Goal: Task Accomplishment & Management: Use online tool/utility

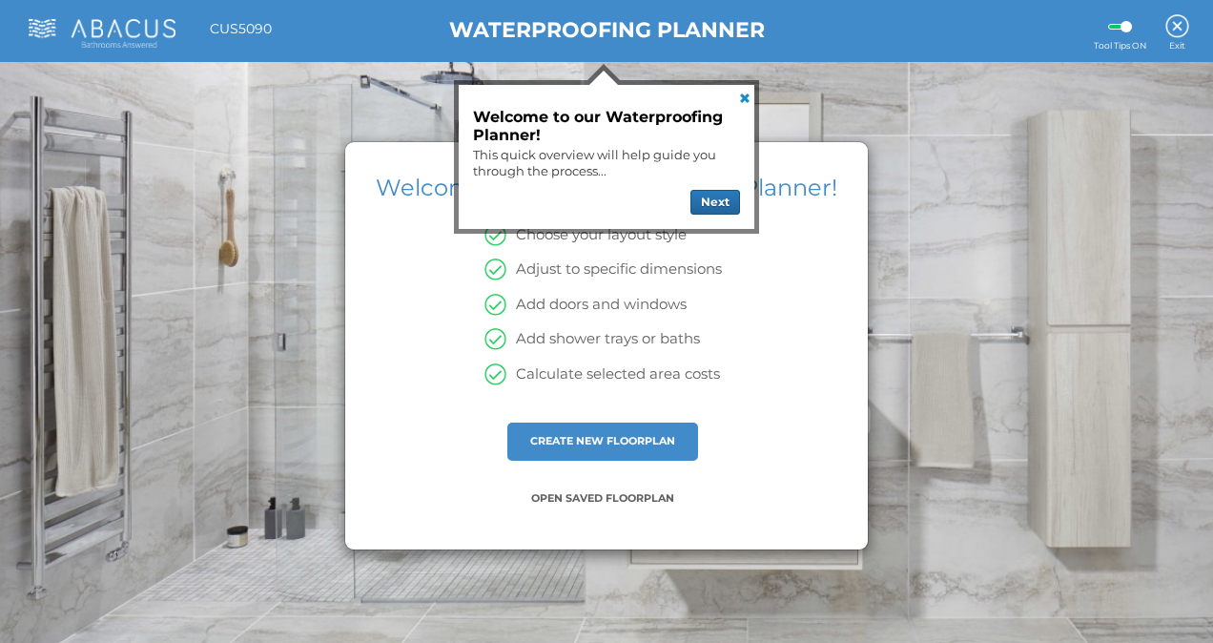
click at [743, 98] on link at bounding box center [743, 96] width 23 height 23
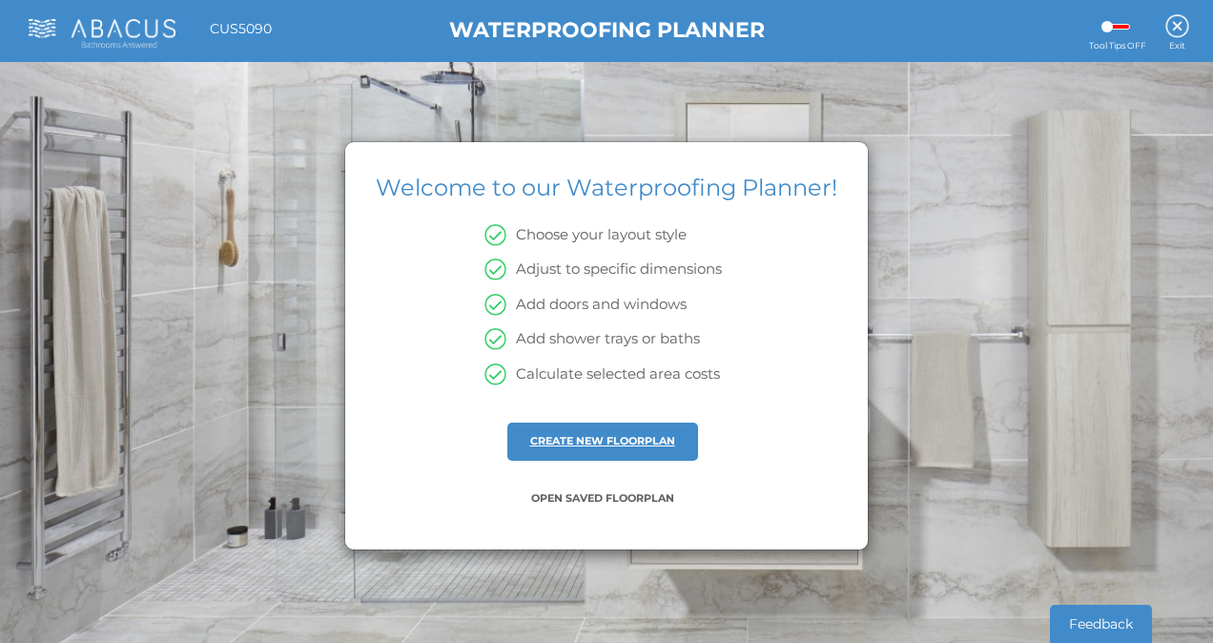
click at [612, 441] on link "CREATE NEW FLOORPLAN" at bounding box center [602, 440] width 145 height 13
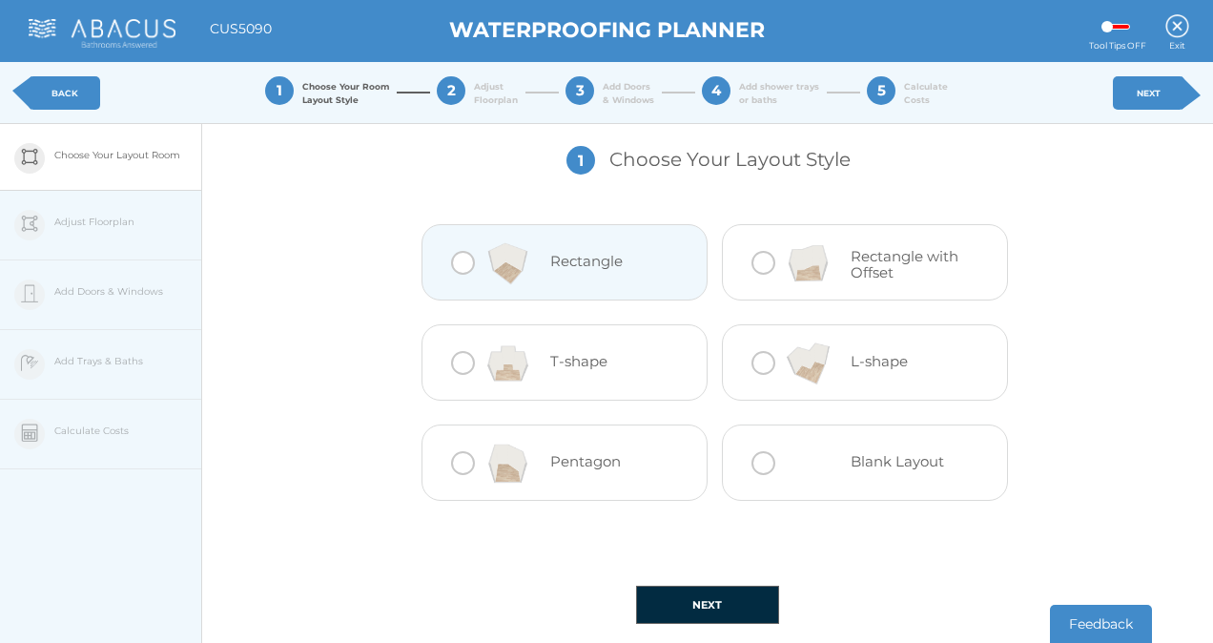
drag, startPoint x: 458, startPoint y: 263, endPoint x: 452, endPoint y: 287, distance: 24.5
click at [457, 263] on div at bounding box center [463, 263] width 24 height 24
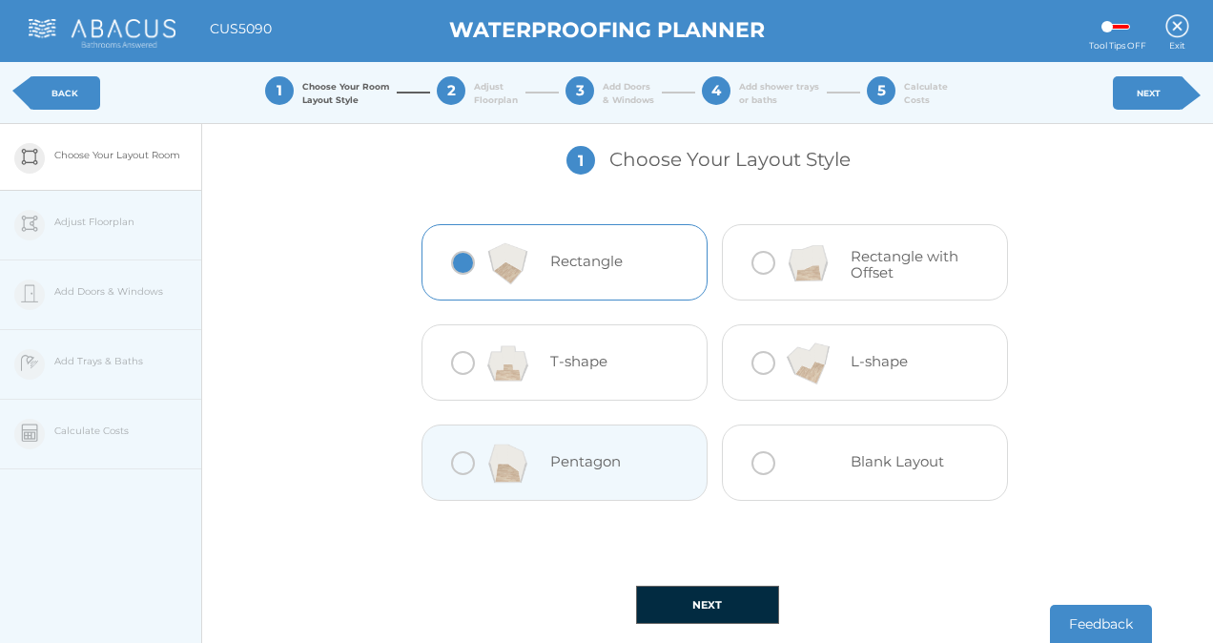
click at [687, 611] on button "NEXT" at bounding box center [707, 605] width 143 height 38
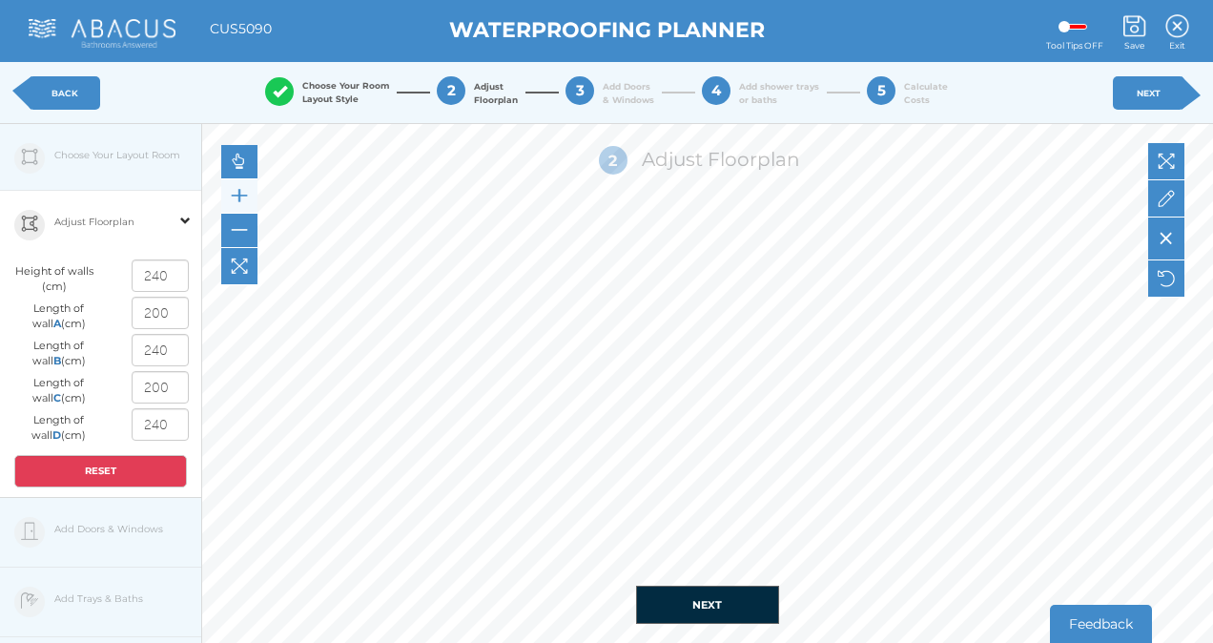
click at [239, 196] on img at bounding box center [239, 195] width 17 height 17
click at [74, 534] on div "Edit Floorplan Design Add Items Choose Your Layout Room Adjust Floorplan Height…" at bounding box center [101, 445] width 202 height 643
click at [187, 220] on span at bounding box center [185, 209] width 10 height 34
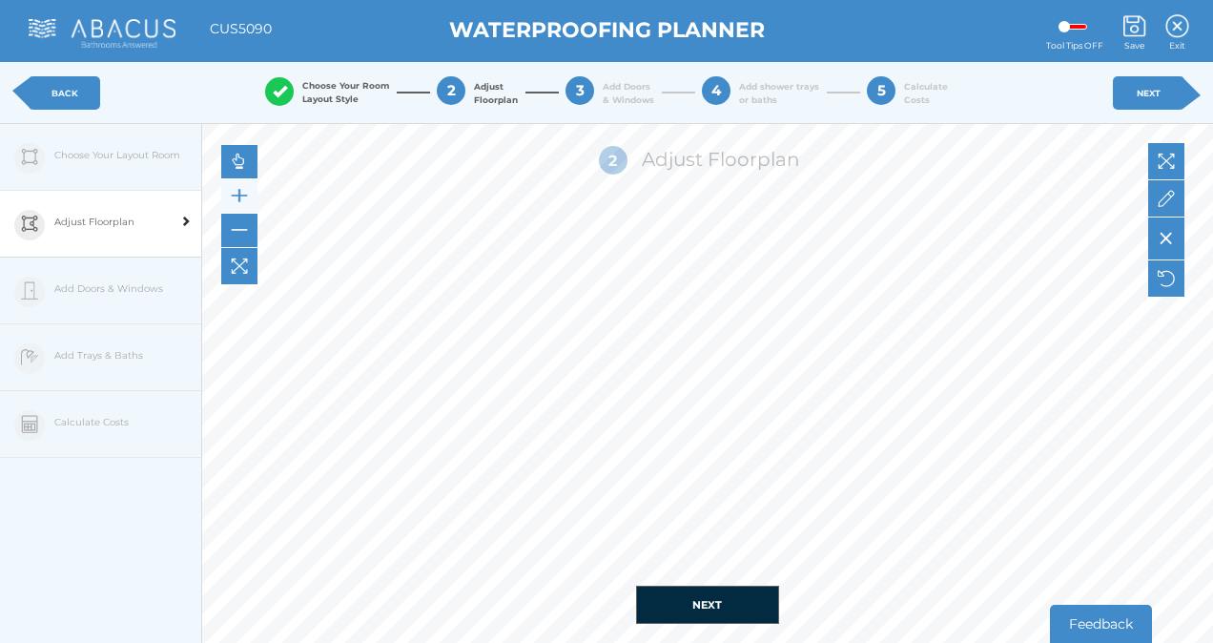
click at [100, 284] on div "Edit Floorplan Design Add Items Choose Your Layout Room Adjust Floorplan Height…" at bounding box center [101, 445] width 202 height 643
click at [183, 223] on span at bounding box center [185, 209] width 10 height 34
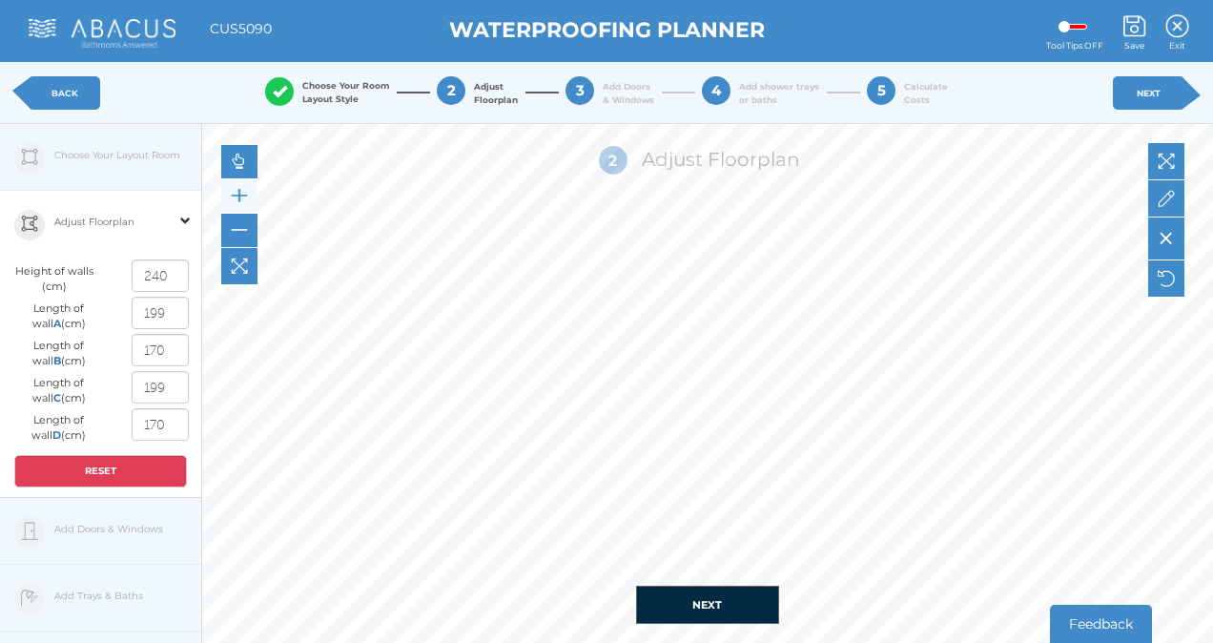
click at [708, 607] on button "NEXT" at bounding box center [707, 605] width 143 height 38
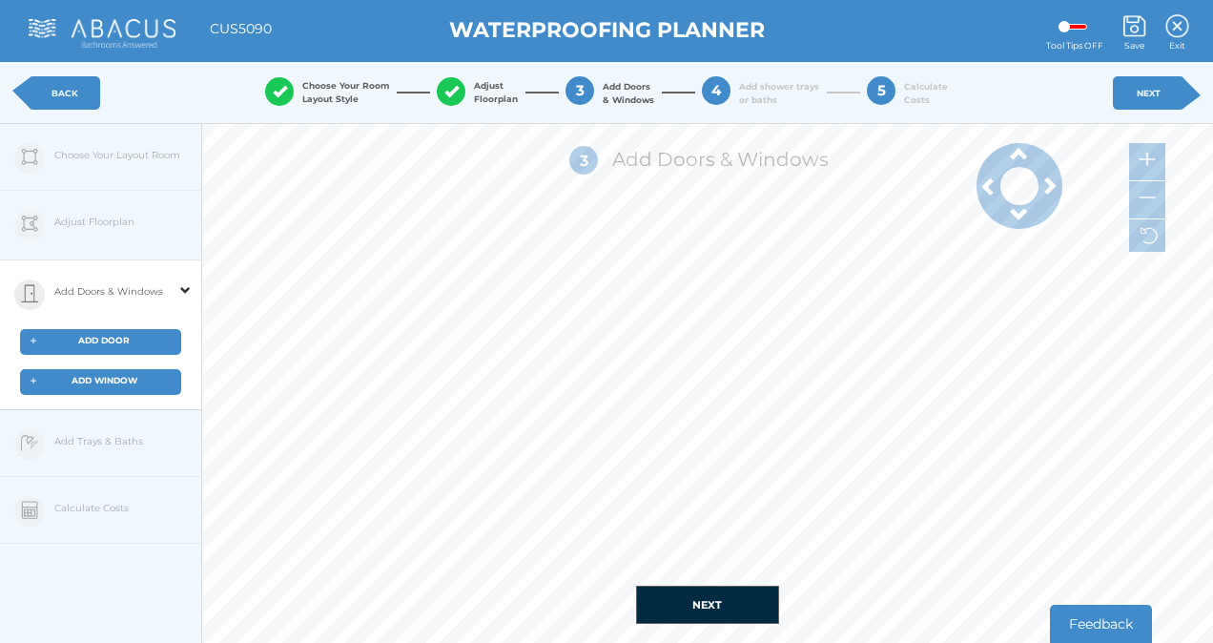
click at [93, 376] on span "ADD WINDOW" at bounding box center [105, 380] width 66 height 10
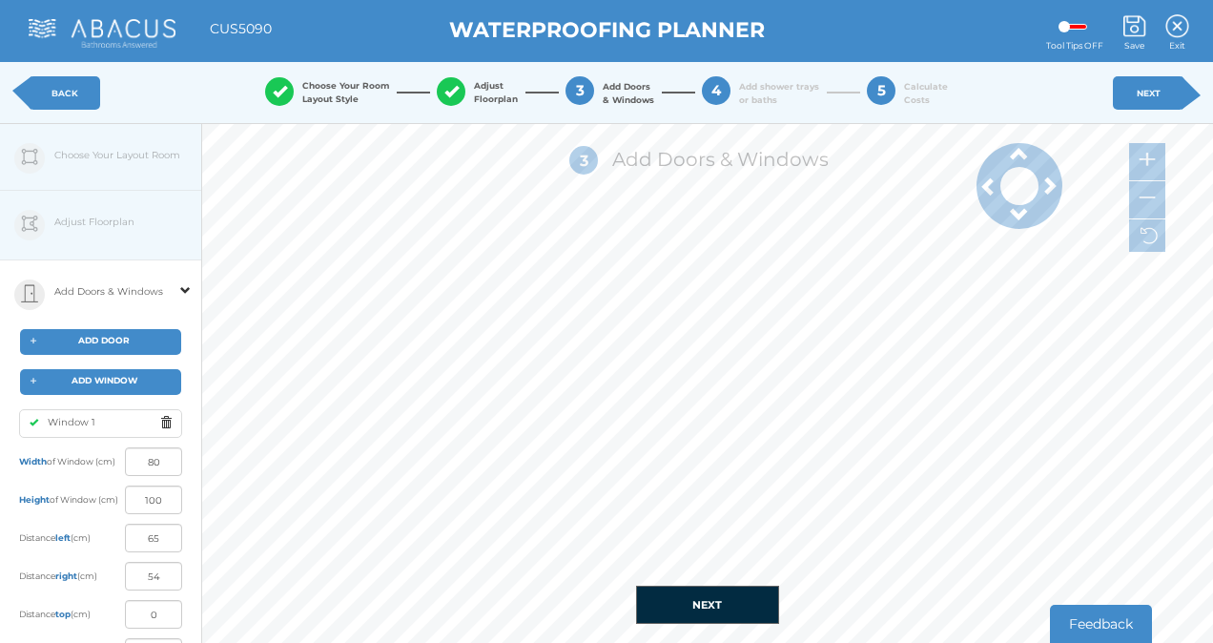
type input "54"
type input "36"
type input "139"
type input "1"
type input "52"
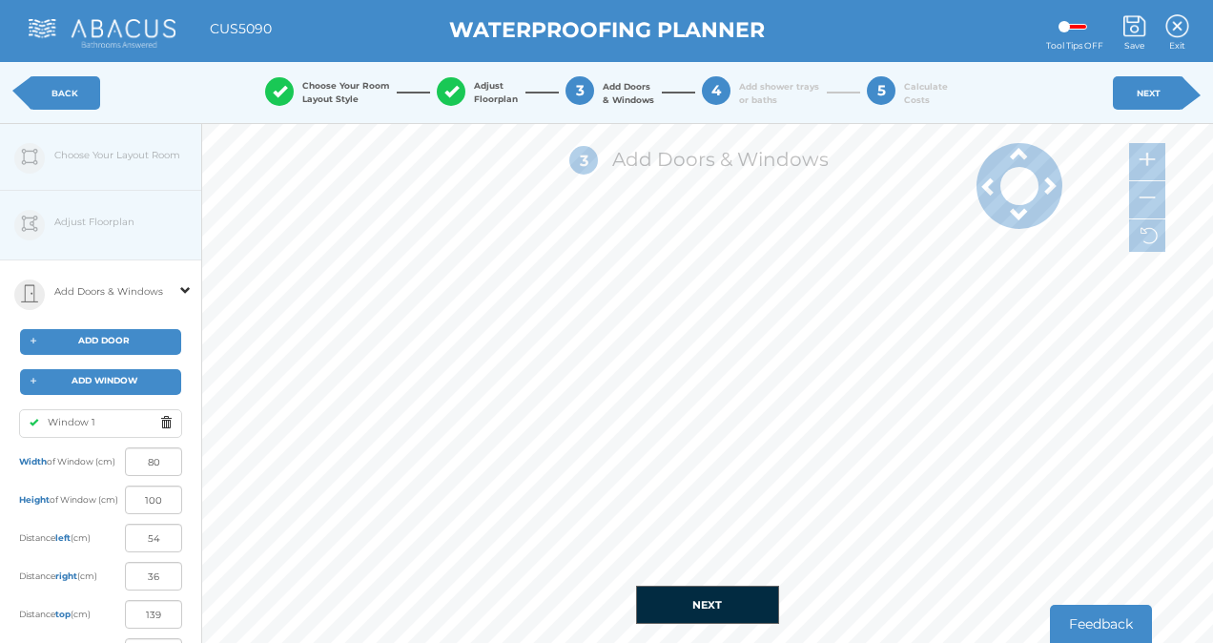
type input "38"
type input "41"
type input "49"
type input "16"
type input "74"
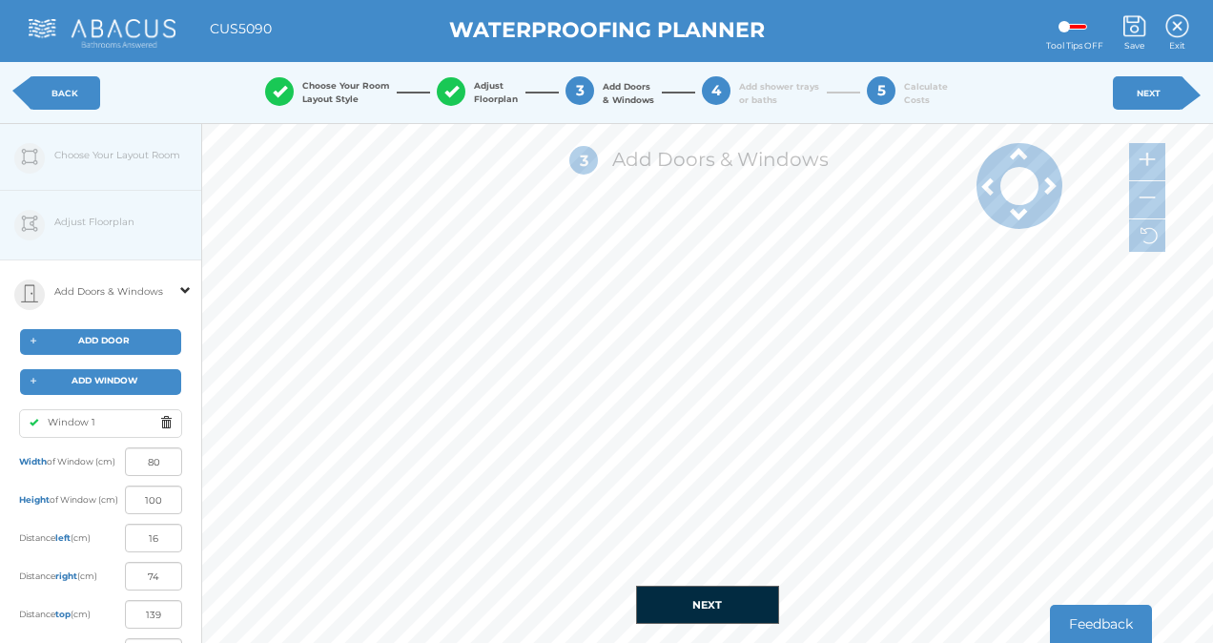
type input "0"
type input "90"
type input "119"
type input "0"
type input "133"
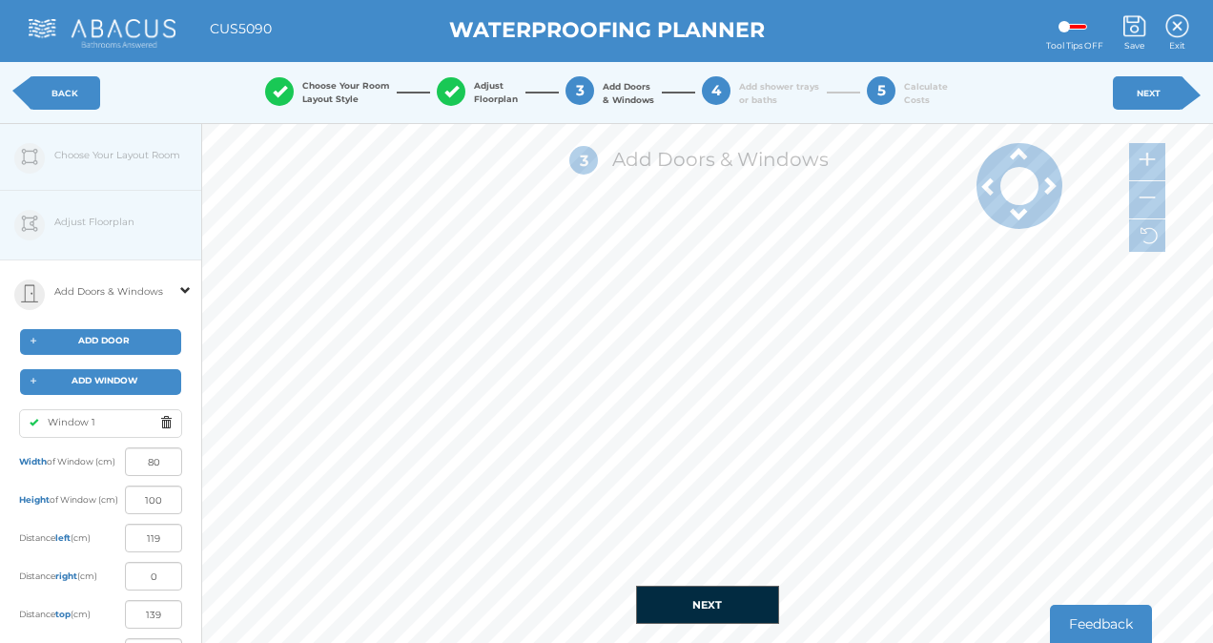
type input "7"
type input "98"
type input "21"
type input "114"
type input "26"
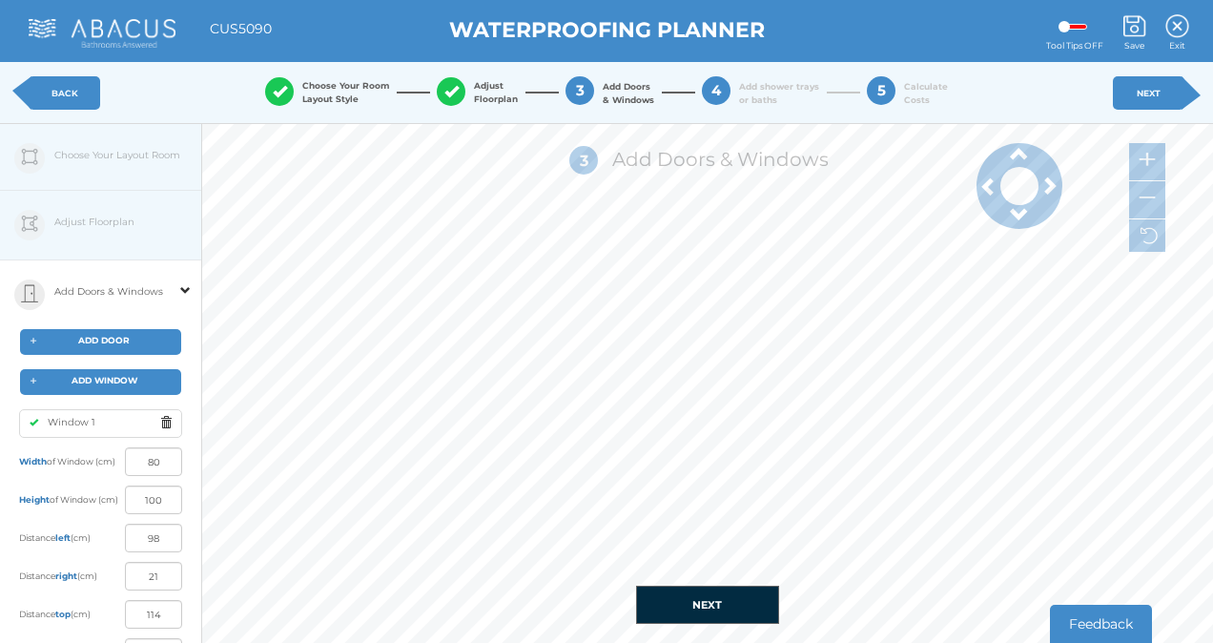
type input "72"
type input "47"
type input "87"
type input "53"
type input "55"
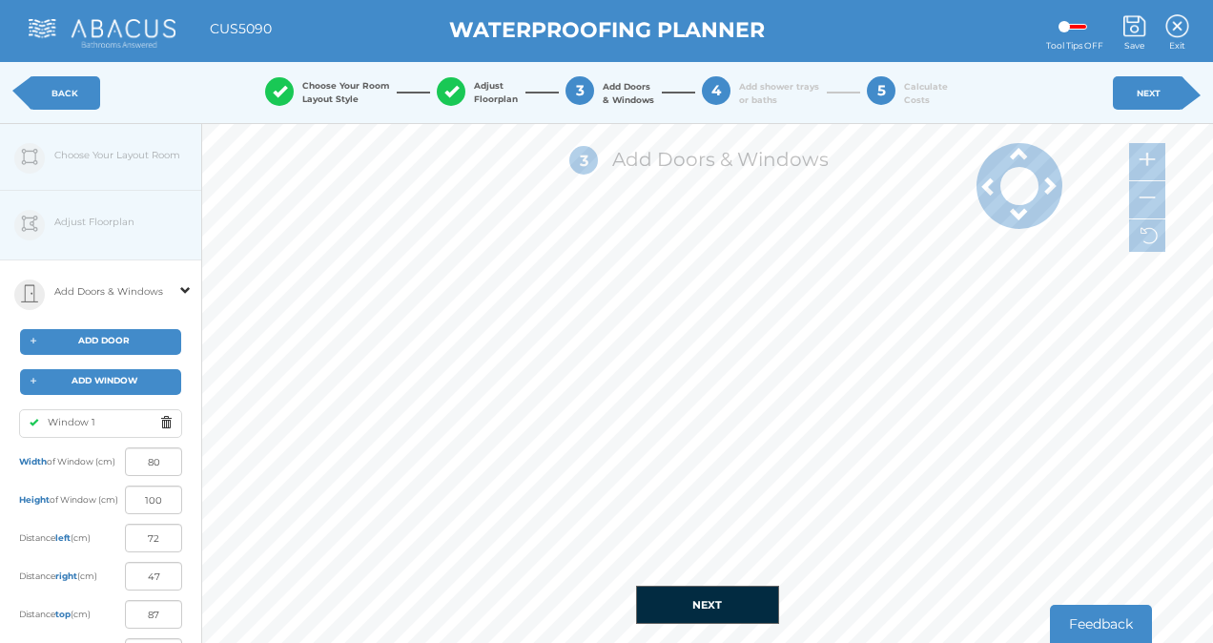
type input "64"
type input "71"
type input "69"
type input "32"
type input "87"
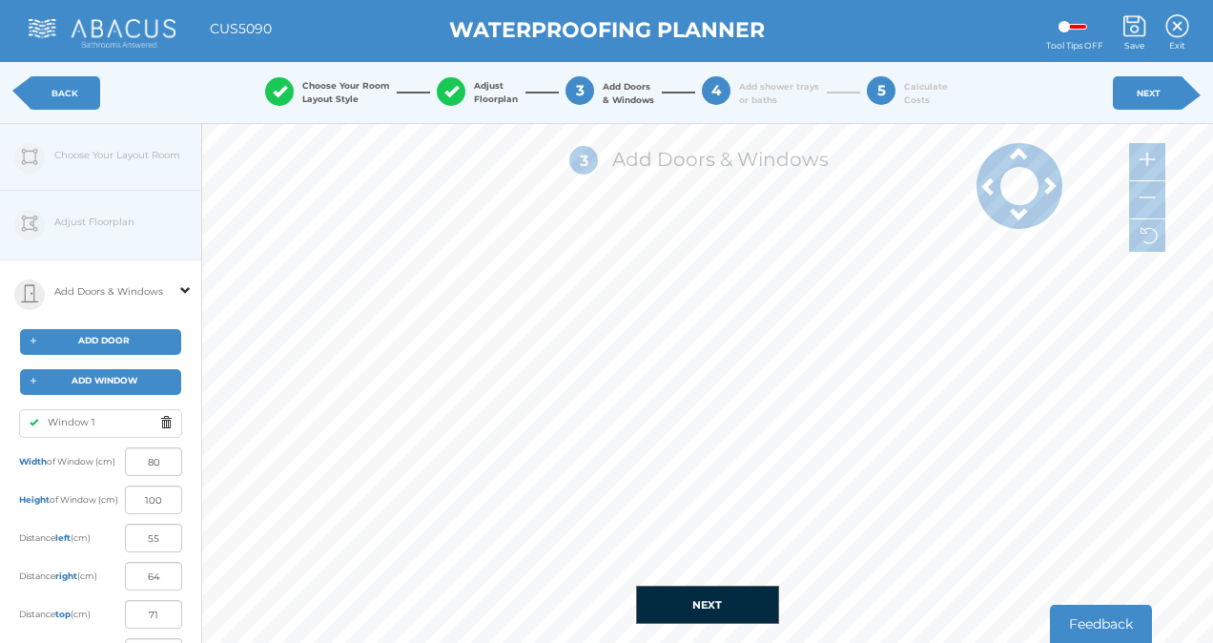
type input "51"
type input "89"
type input "0"
type input "119"
type input "23"
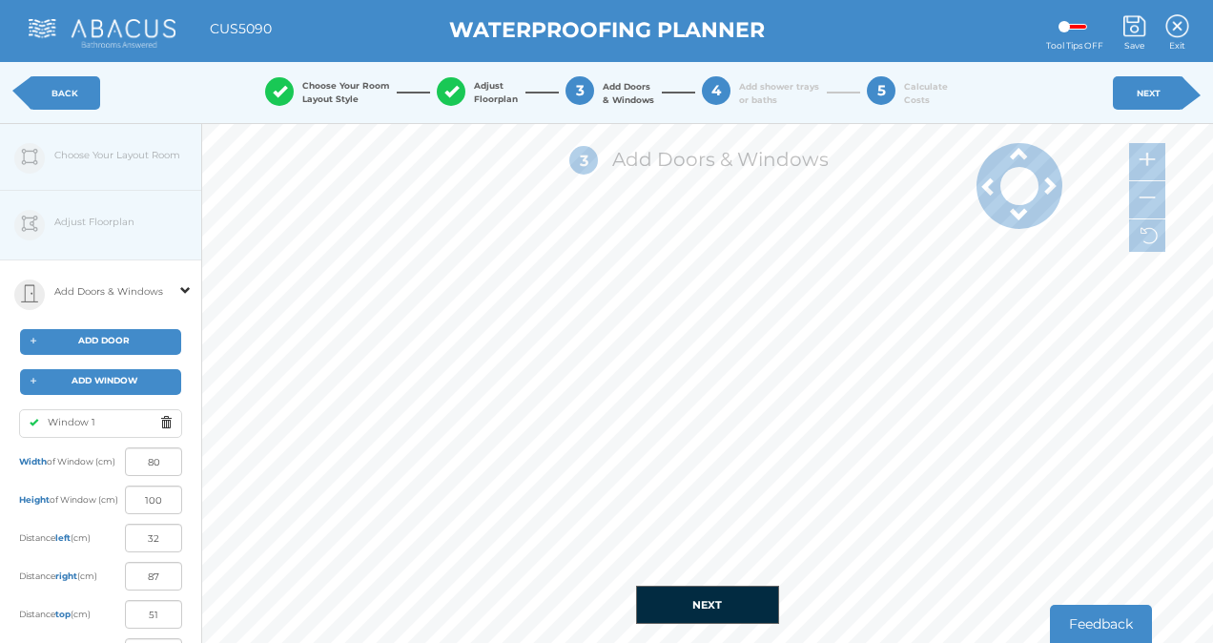
type input "117"
type input "16"
type input "124"
type input "4"
type input "136"
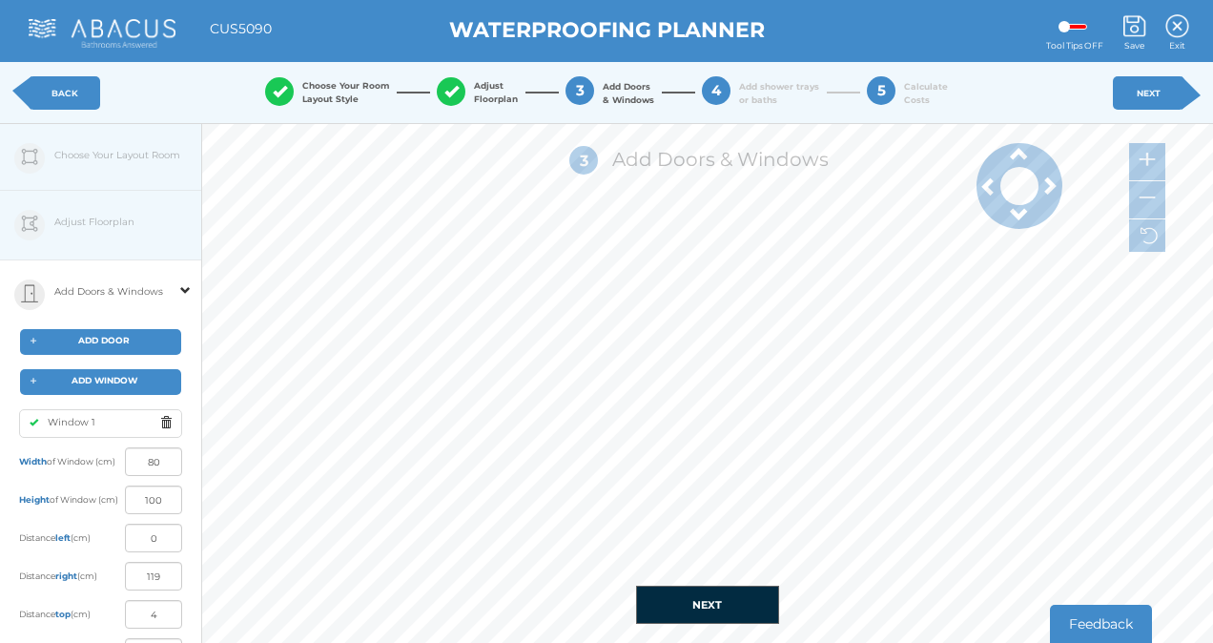
type input "90"
type input "0"
type input "1"
type input "139"
type input "13"
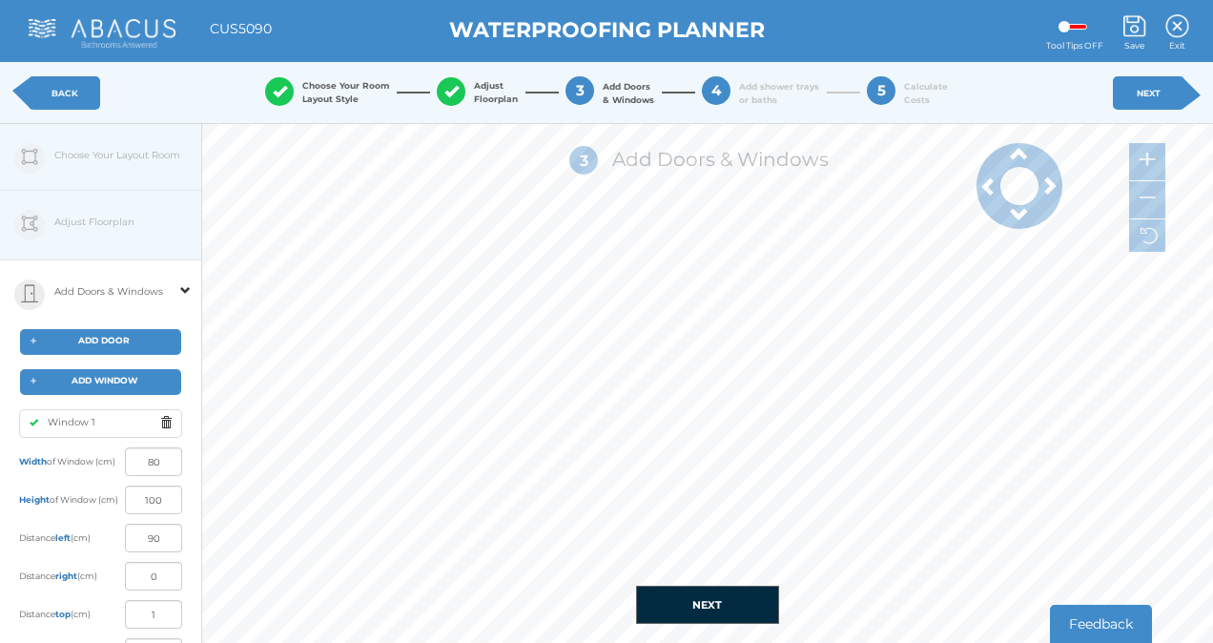
type input "127"
type input "21"
type input "119"
type input "33"
type input "107"
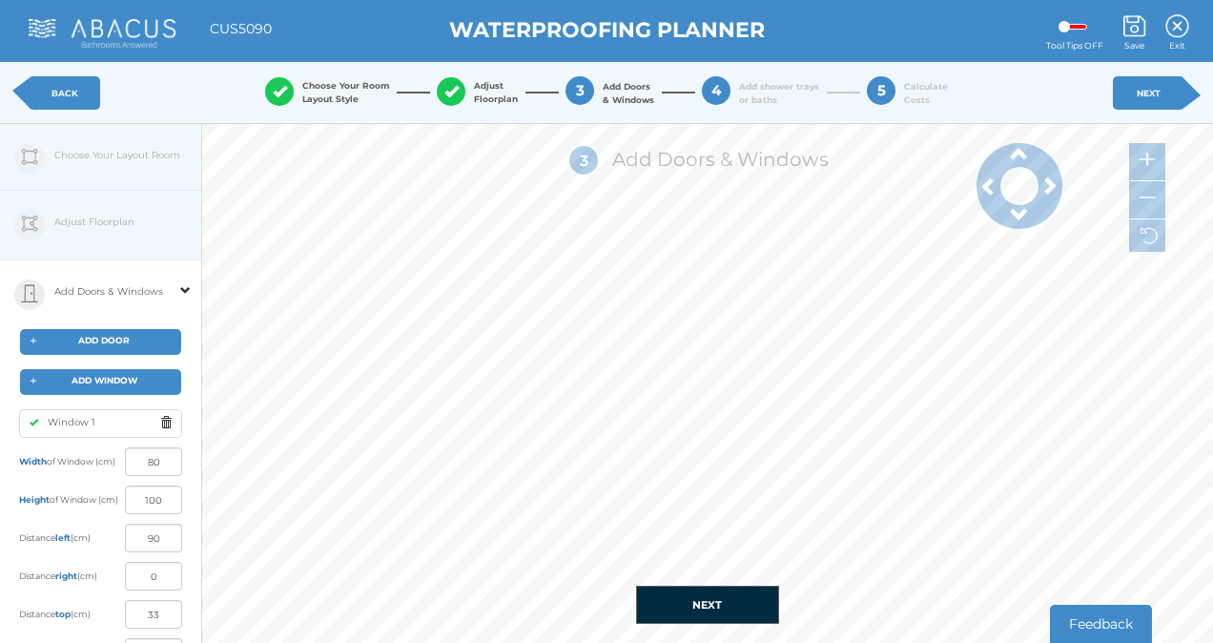
type input "44"
type input "96"
type input "74"
type input "66"
type input "93"
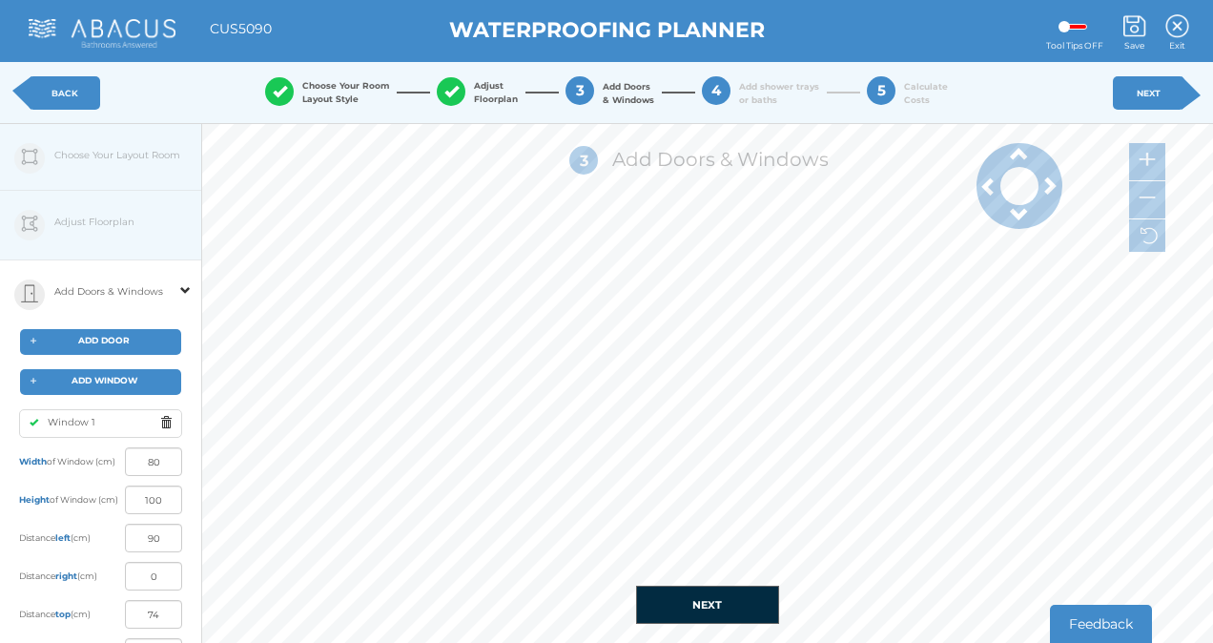
type input "47"
type input "0"
type input "119"
type input "113"
type input "27"
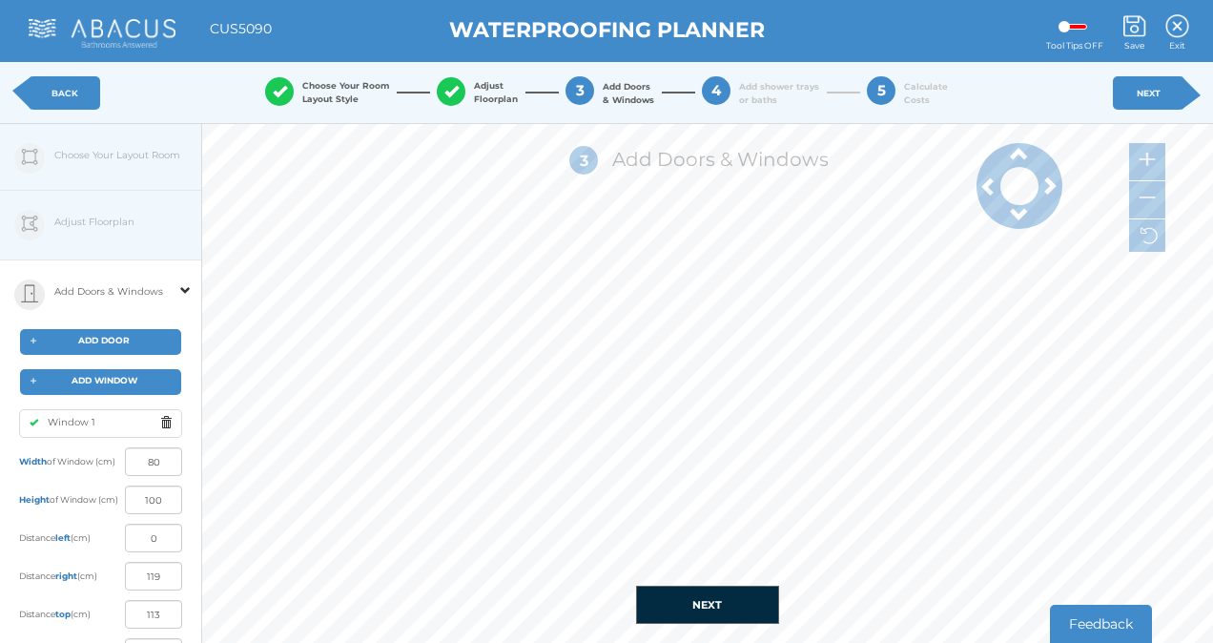
type input "125"
type input "15"
type input "138"
type input "2"
type input "139"
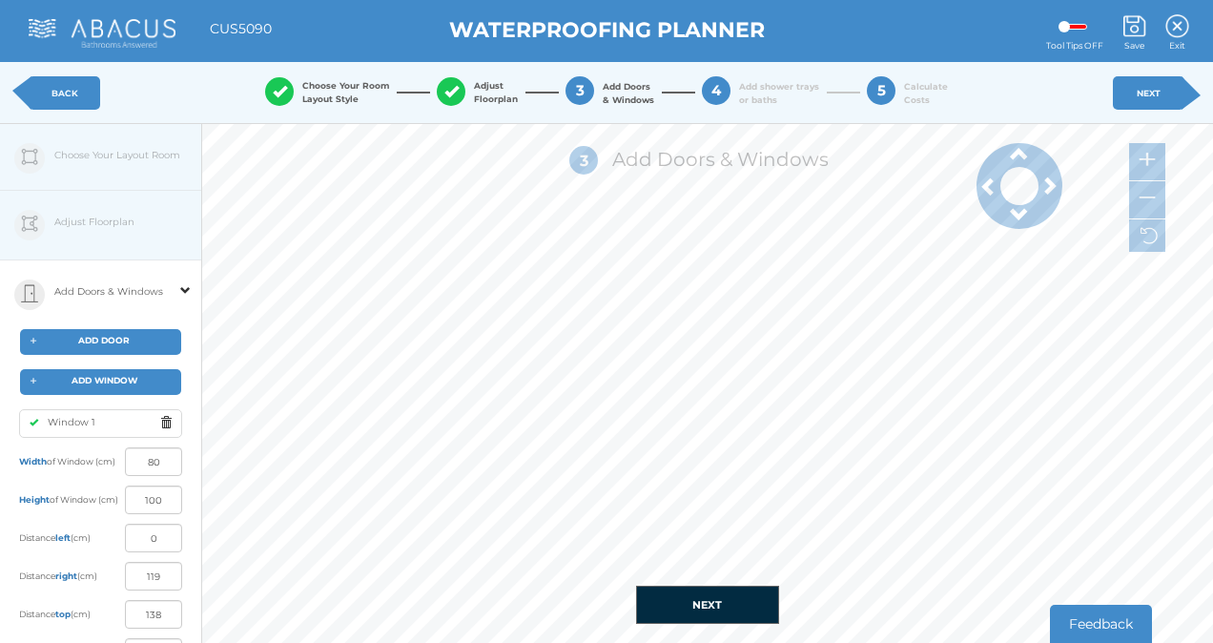
type input "1"
type input "3"
type input "116"
type input "4"
type input "115"
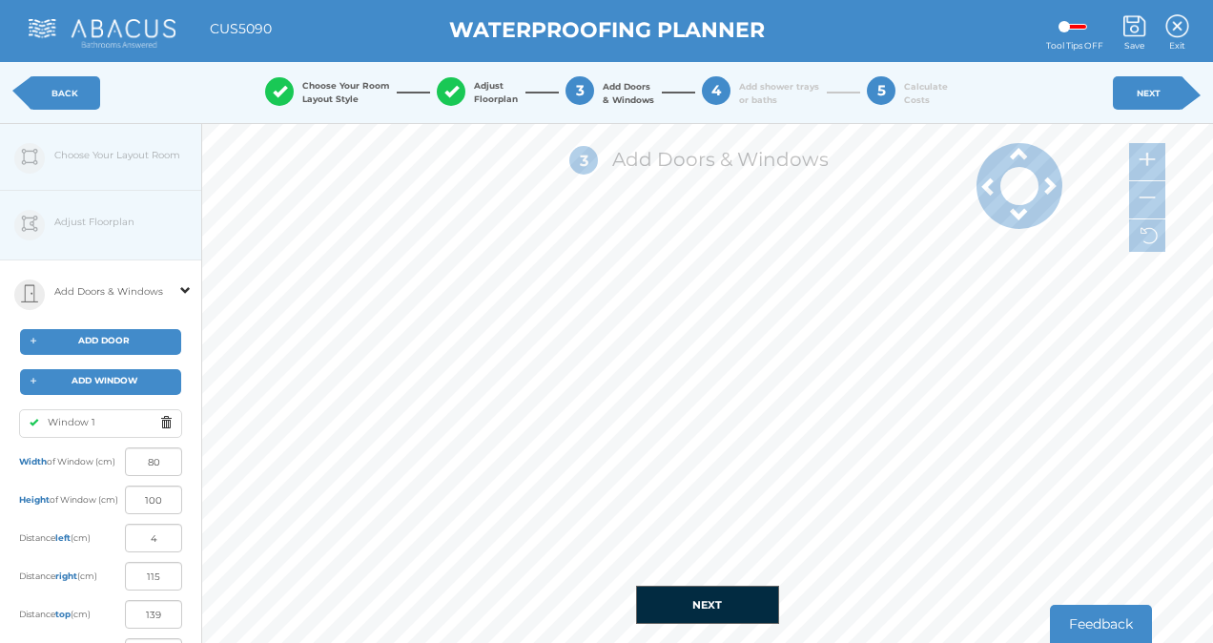
type input "5"
type input "114"
type input "6"
type input "113"
type input "8"
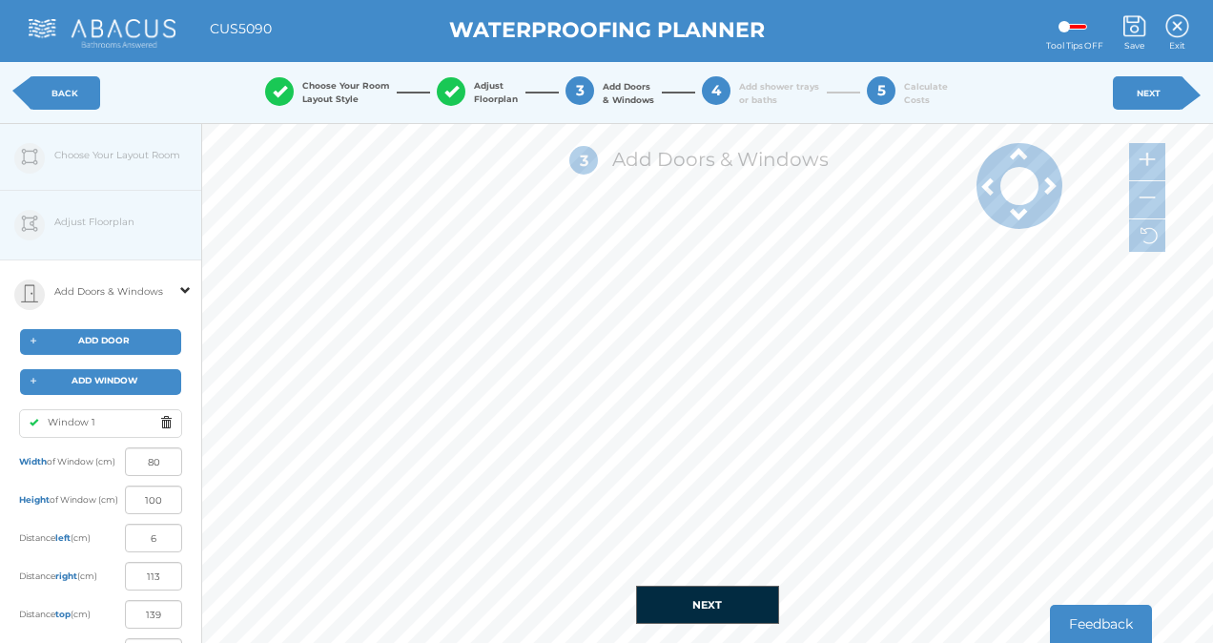
type input "111"
type input "9"
type input "110"
type input "10"
type input "109"
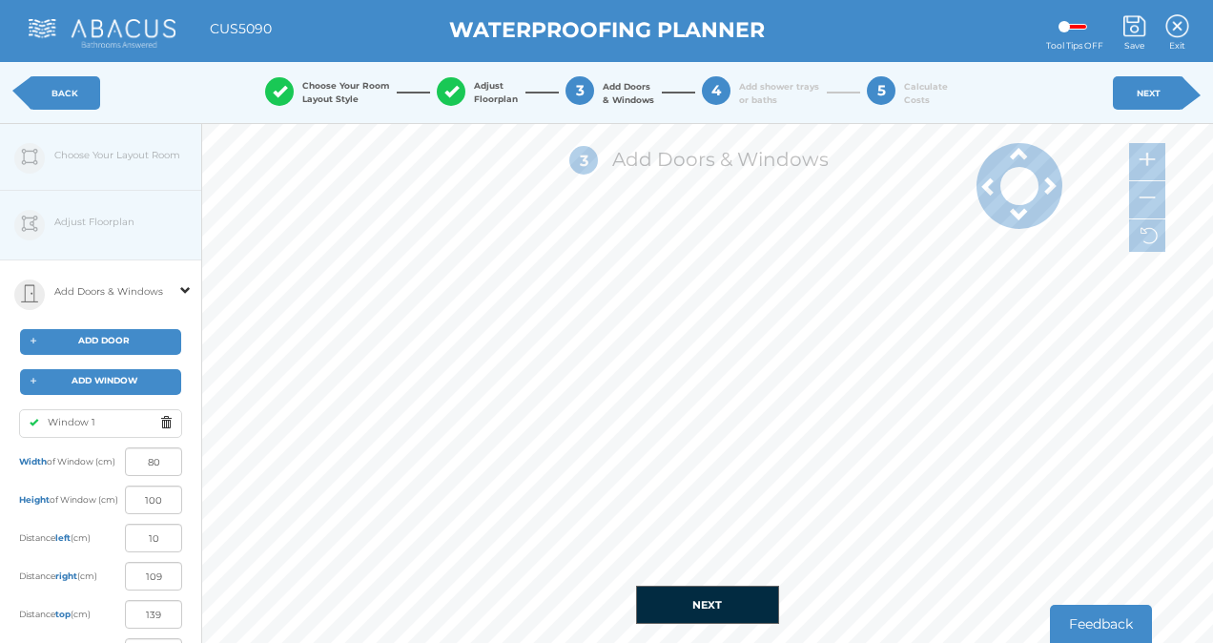
type input "12"
type input "107"
type input "14"
type input "105"
type input "15"
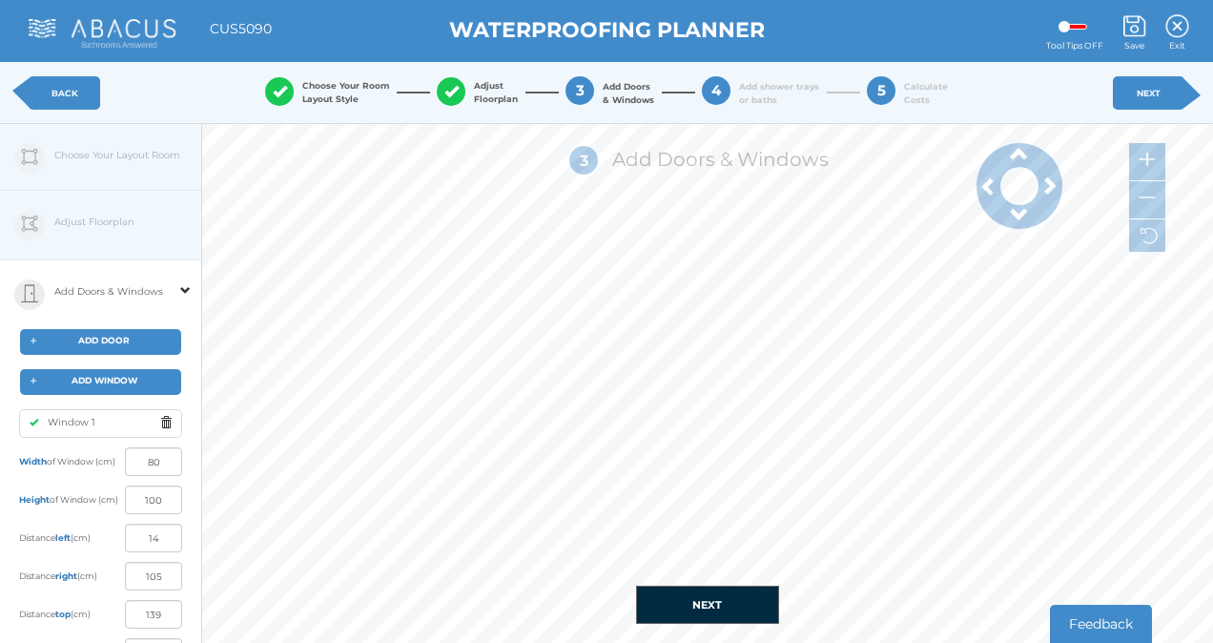
type input "104"
type input "17"
type input "102"
type input "18"
type input "101"
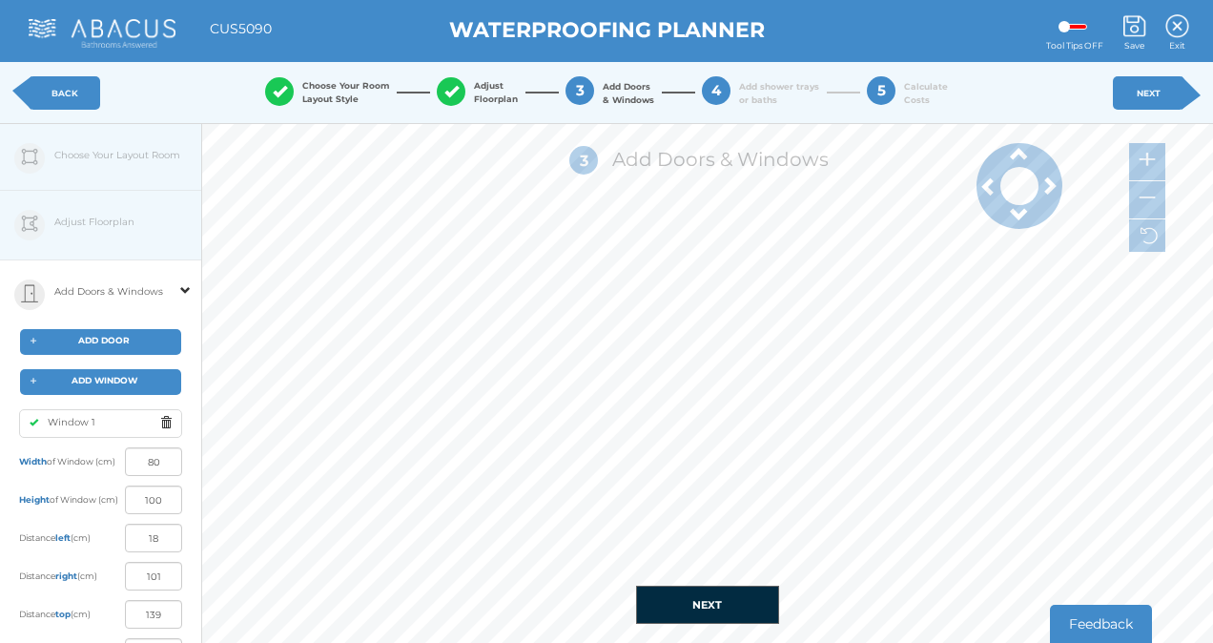
type input "16"
type input "103"
type input "15"
type input "104"
type input "14"
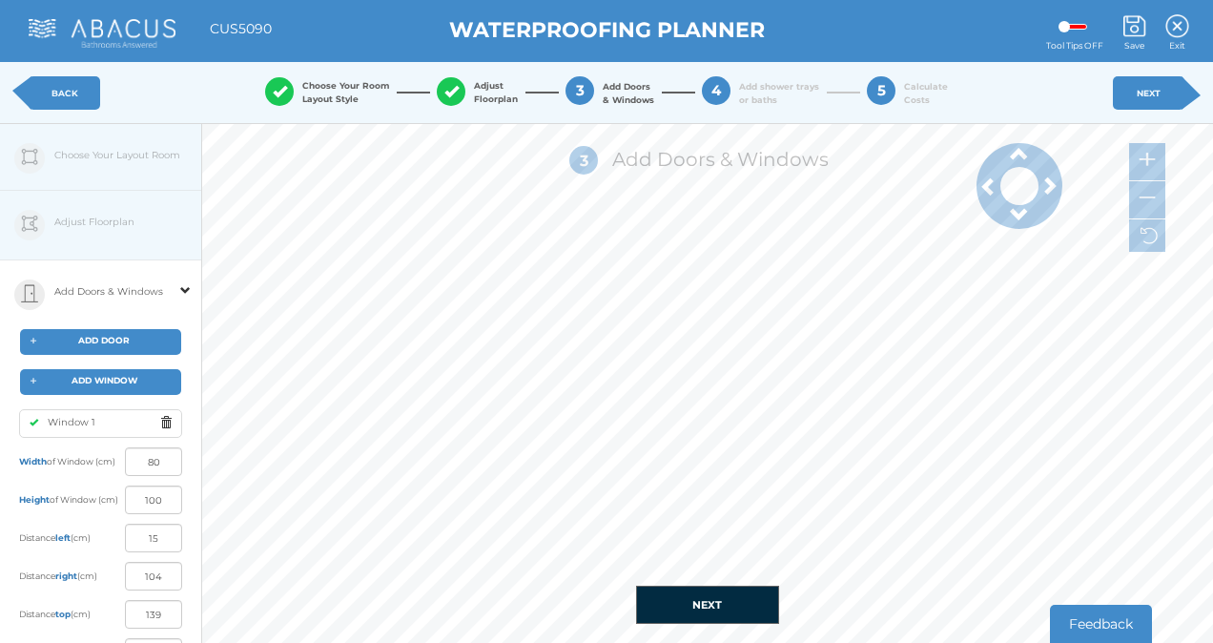
type input "105"
type input "13"
type input "106"
type input "10"
type input "109"
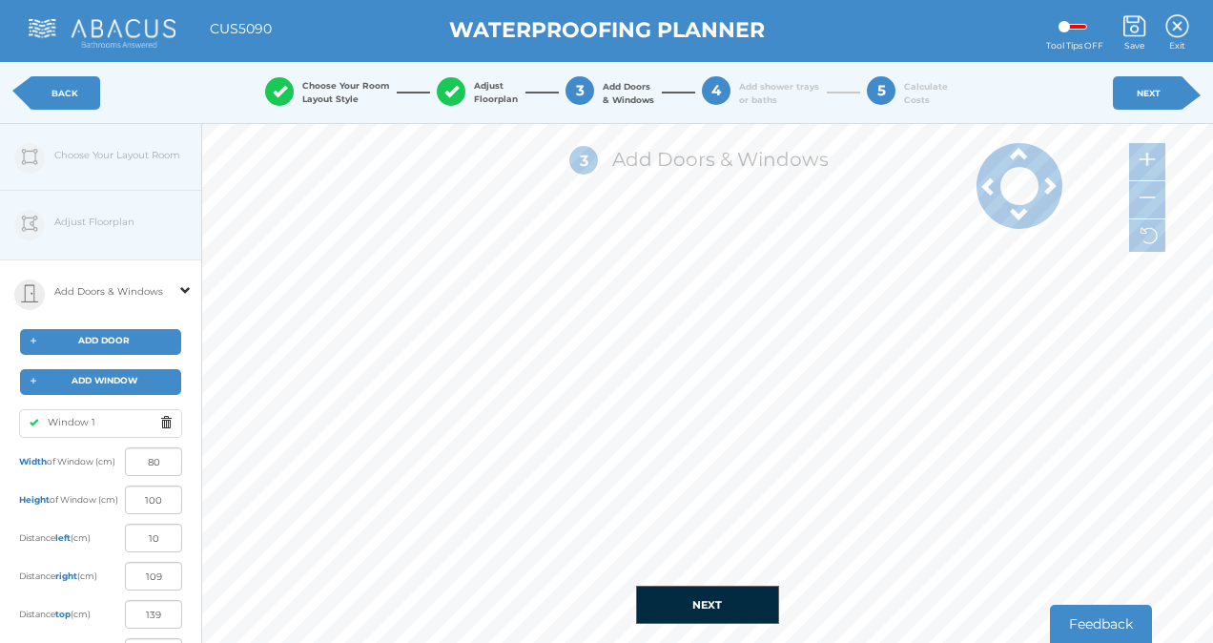
type input "9"
type input "110"
click at [135, 338] on div "+ ADD DOOR" at bounding box center [100, 342] width 161 height 26
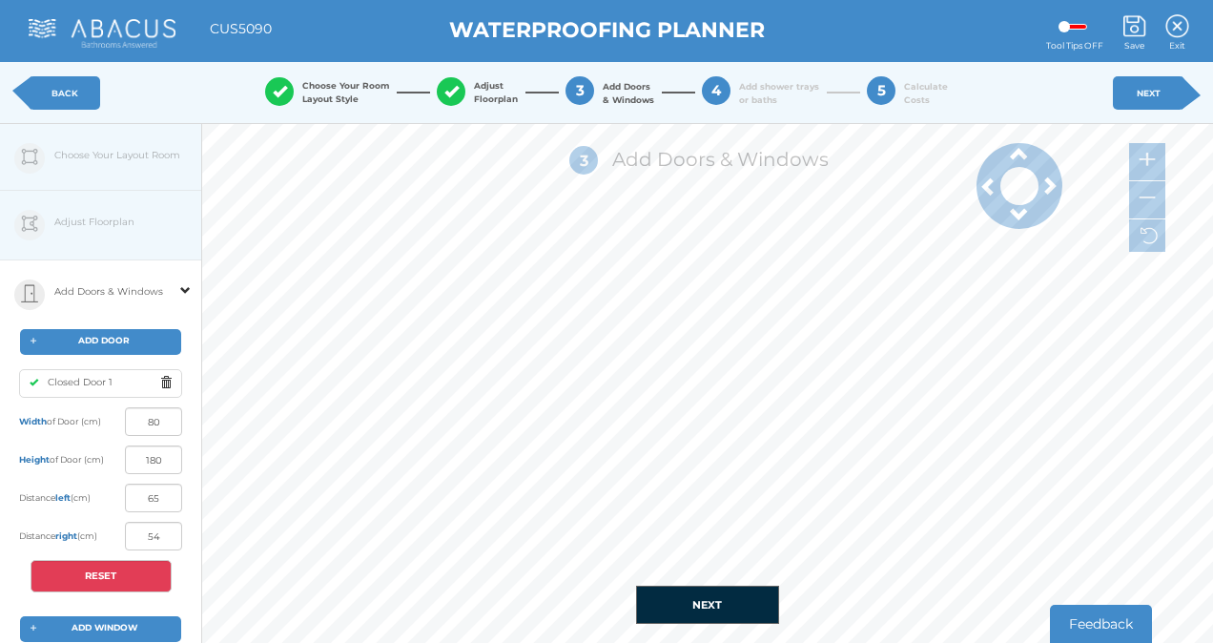
click at [662, 587] on div "1 Choose Your Layout Style Rectangle Rectangle with Offset T-shape 3 4" at bounding box center [707, 383] width 1011 height 519
click at [157, 493] on input "65" at bounding box center [153, 498] width 57 height 29
type input "6"
type input "10"
click at [164, 423] on input "80" at bounding box center [153, 421] width 57 height 29
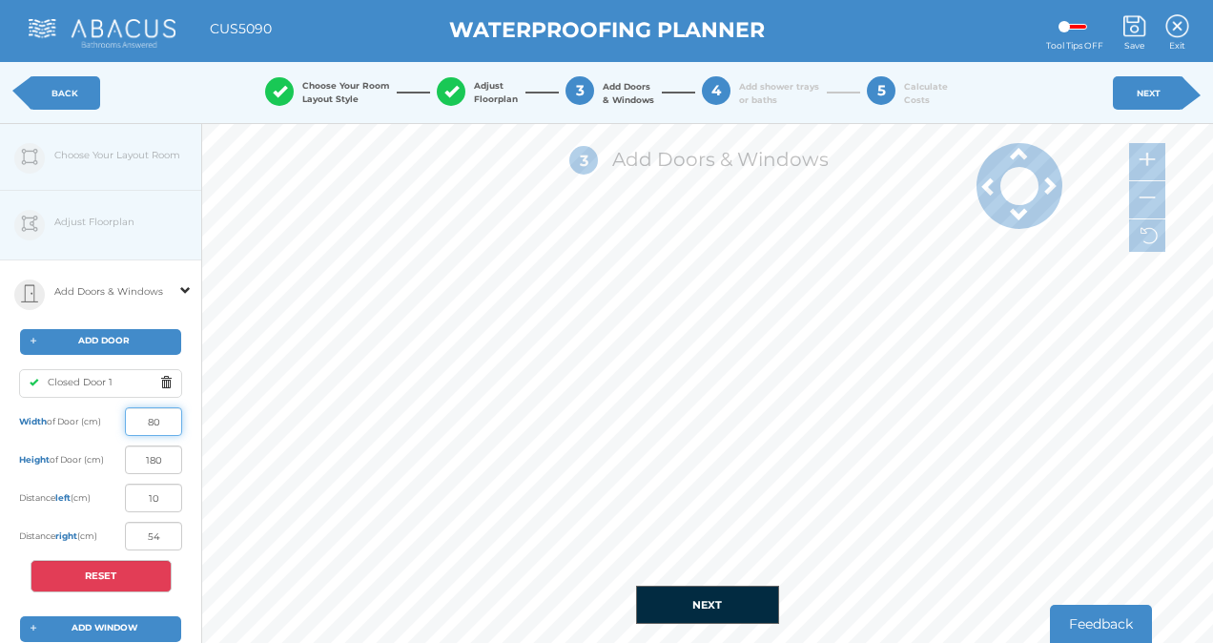
type input "109"
type input "84"
click at [164, 501] on input "10" at bounding box center [153, 498] width 57 height 29
type input "1"
type input "49"
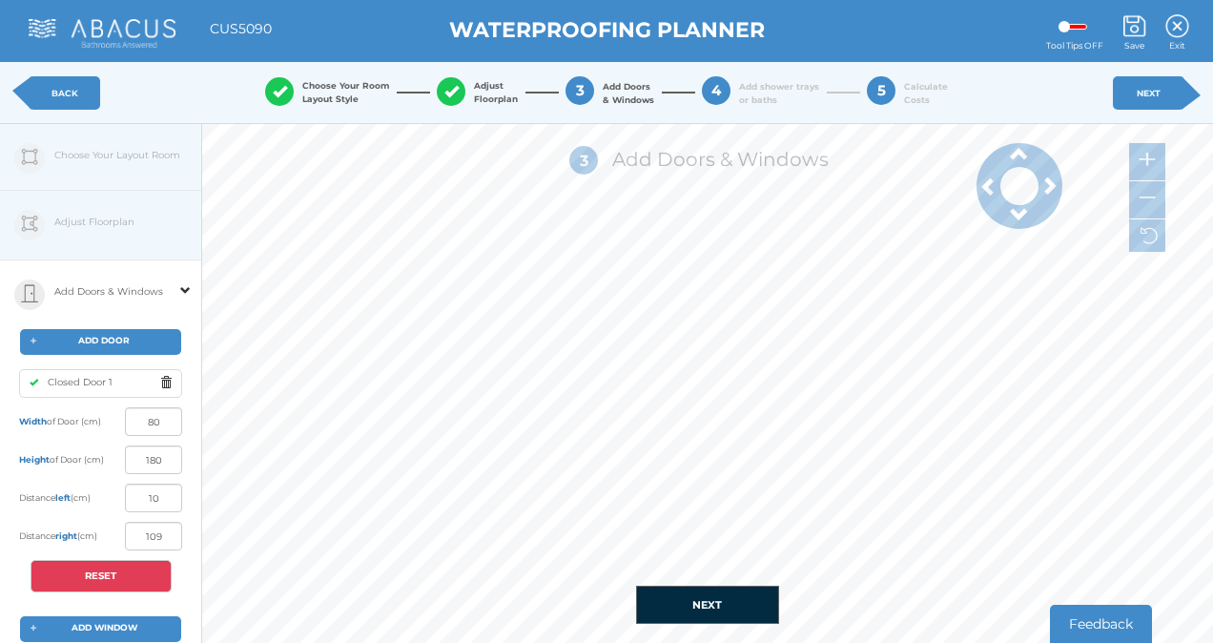
type input "41"
type input "58"
type input "32"
type input "61"
type input "29"
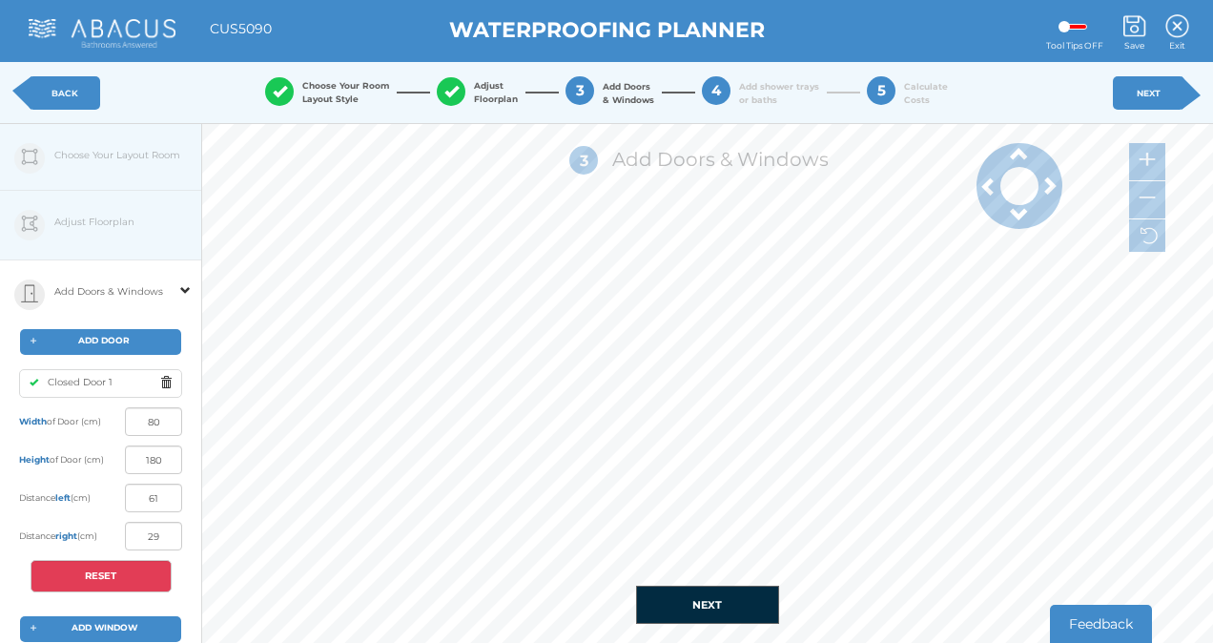
type input "64"
type input "26"
type input "66"
type input "24"
type input "70"
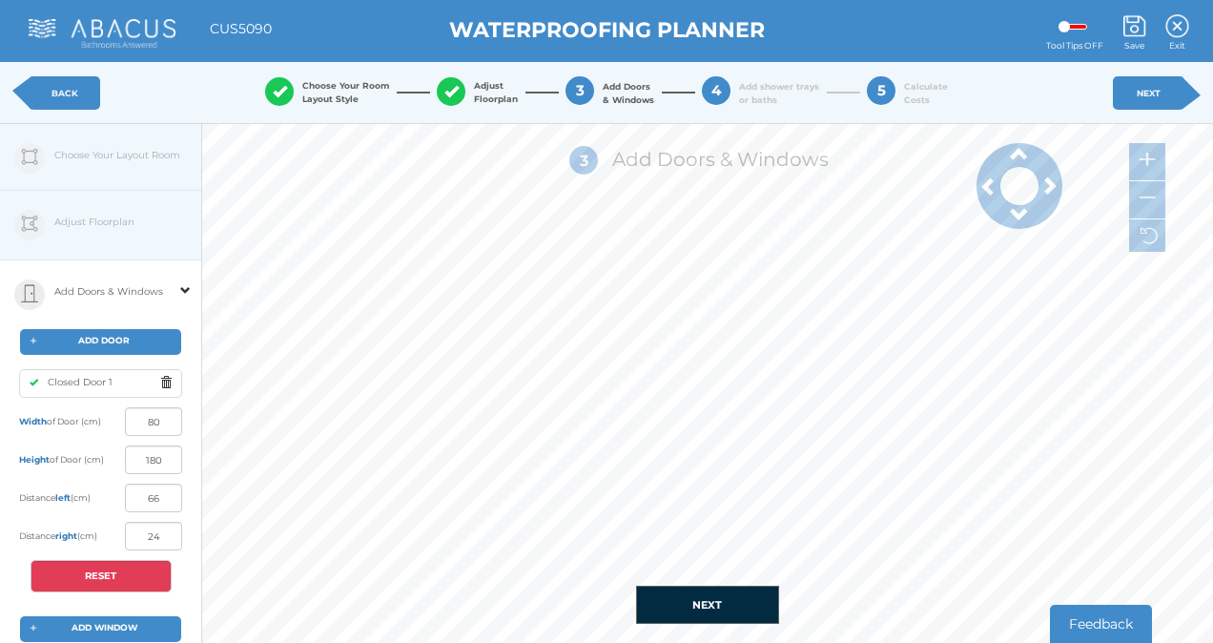
type input "20"
type input "72"
type input "18"
type input "74"
type input "16"
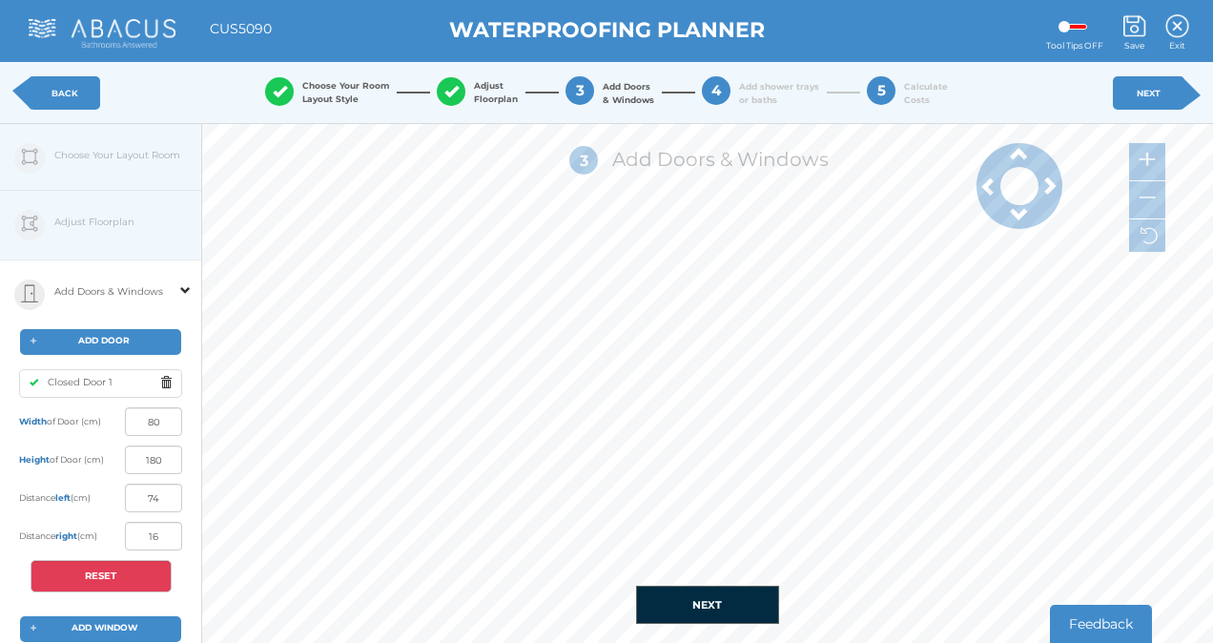
type input "75"
type input "15"
type input "90"
type input "0"
type input "77"
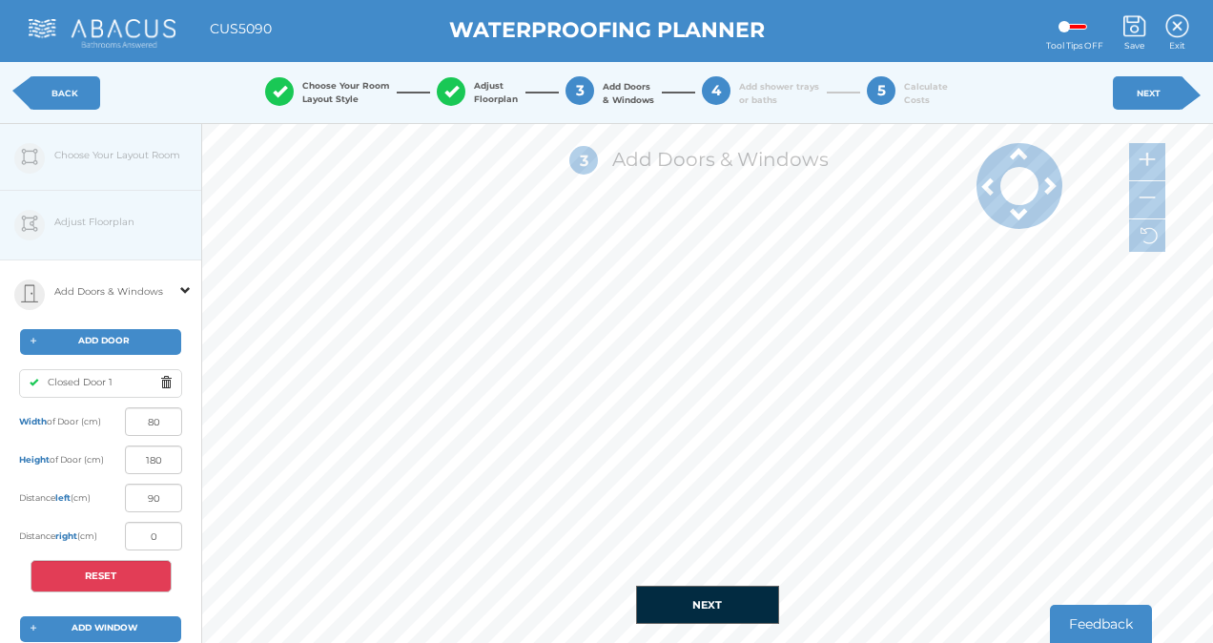
type input "13"
type input "76"
type input "14"
type input "72"
type input "18"
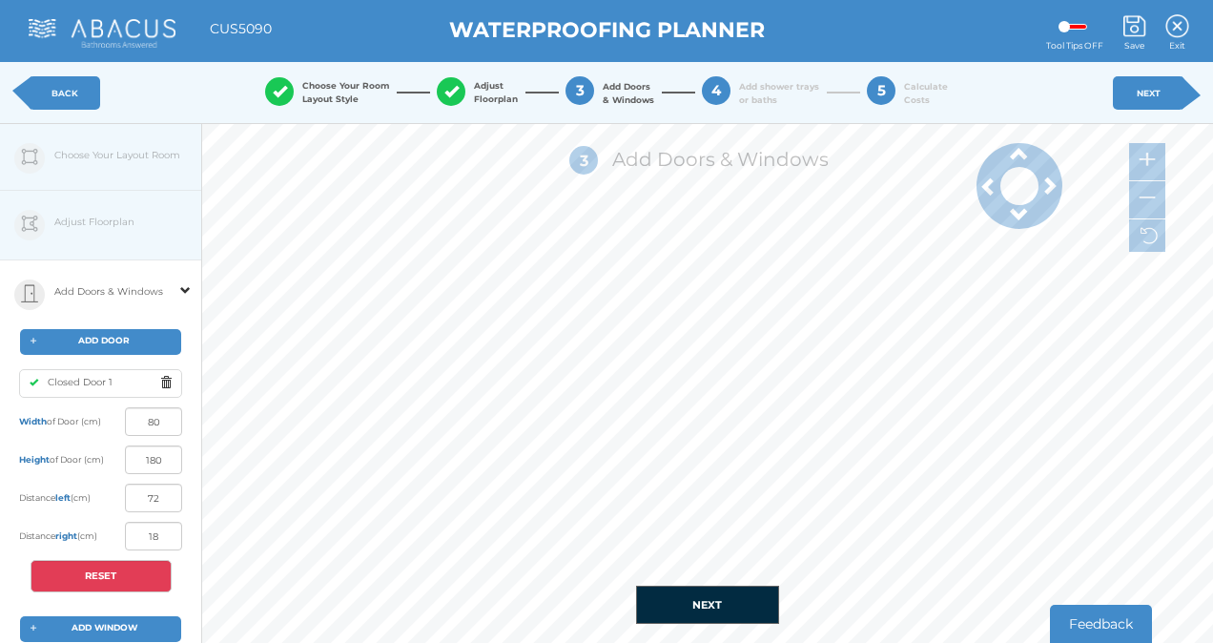
type input "69"
type input "21"
type input "65"
type input "25"
type input "119"
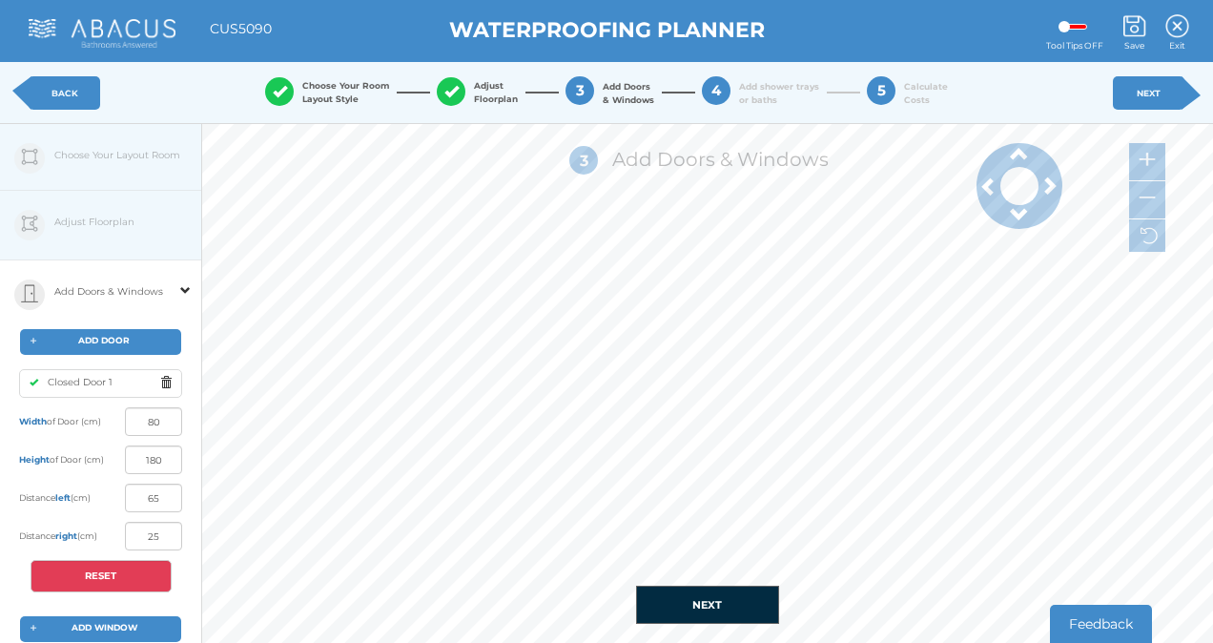
type input "0"
type input "105"
type input "14"
type input "100"
type input "19"
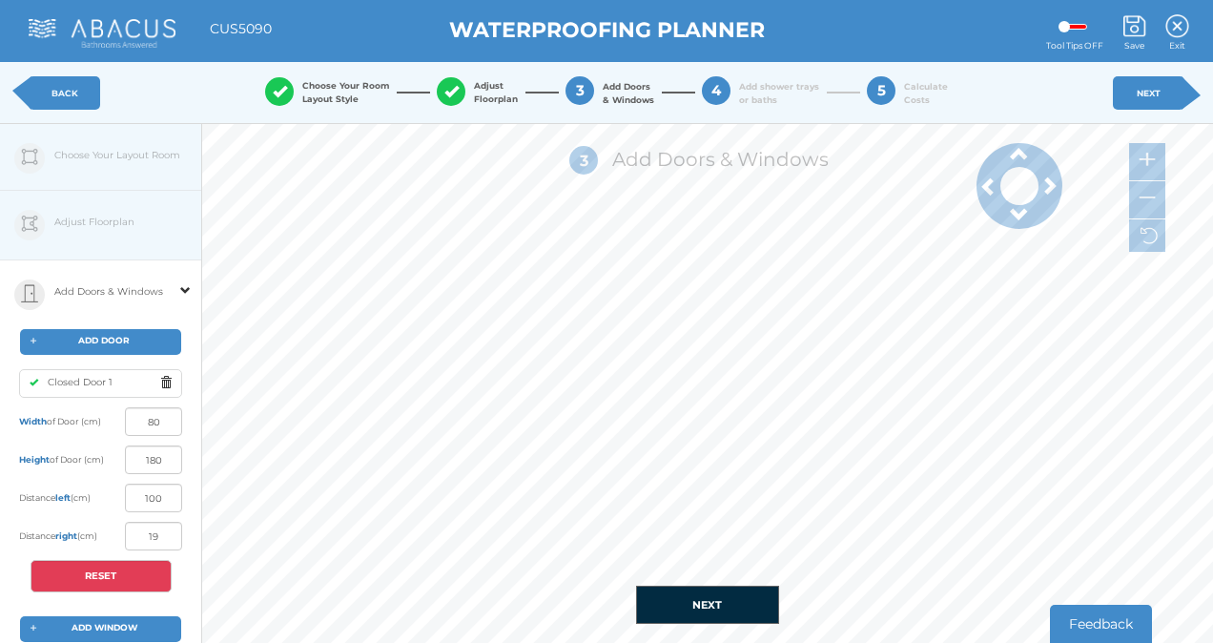
type input "97"
type input "22"
type input "85"
type input "34"
type input "82"
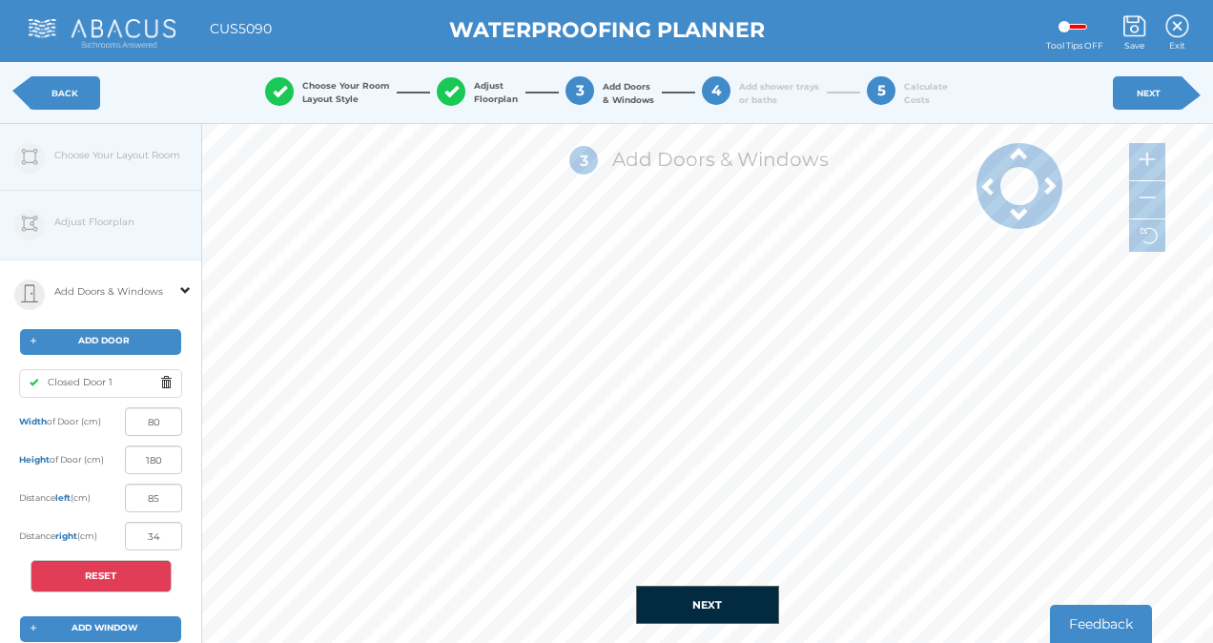
type input "37"
type input "79"
type input "40"
type input "77"
type input "42"
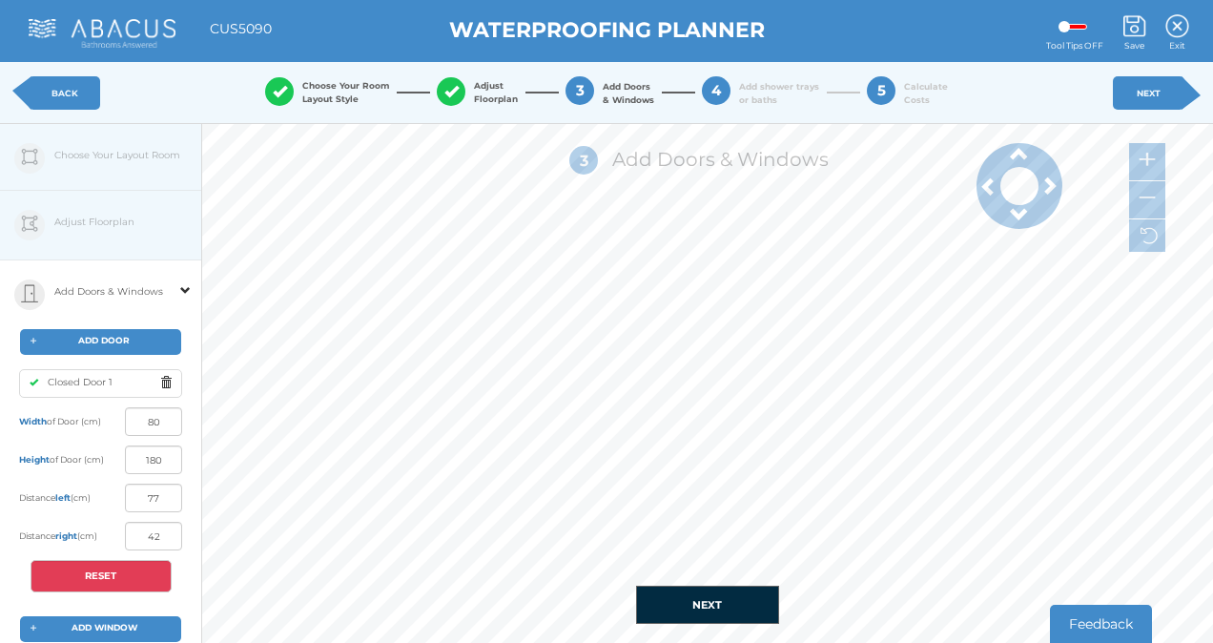
type input "74"
type input "45"
type input "73"
type input "46"
type input "71"
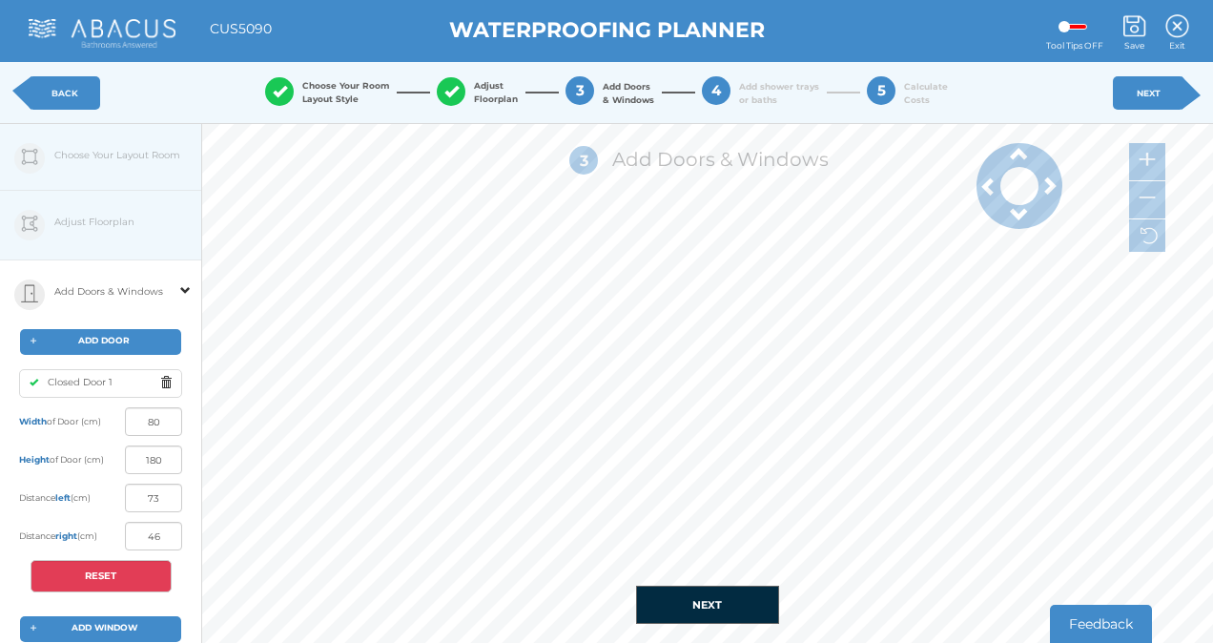
type input "48"
type input "68"
type input "51"
type input "65"
type input "54"
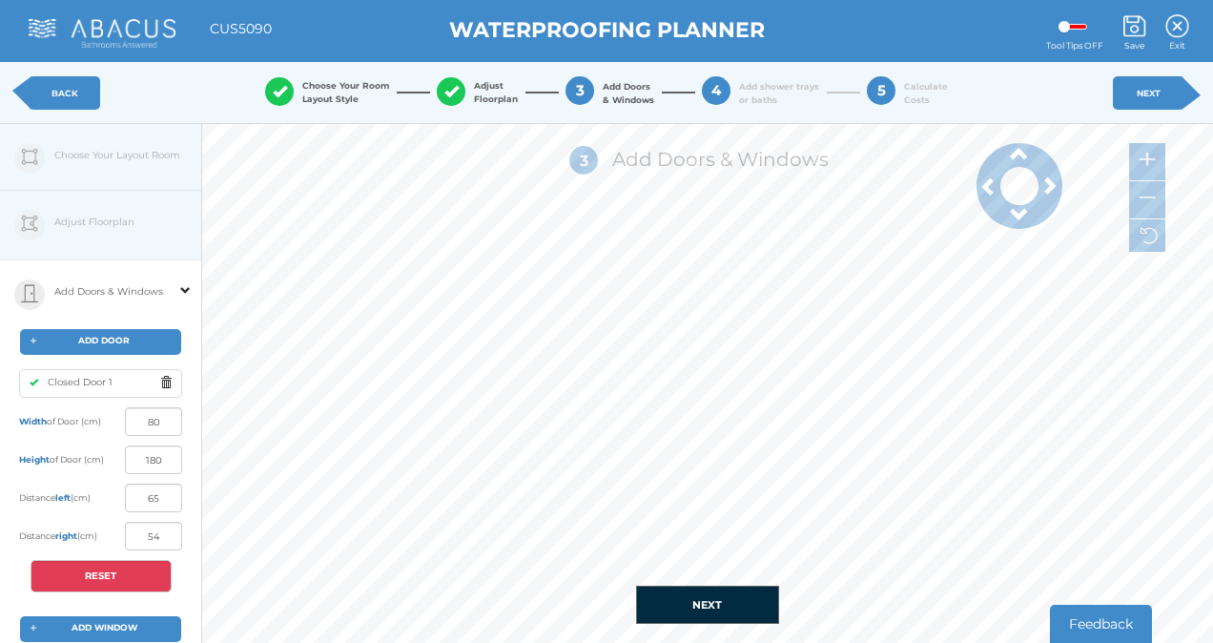
type input "64"
type input "55"
type input "63"
type input "56"
type input "61"
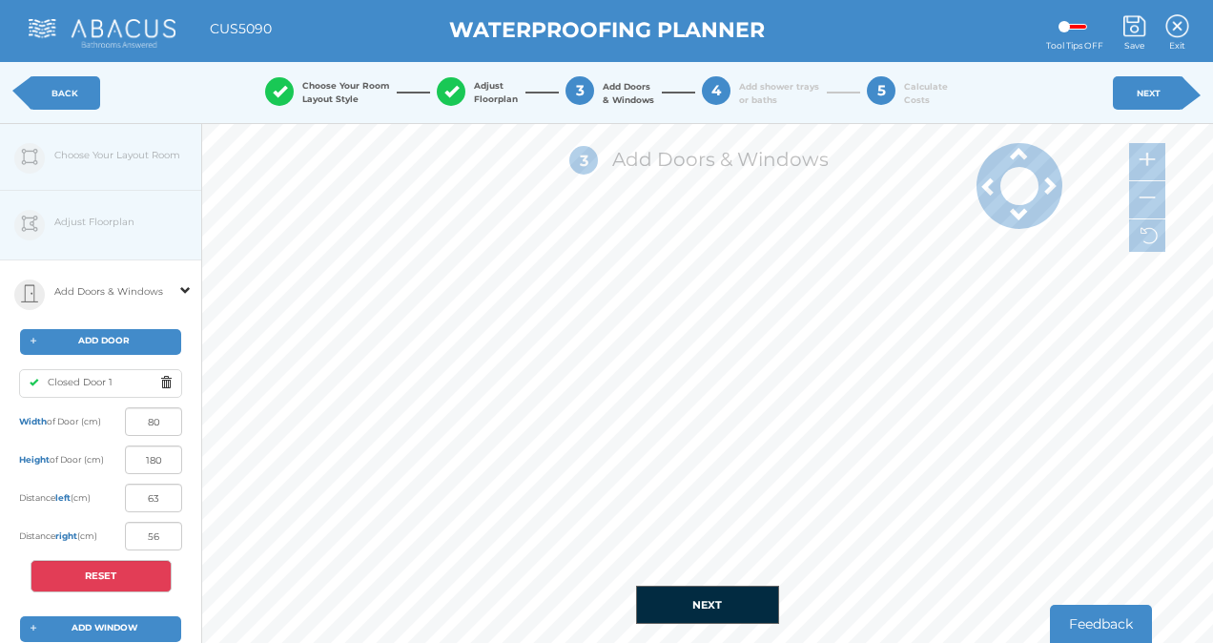
type input "58"
type input "59"
type input "60"
type input "58"
type input "61"
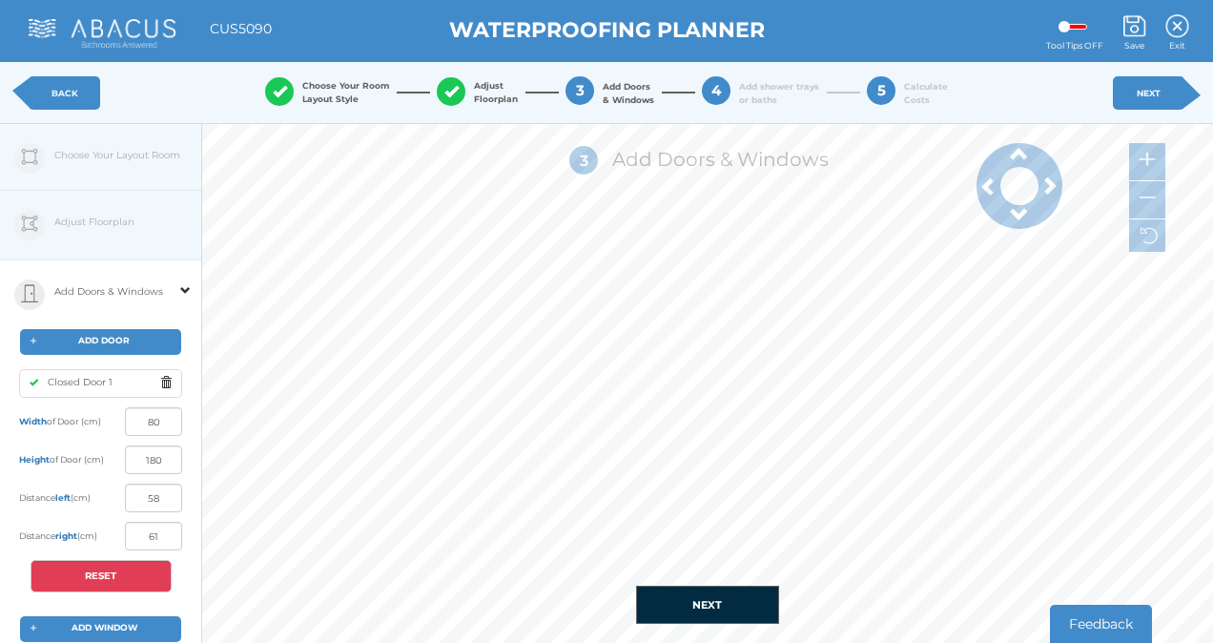
type input "57"
type input "62"
type input "55"
type input "64"
type input "54"
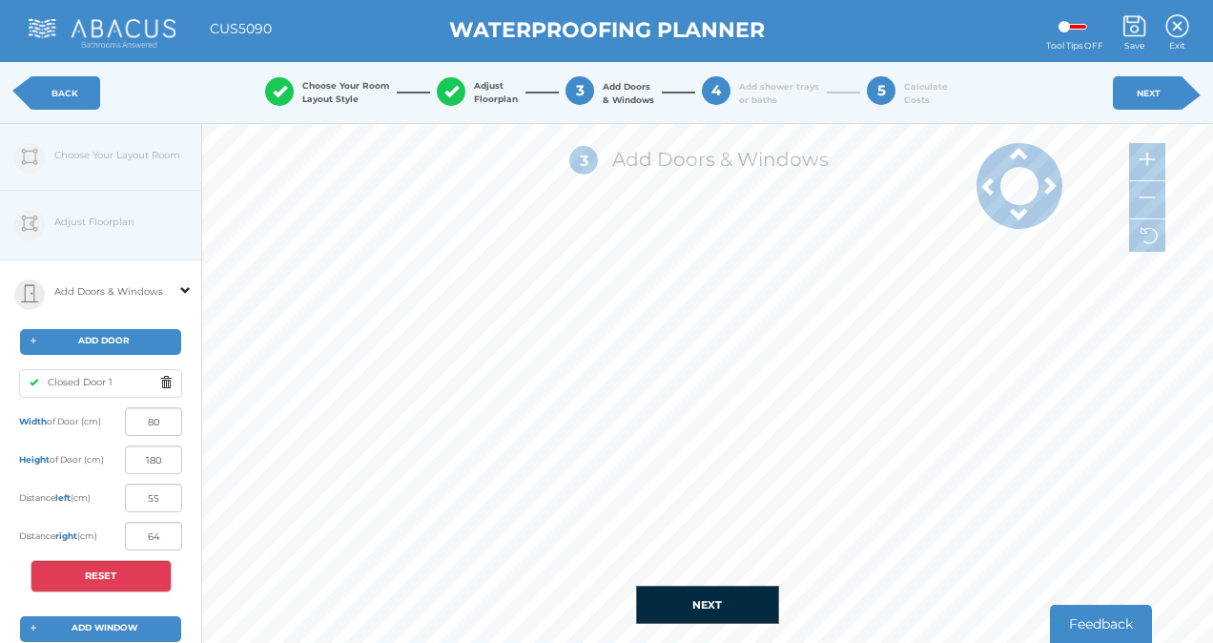
type input "65"
type input "52"
type input "67"
type input "51"
type input "68"
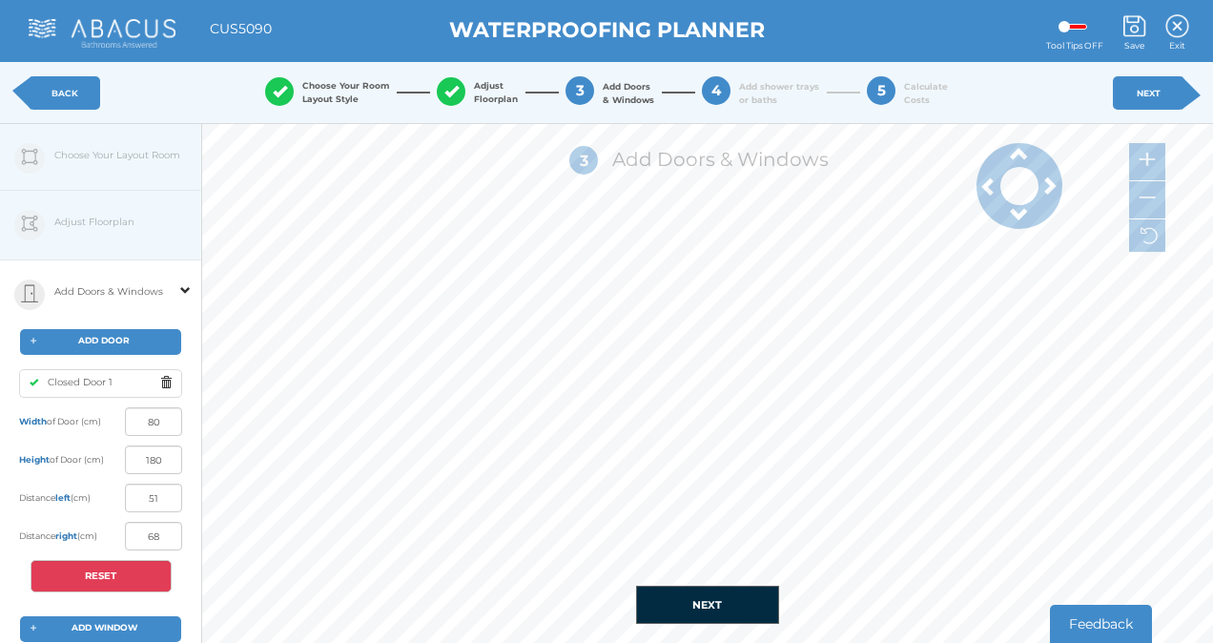
type input "48"
type input "71"
type input "46"
type input "73"
type input "43"
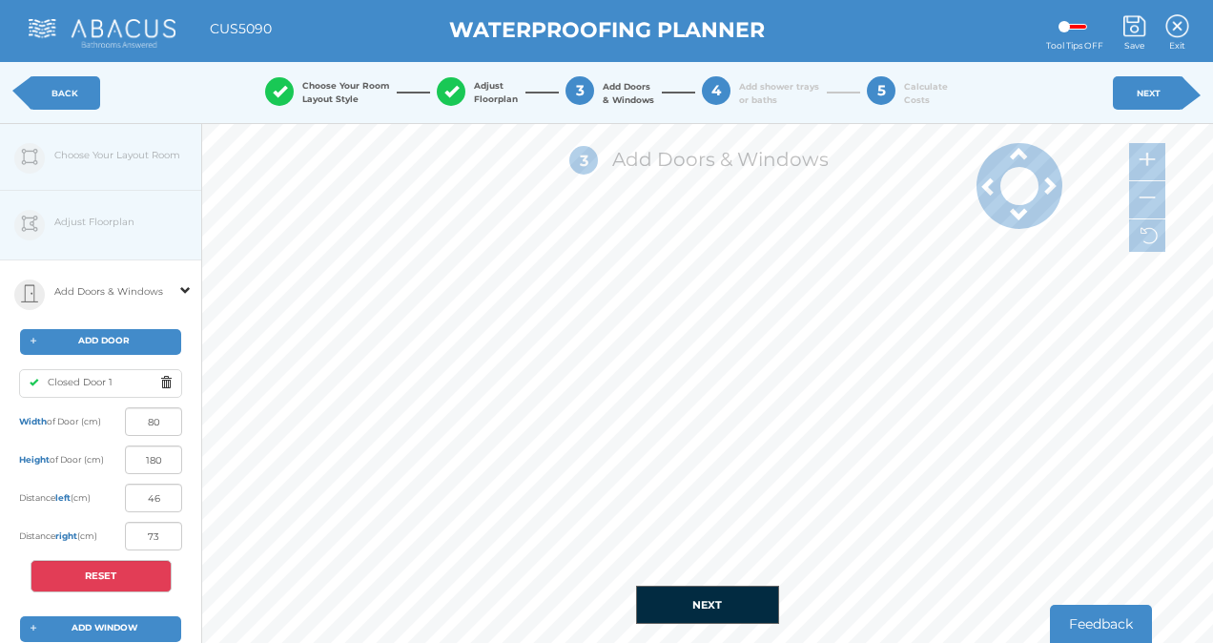
type input "76"
type input "39"
type input "80"
type input "34"
type input "85"
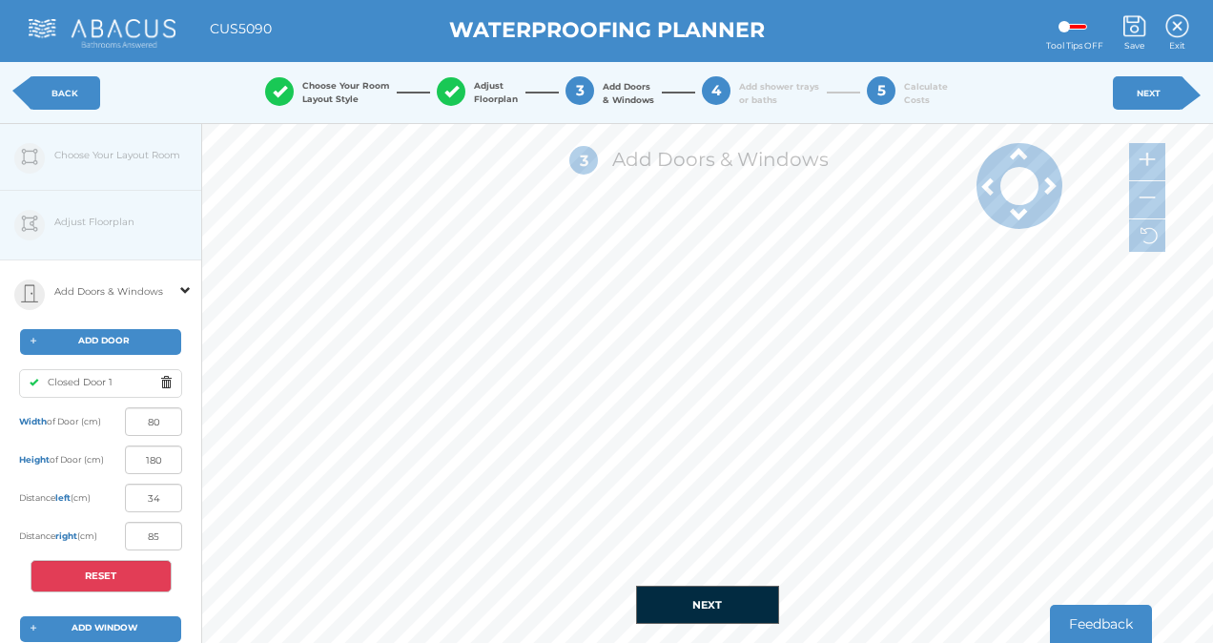
type input "21"
type input "98"
type input "17"
type input "102"
type input "15"
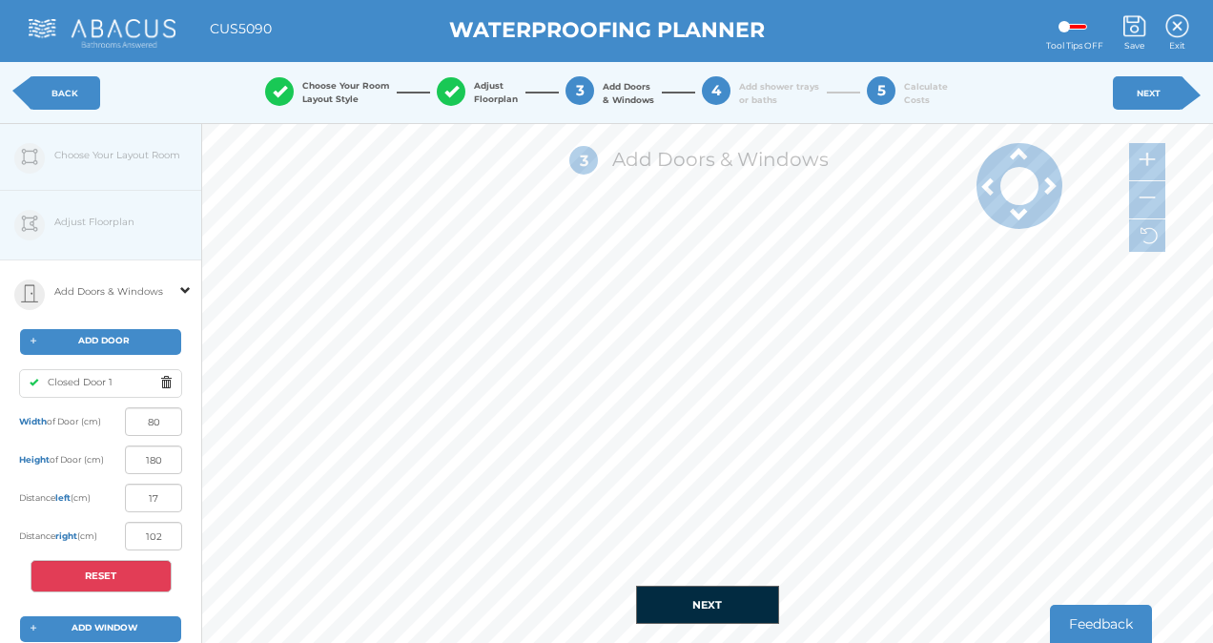
type input "104"
click at [457, 642] on html "Back To Main Site View Cart My Moodboard About us Press Contact Us Blueprint JS…" at bounding box center [606, 321] width 1213 height 643
click at [636, 627] on div "1 Choose Your Layout Style Rectangle Rectangle with Offset T-shape 3 4" at bounding box center [707, 383] width 1011 height 519
click at [1016, 220] on span at bounding box center [1020, 214] width 86 height 19
click at [1019, 214] on span at bounding box center [1020, 214] width 86 height 19
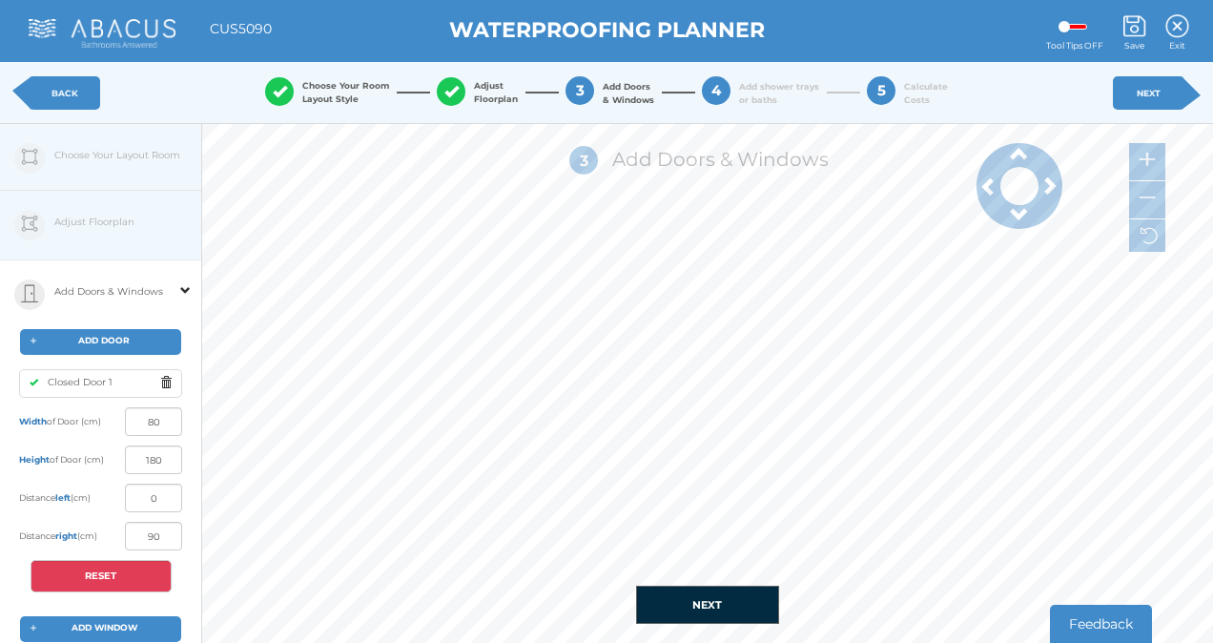
click at [1019, 214] on span at bounding box center [1020, 214] width 86 height 19
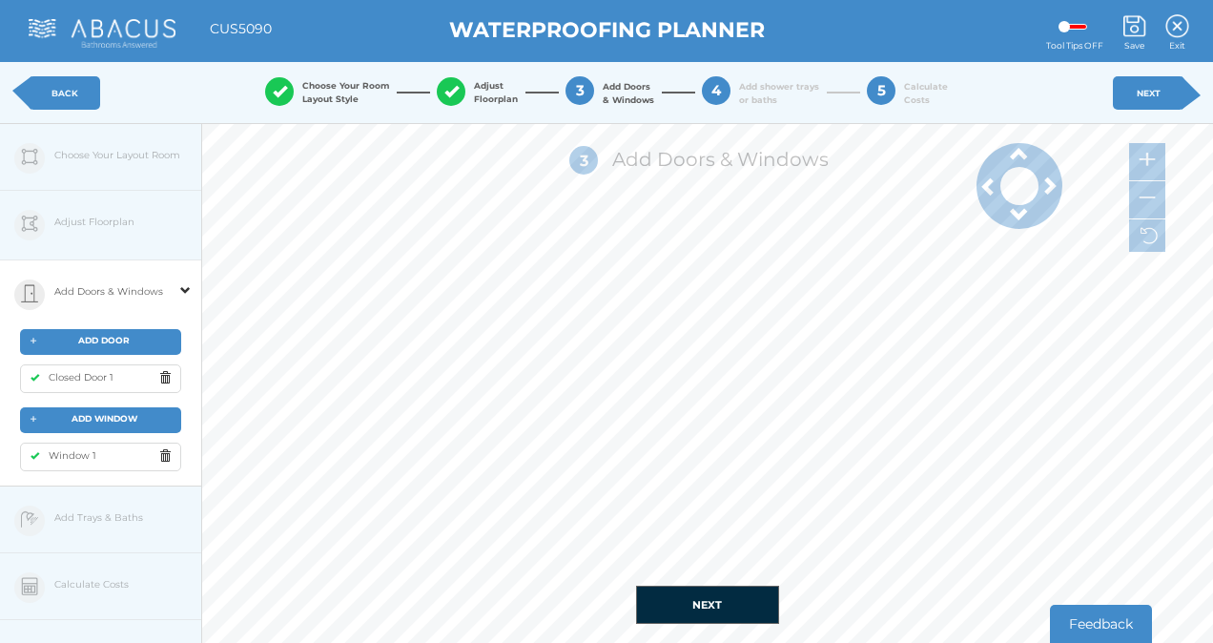
click at [1019, 214] on span at bounding box center [1020, 214] width 86 height 19
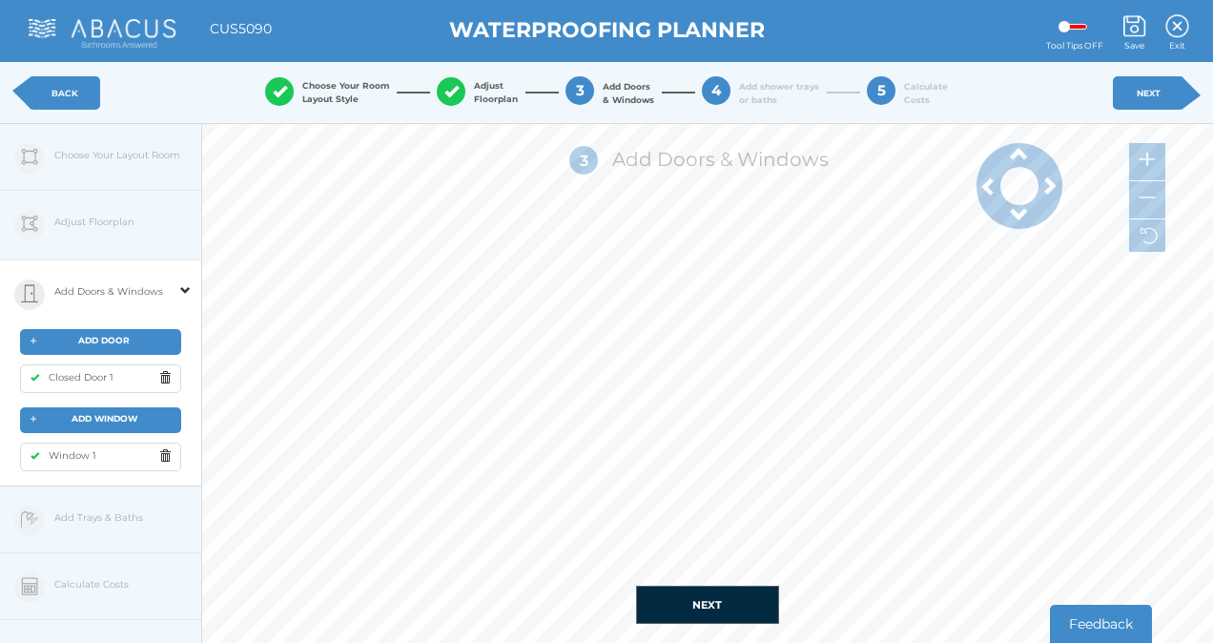
click at [1024, 160] on span at bounding box center [1020, 153] width 86 height 19
click at [1015, 195] on div at bounding box center [1020, 186] width 38 height 38
click at [1019, 174] on div at bounding box center [1020, 186] width 38 height 38
click at [1019, 176] on div at bounding box center [1020, 186] width 38 height 38
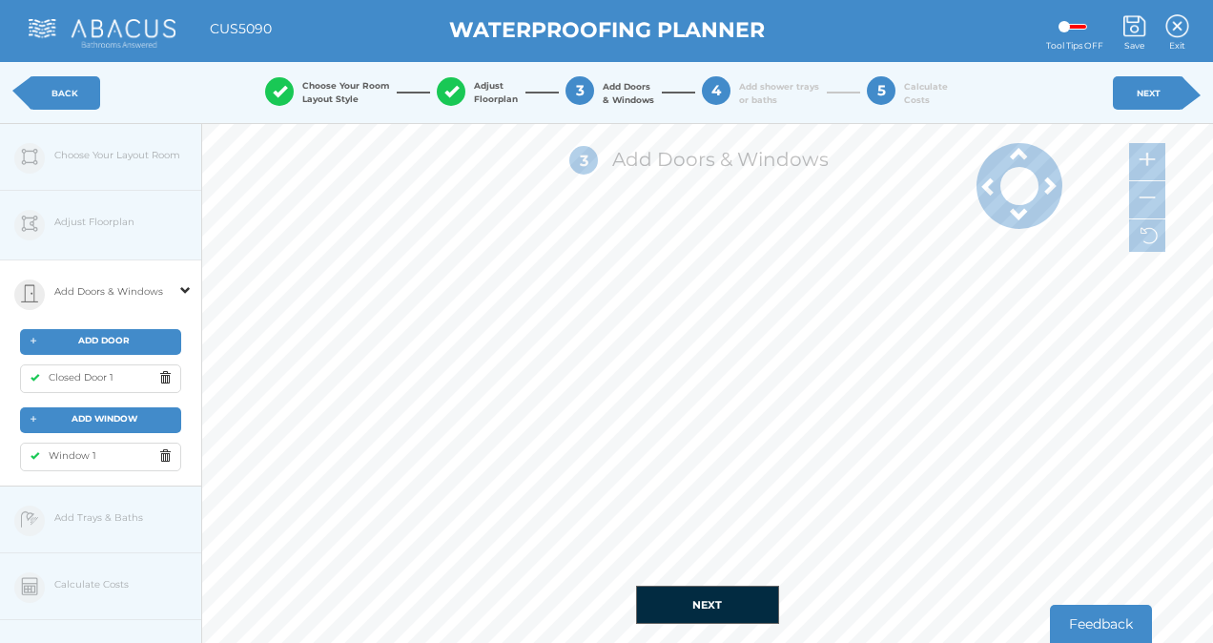
click at [1019, 176] on div at bounding box center [1020, 186] width 38 height 38
click at [1019, 151] on span at bounding box center [1020, 153] width 86 height 19
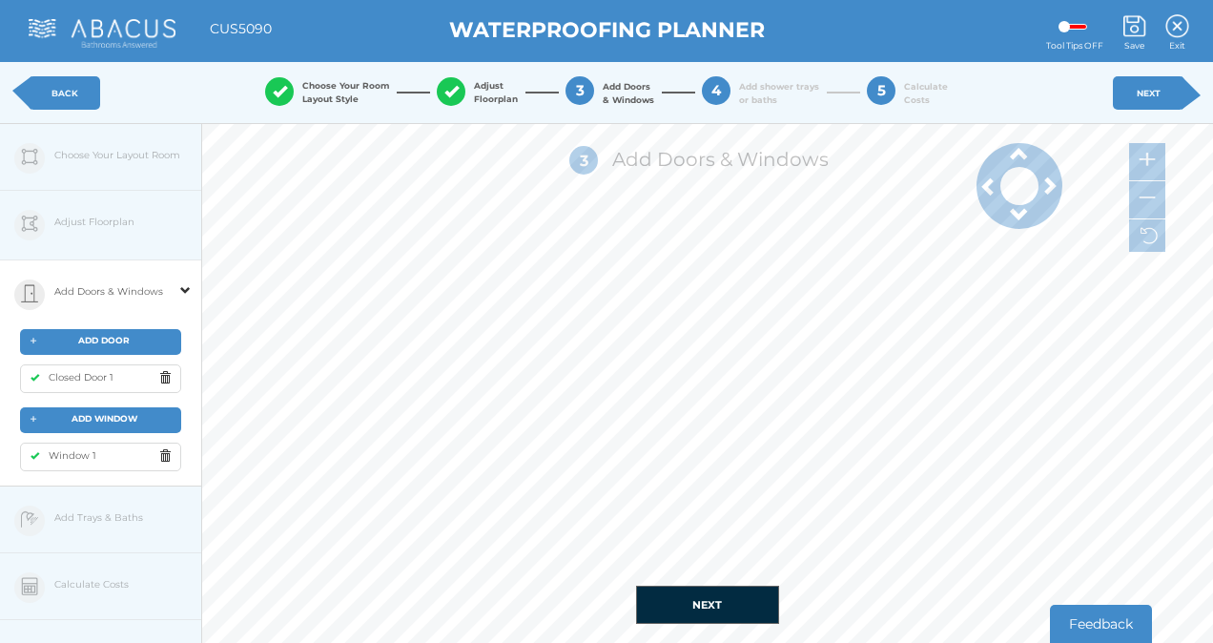
click at [1019, 151] on span at bounding box center [1020, 153] width 86 height 19
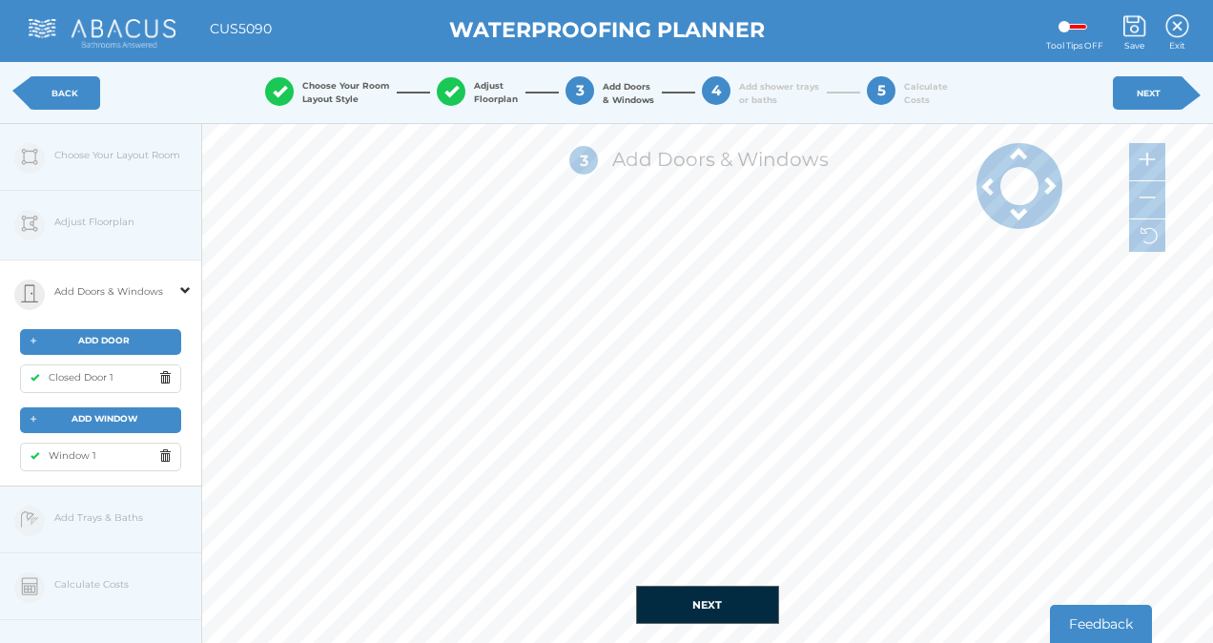
click at [1019, 151] on span at bounding box center [1020, 153] width 86 height 19
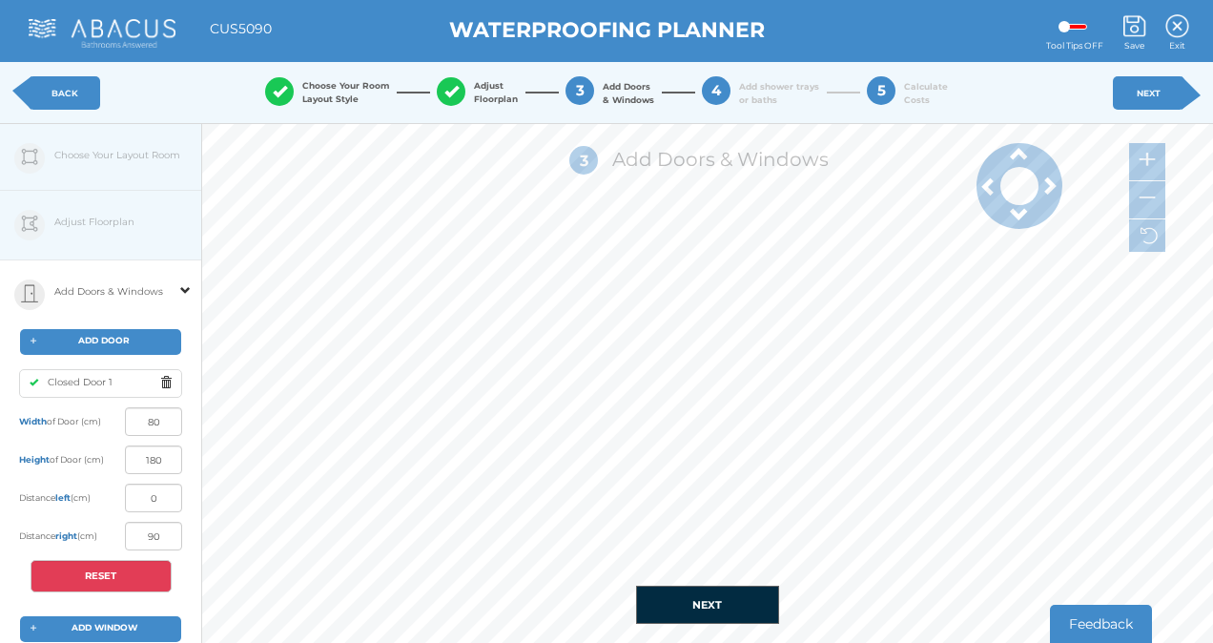
click at [376, 642] on html "Back To Main Site View Cart My Moodboard About us Press Contact Us Blueprint JS…" at bounding box center [606, 321] width 1213 height 643
click at [110, 332] on div "+ ADD DOOR" at bounding box center [100, 342] width 161 height 26
click at [119, 567] on button "RESET" at bounding box center [101, 576] width 141 height 32
click at [134, 567] on button "RESET" at bounding box center [101, 576] width 141 height 32
click at [104, 574] on button "RESET" at bounding box center [101, 576] width 141 height 32
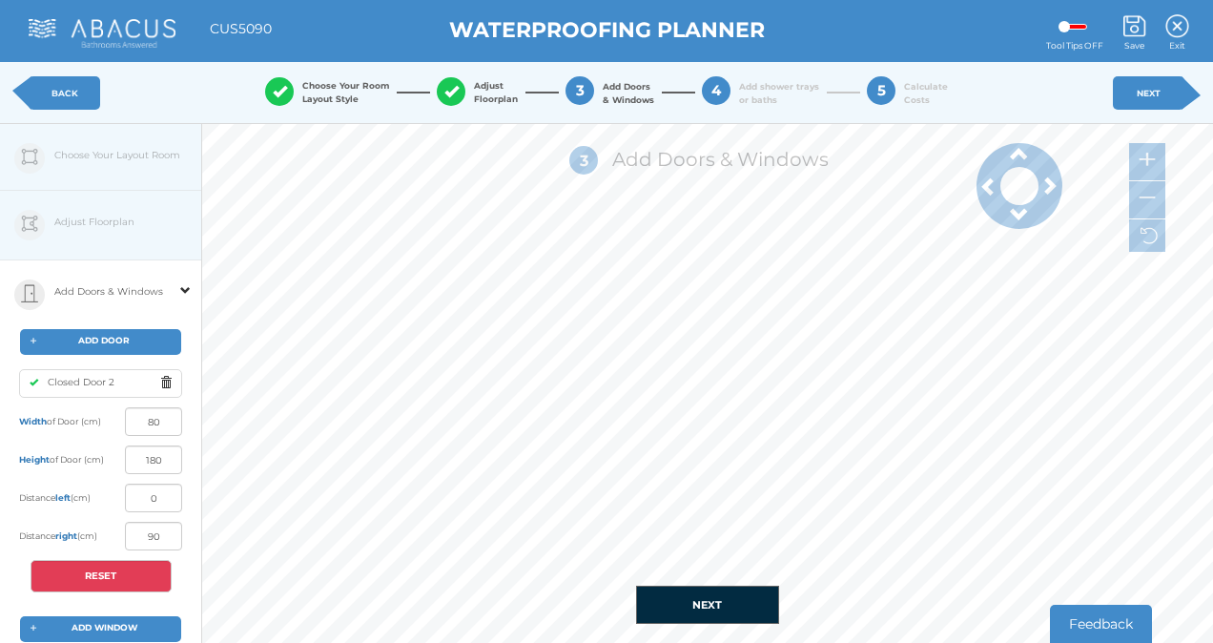
click at [165, 379] on span at bounding box center [170, 383] width 21 height 24
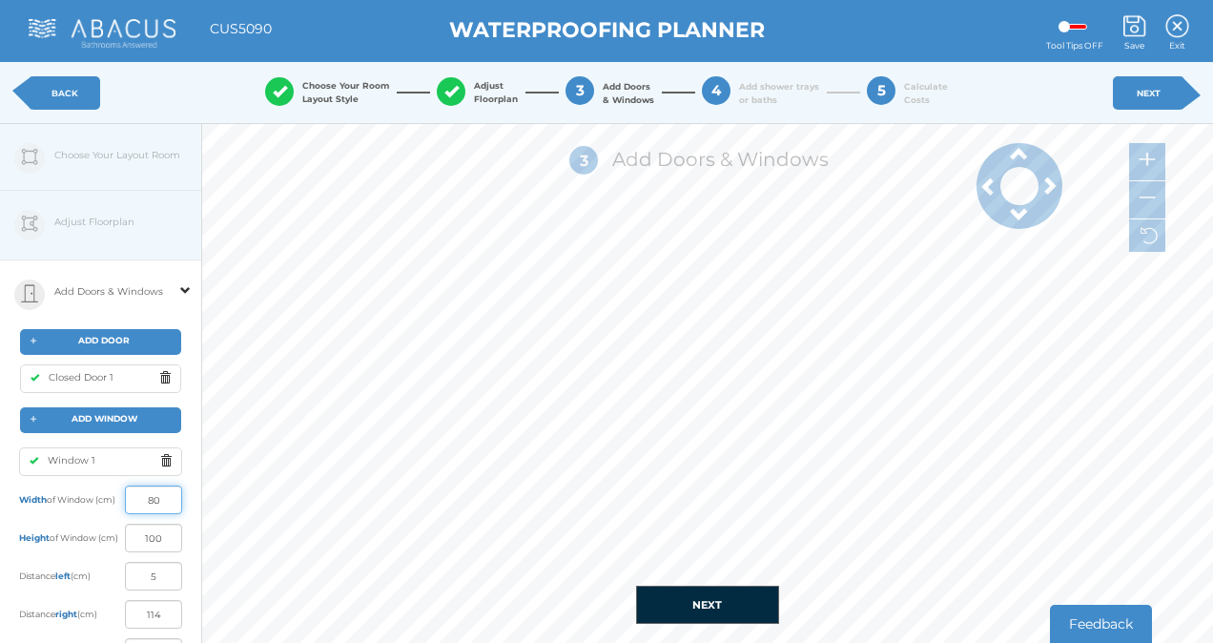
click at [167, 499] on input "80" at bounding box center [153, 500] width 57 height 29
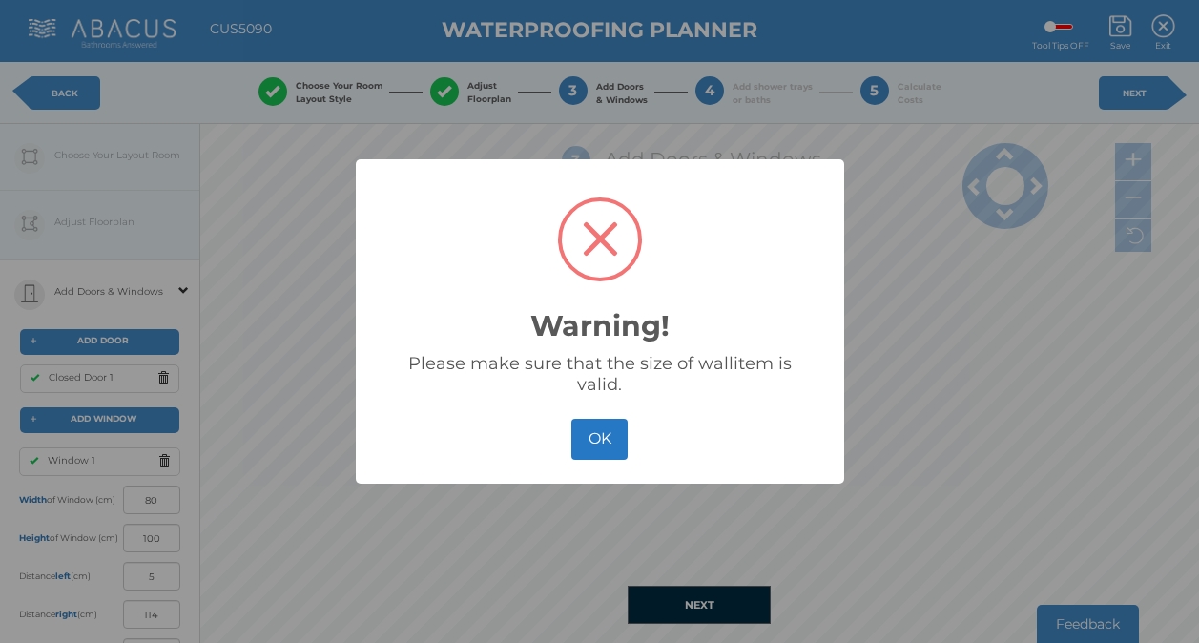
click at [604, 435] on button "OK" at bounding box center [599, 439] width 56 height 41
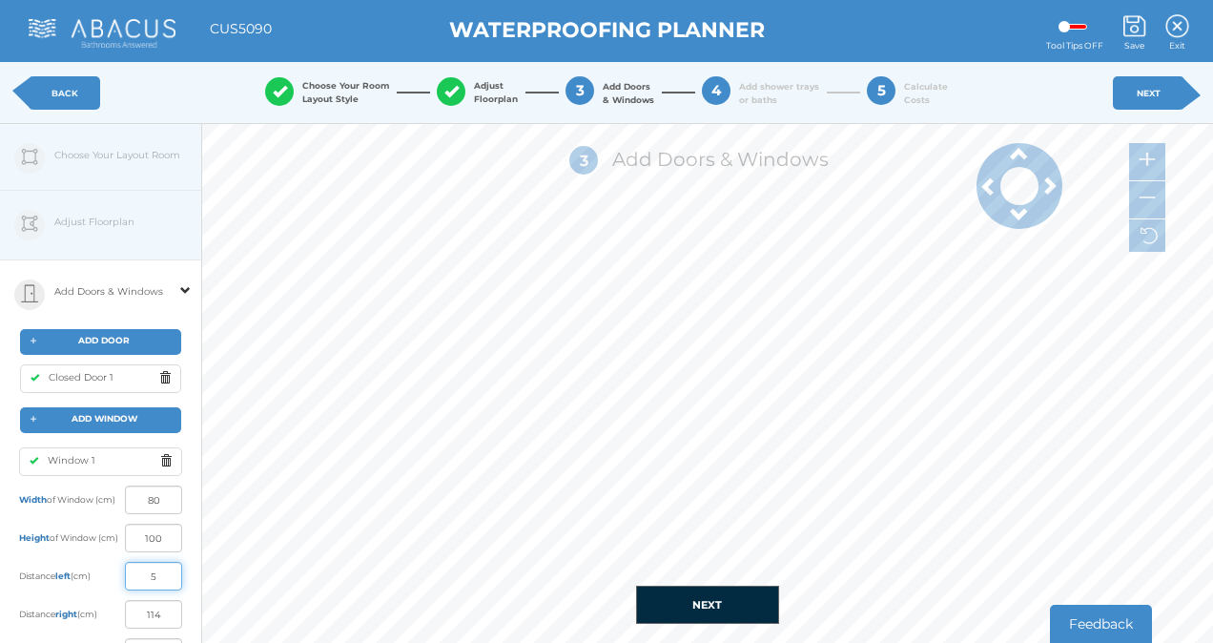
click at [159, 583] on input "5" at bounding box center [153, 576] width 57 height 29
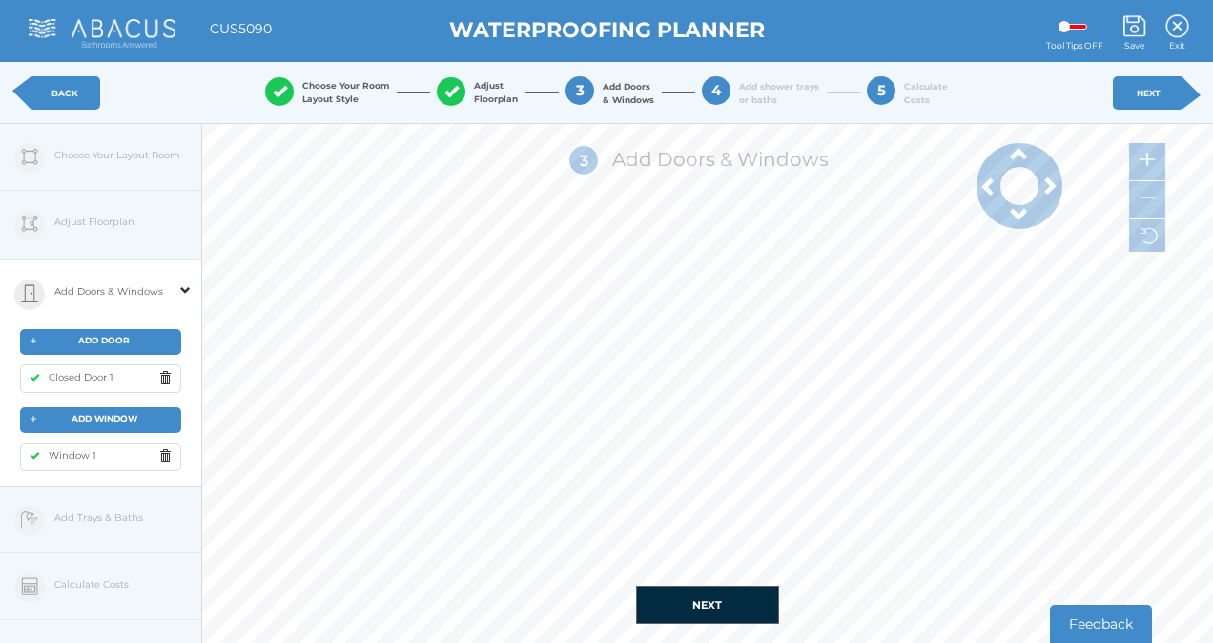
click at [101, 419] on span "ADD WINDOW" at bounding box center [105, 418] width 66 height 10
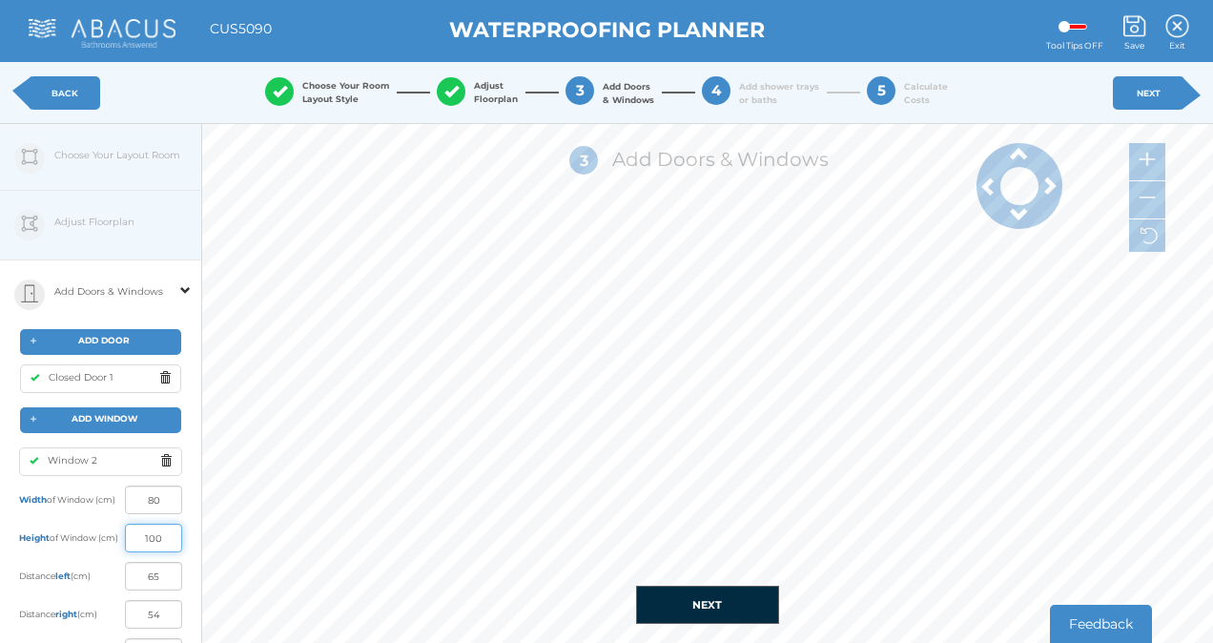
click at [160, 541] on input "100" at bounding box center [153, 538] width 57 height 29
click at [167, 502] on input "80" at bounding box center [153, 500] width 57 height 29
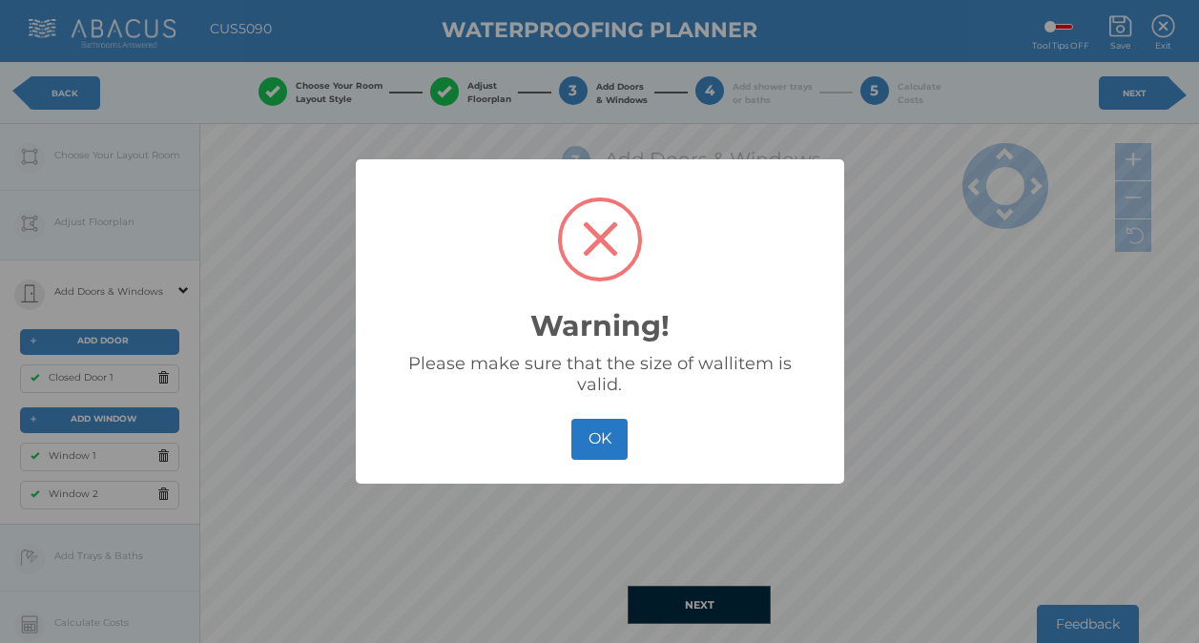
click at [590, 439] on button "OK" at bounding box center [599, 439] width 56 height 41
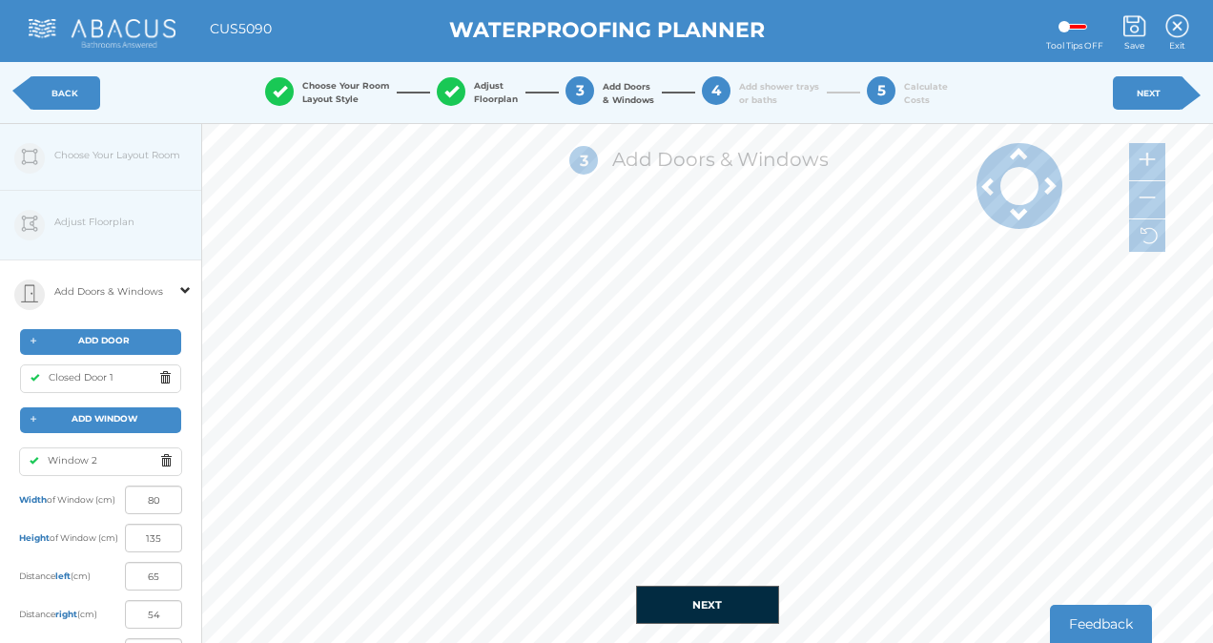
click at [165, 461] on span at bounding box center [170, 461] width 21 height 24
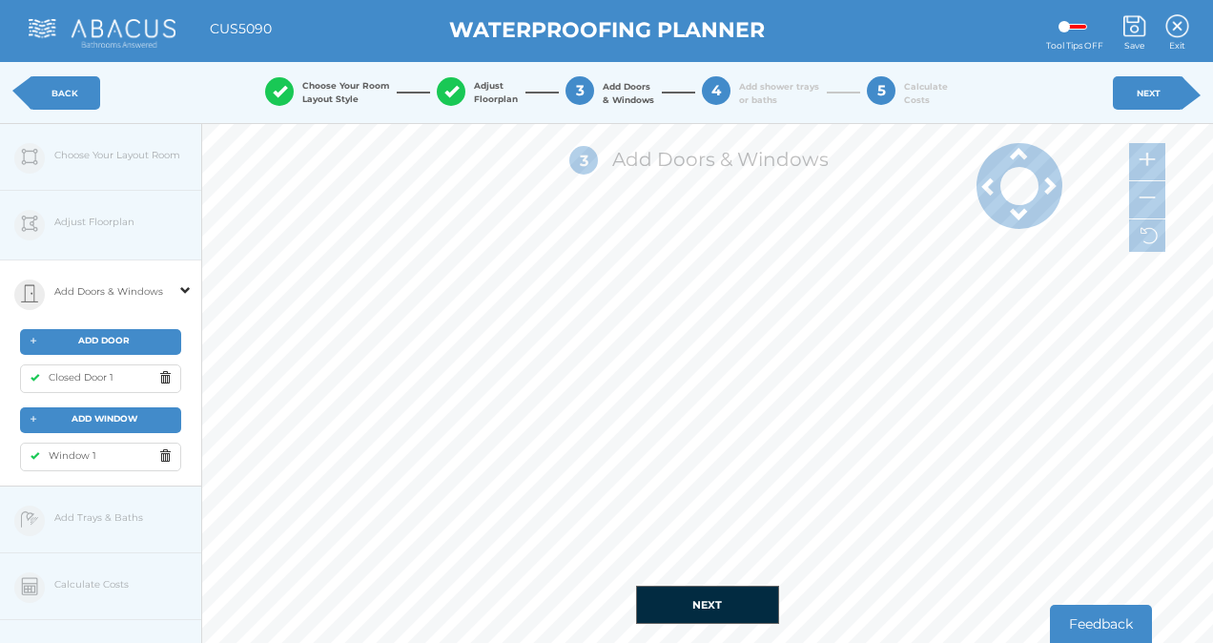
click at [81, 450] on span "Window 1" at bounding box center [67, 455] width 57 height 12
click at [95, 452] on div "Window 1" at bounding box center [100, 457] width 161 height 29
click at [104, 456] on div "Window 1" at bounding box center [100, 457] width 161 height 29
click at [79, 453] on span "Window 1" at bounding box center [67, 455] width 57 height 12
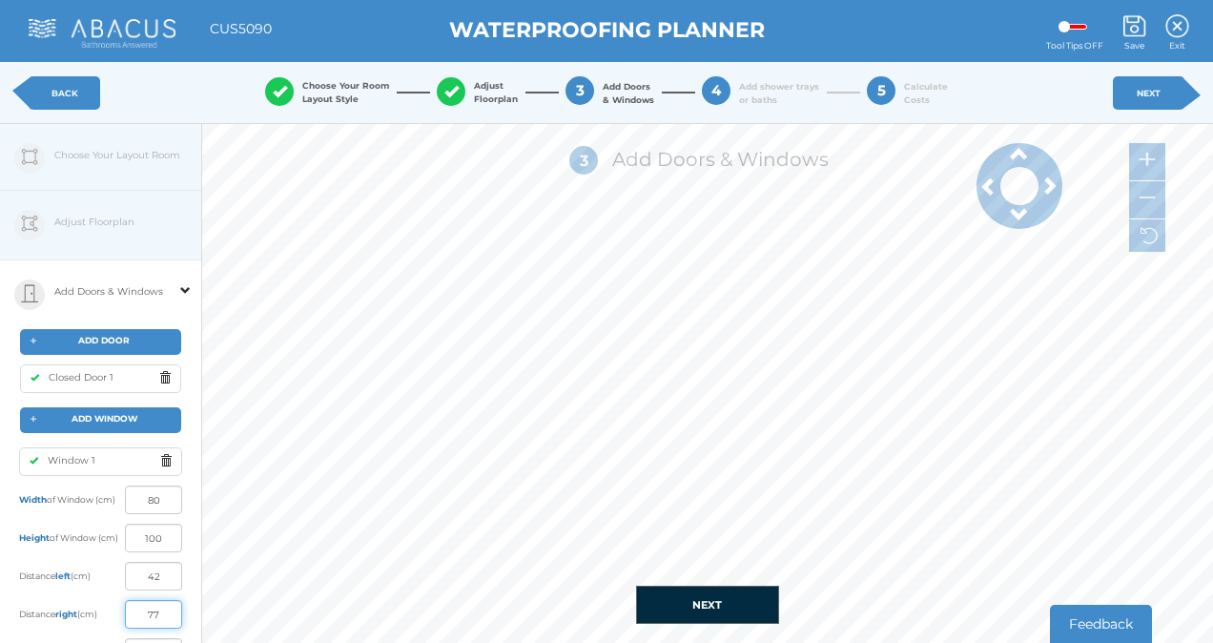
click at [160, 607] on input "77" at bounding box center [153, 614] width 57 height 29
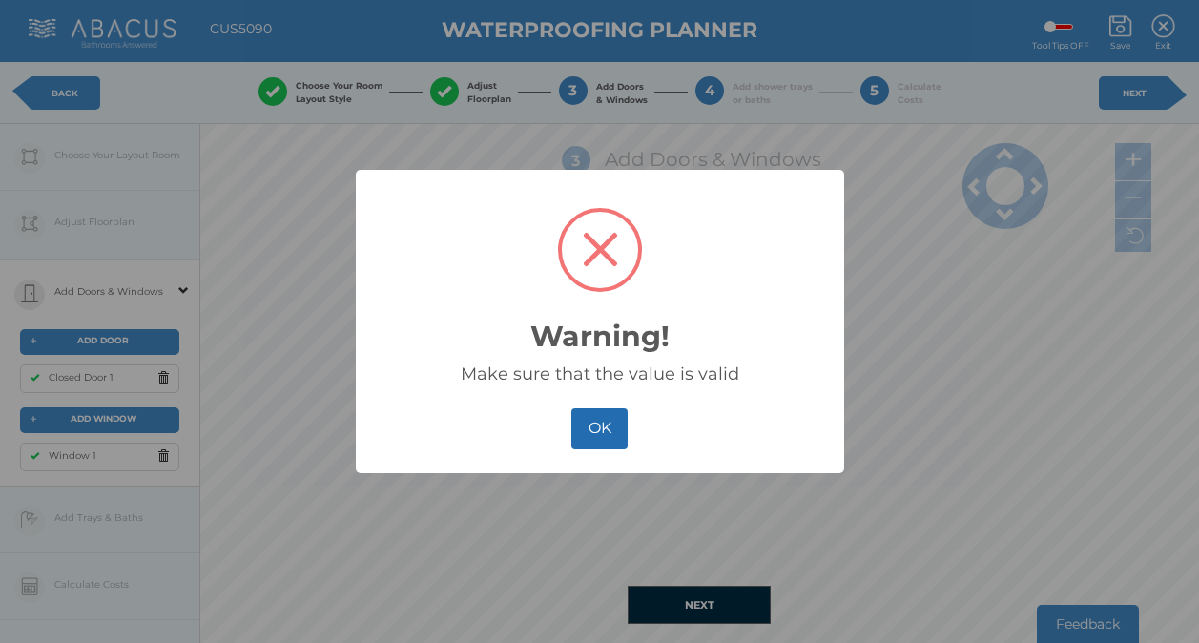
click at [608, 428] on button "OK" at bounding box center [599, 428] width 56 height 41
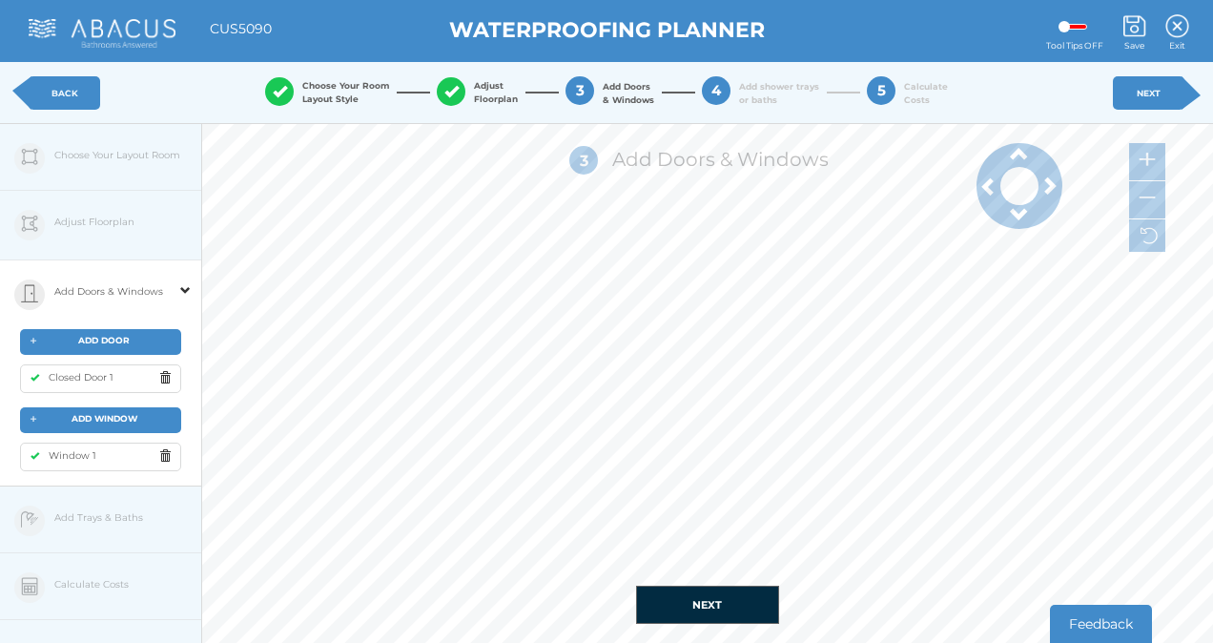
click at [104, 445] on div "Window 1" at bounding box center [100, 457] width 161 height 29
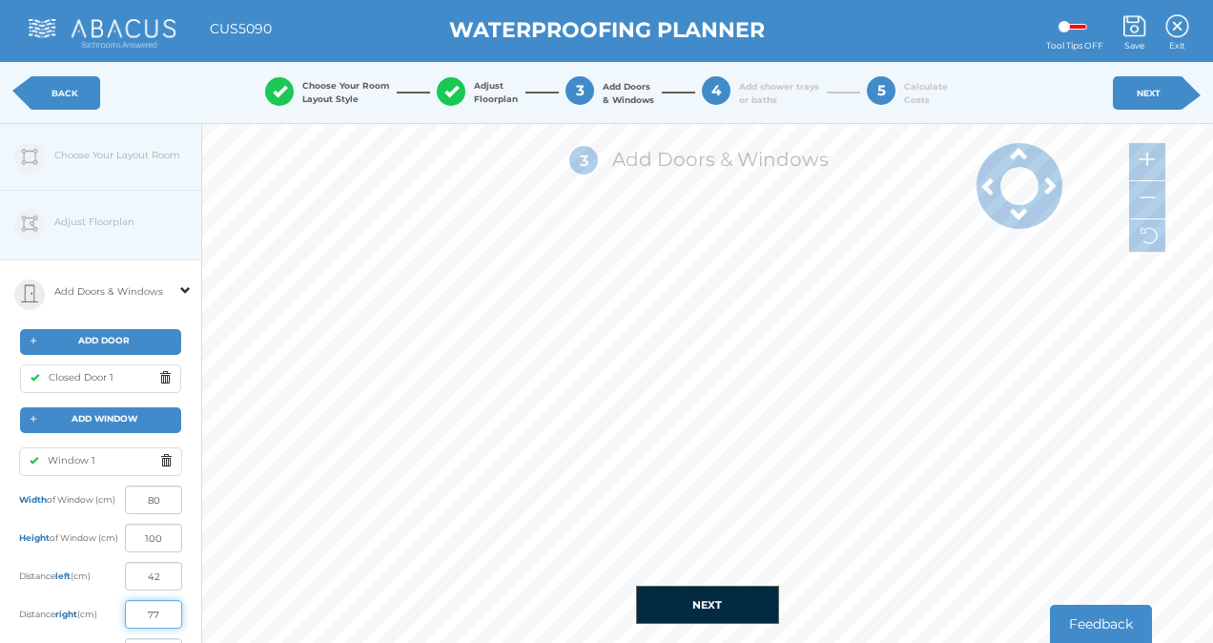
click at [164, 608] on input "77" at bounding box center [153, 614] width 57 height 29
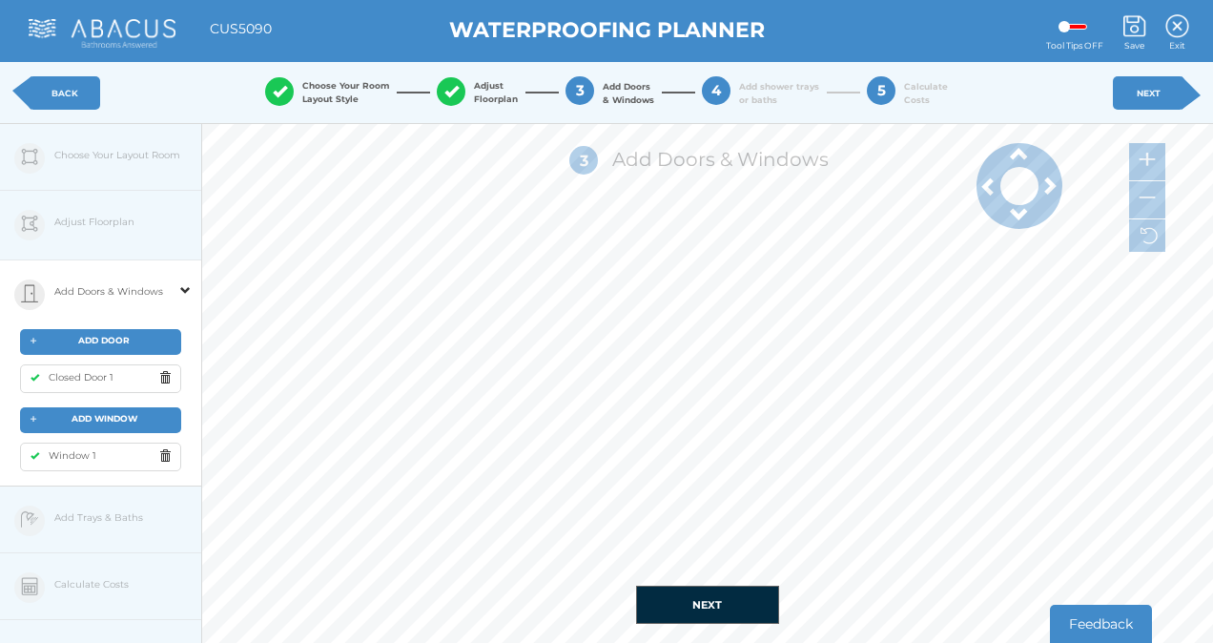
click at [112, 453] on div "Window 1" at bounding box center [100, 457] width 161 height 29
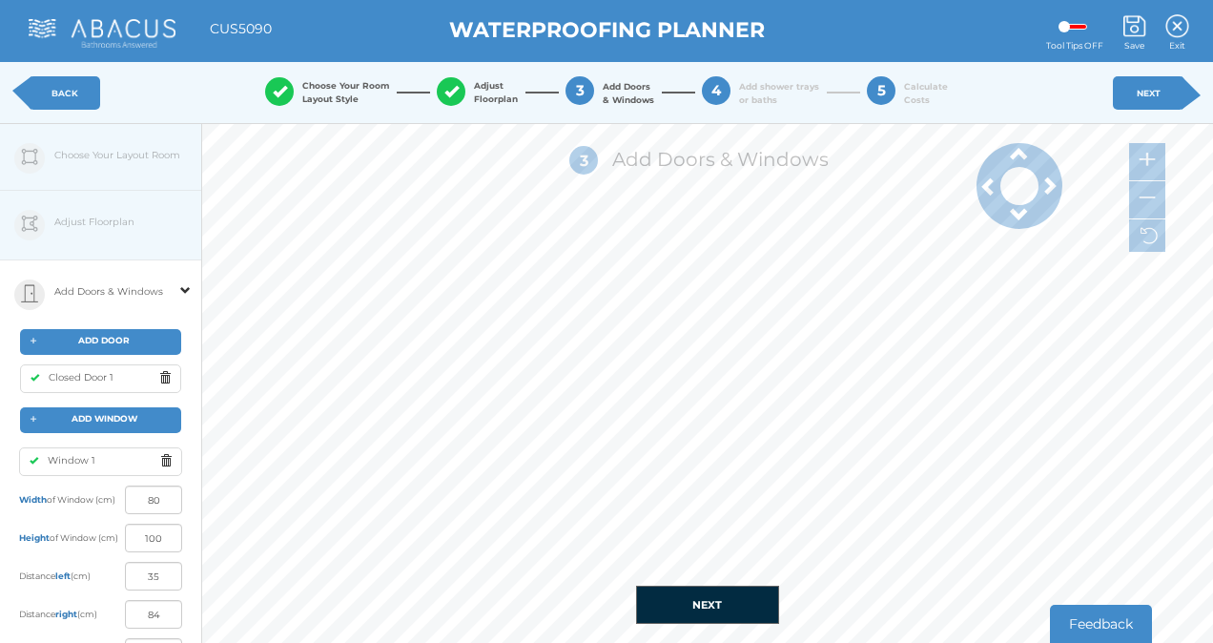
click at [185, 288] on span at bounding box center [185, 278] width 10 height 34
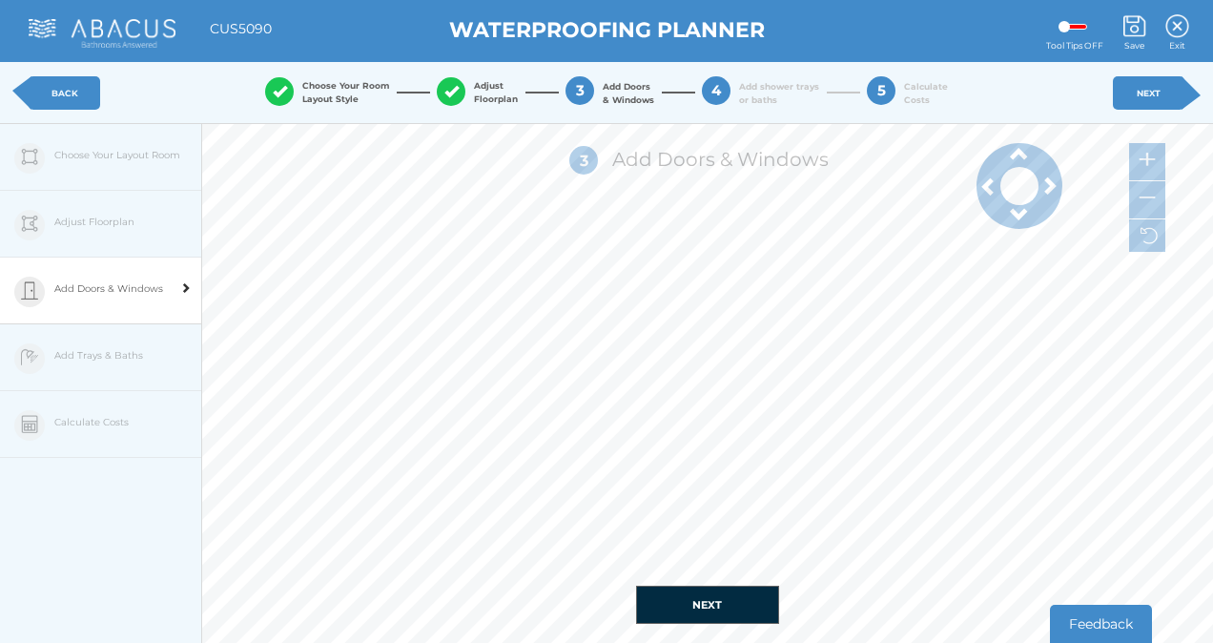
click at [22, 291] on img at bounding box center [29, 290] width 17 height 18
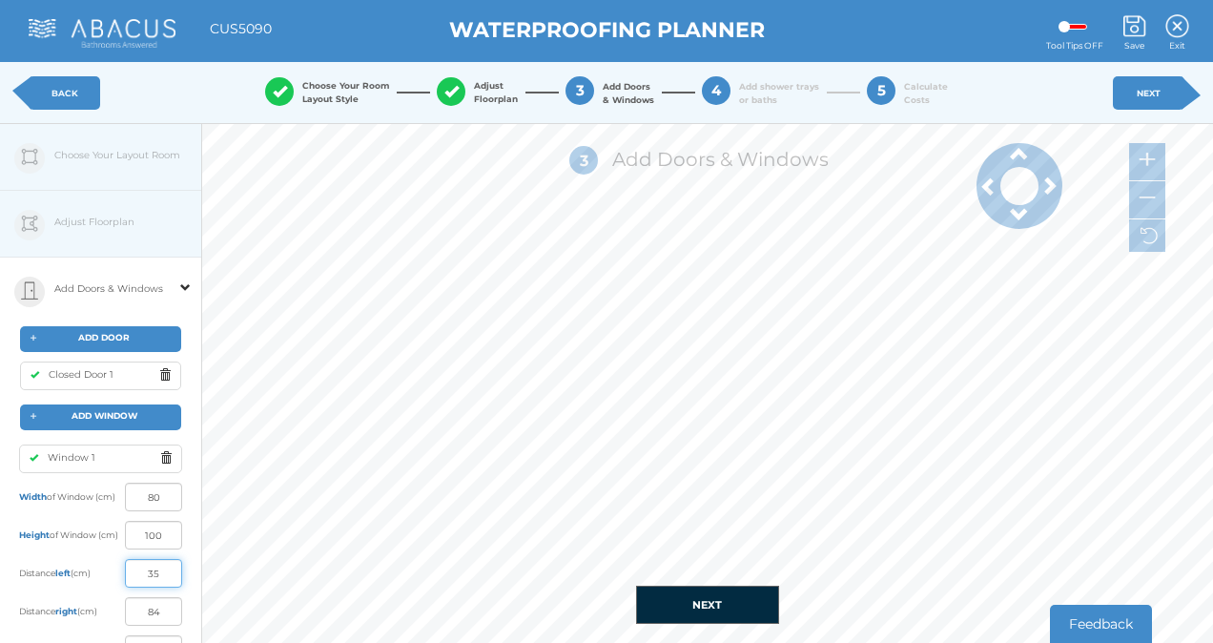
click at [157, 572] on input "35" at bounding box center [153, 573] width 57 height 29
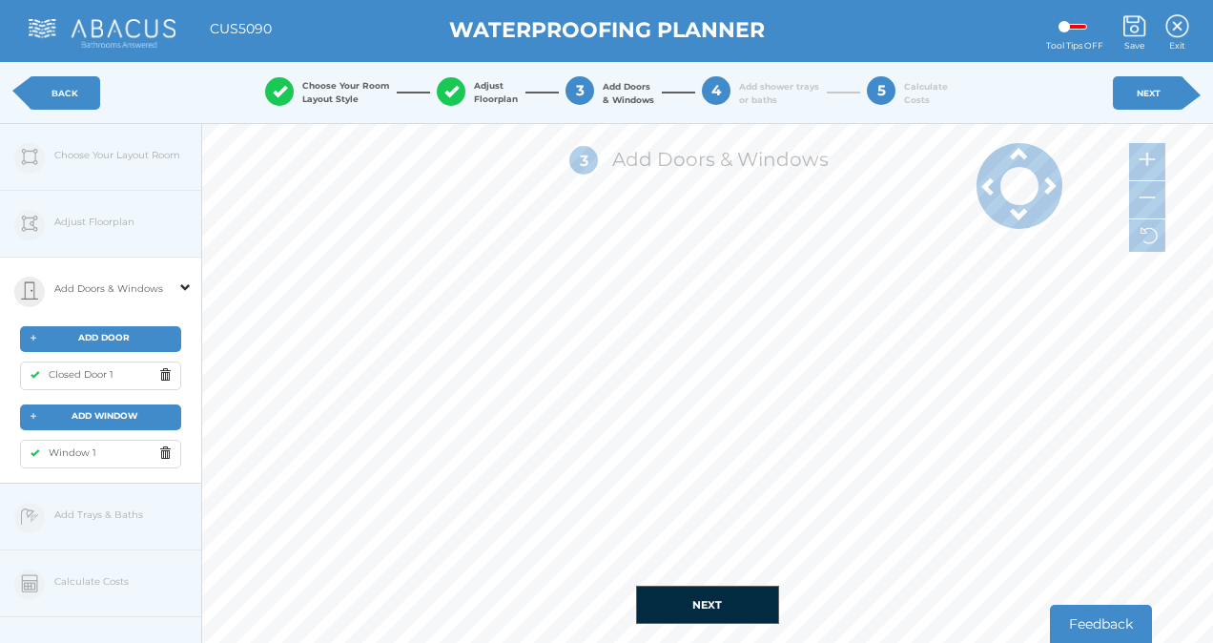
click at [80, 456] on span "Window 1" at bounding box center [67, 452] width 57 height 12
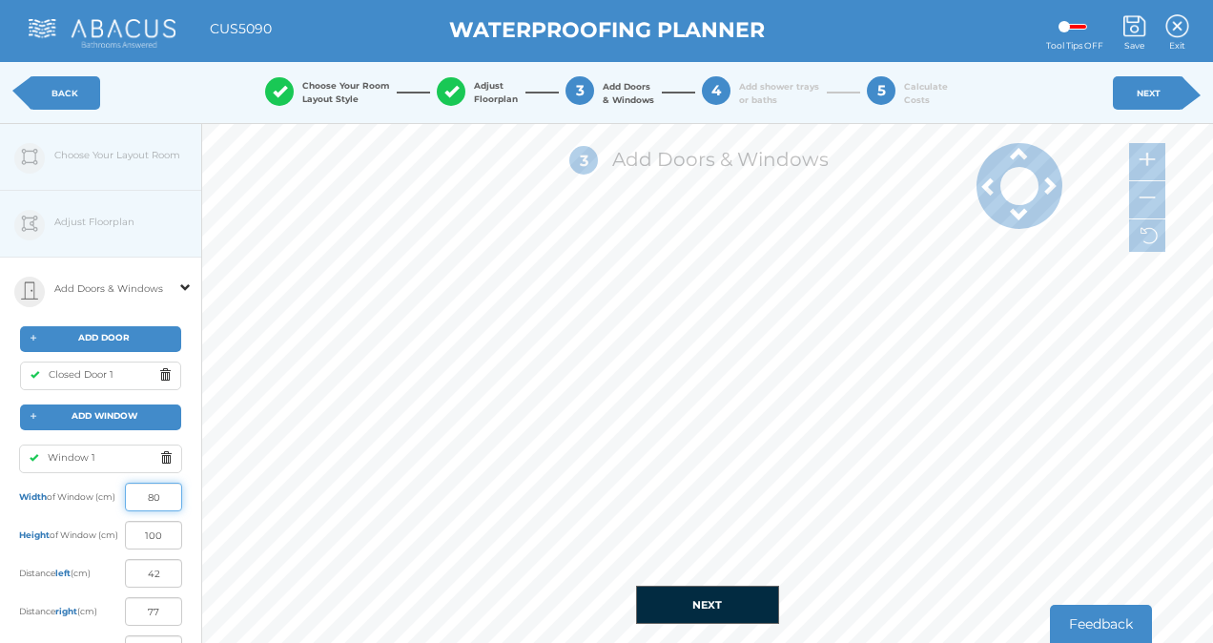
click at [167, 491] on input "80" at bounding box center [153, 497] width 57 height 29
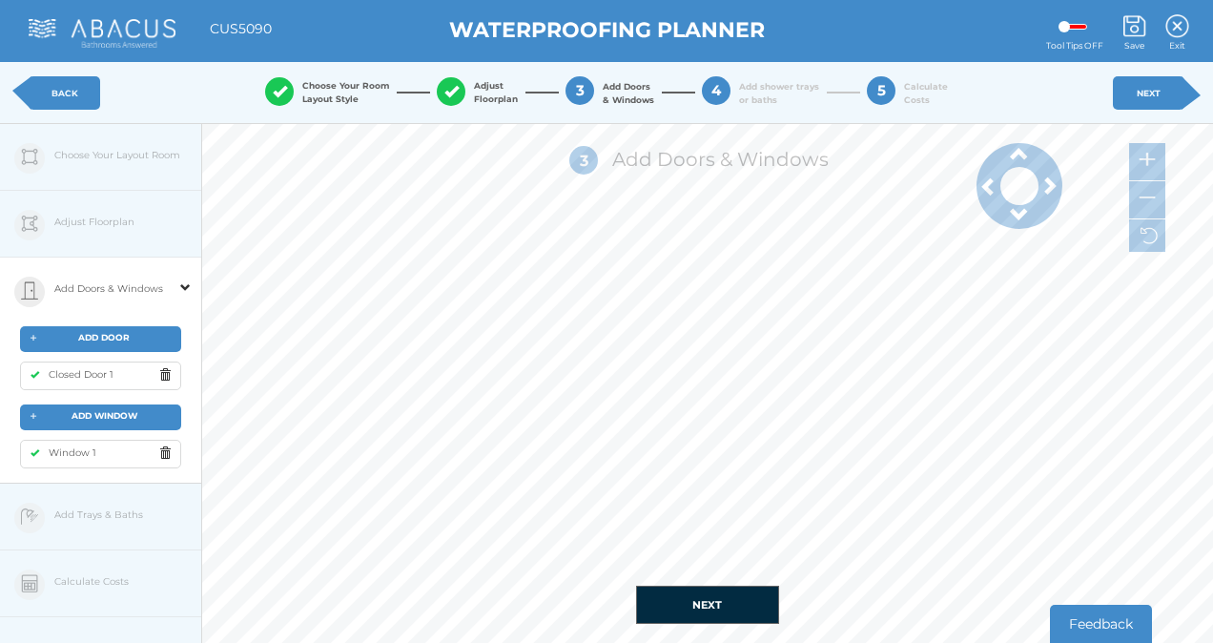
click at [56, 448] on span "Window 1" at bounding box center [67, 452] width 57 height 12
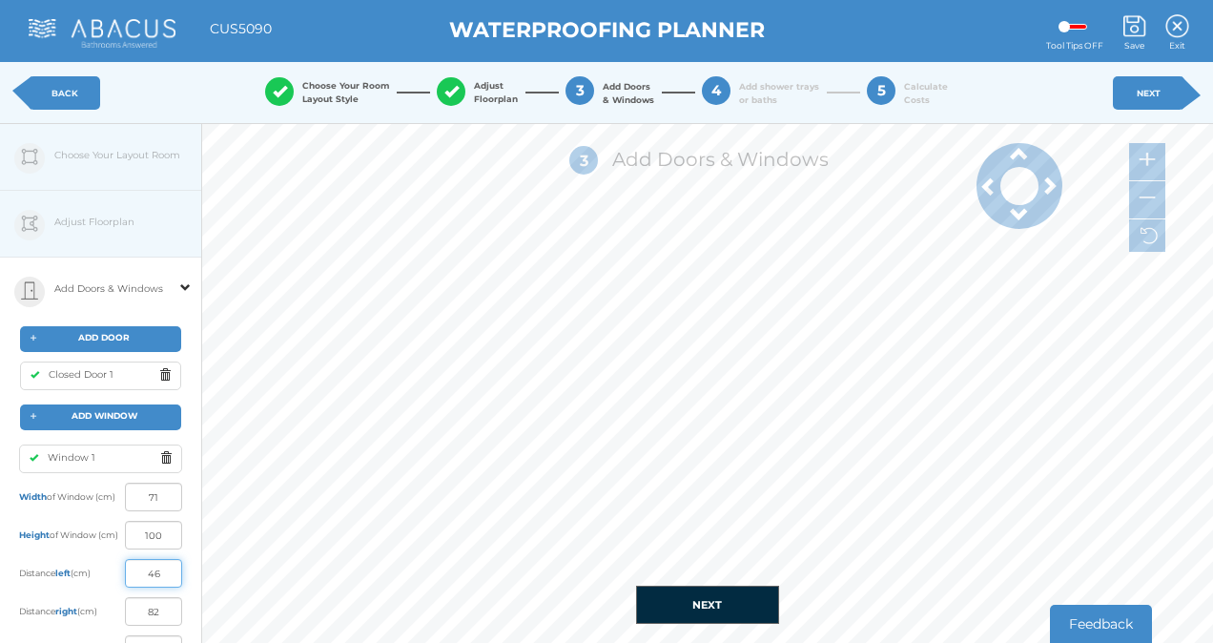
click at [159, 573] on input "46" at bounding box center [153, 573] width 57 height 29
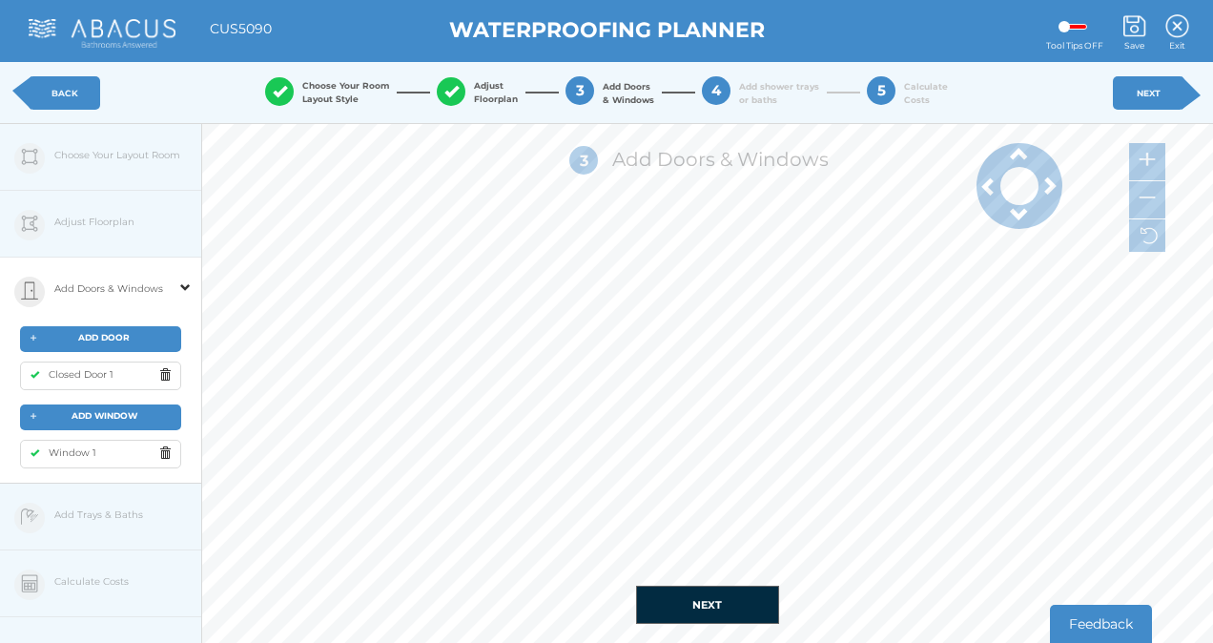
click at [58, 452] on span "Window 1" at bounding box center [67, 452] width 57 height 12
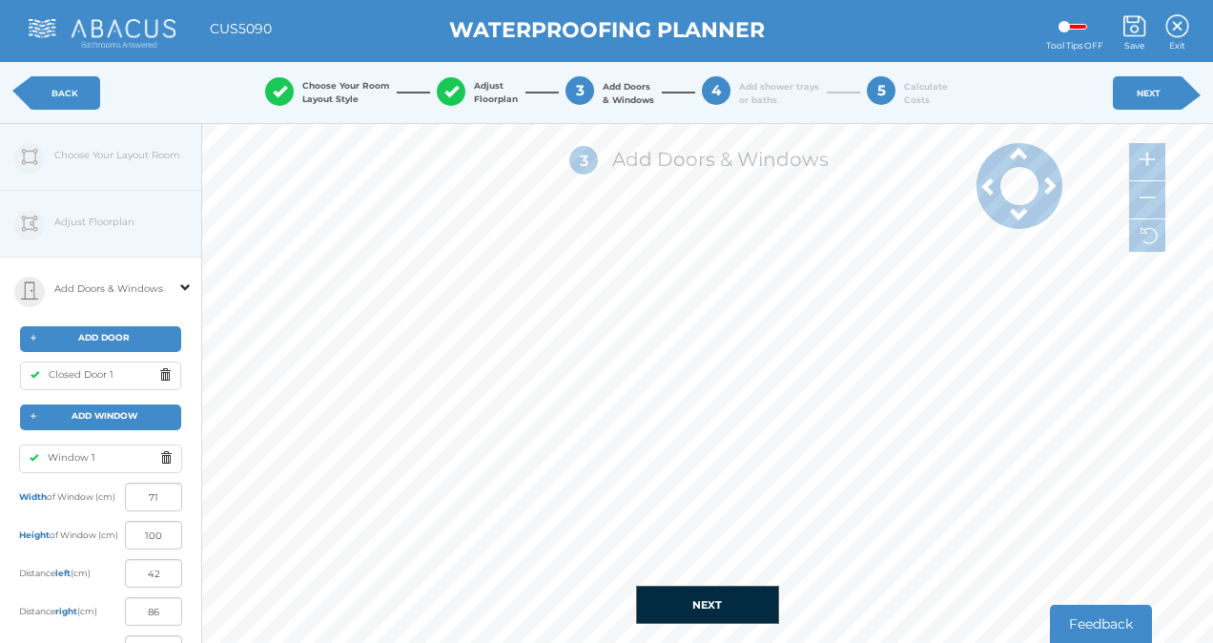
click at [1017, 220] on span at bounding box center [1020, 214] width 86 height 19
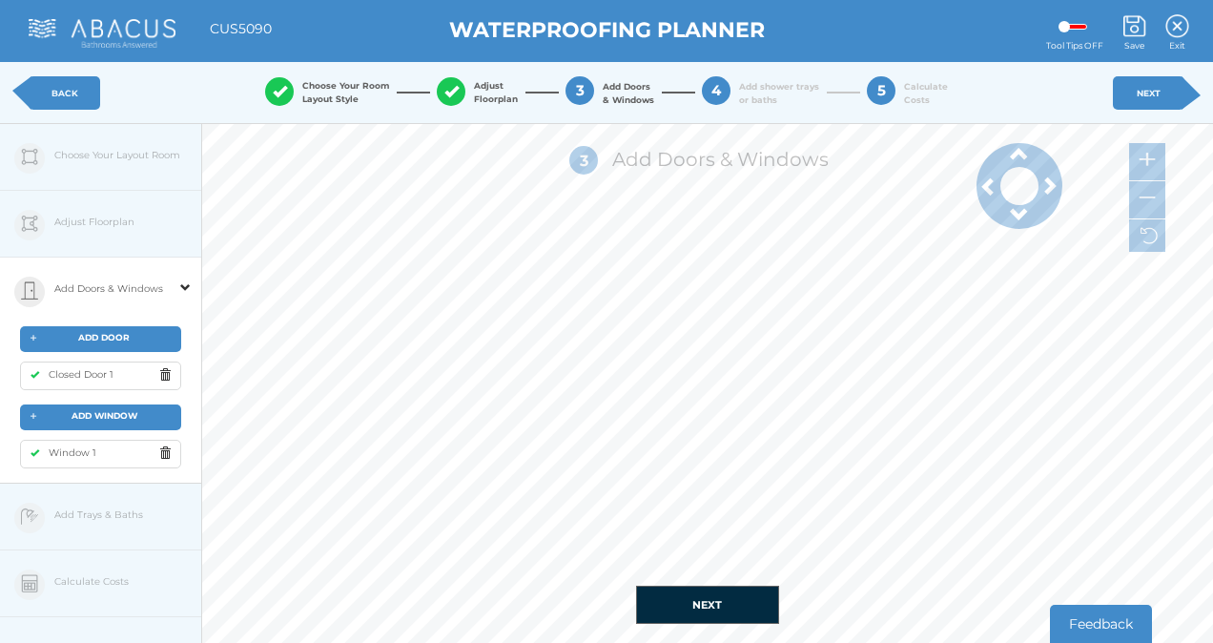
click at [1017, 220] on span at bounding box center [1020, 214] width 86 height 19
click at [1023, 146] on span at bounding box center [1020, 153] width 86 height 19
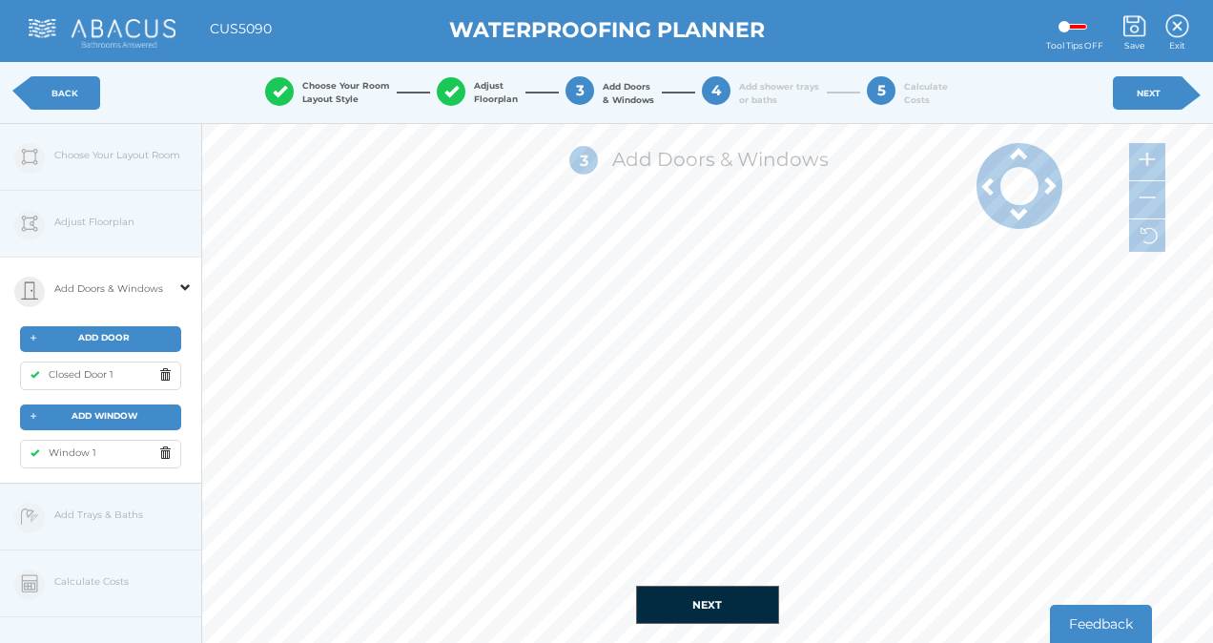
click at [1023, 146] on span at bounding box center [1020, 153] width 86 height 19
click at [61, 451] on span "Window 1" at bounding box center [67, 452] width 57 height 12
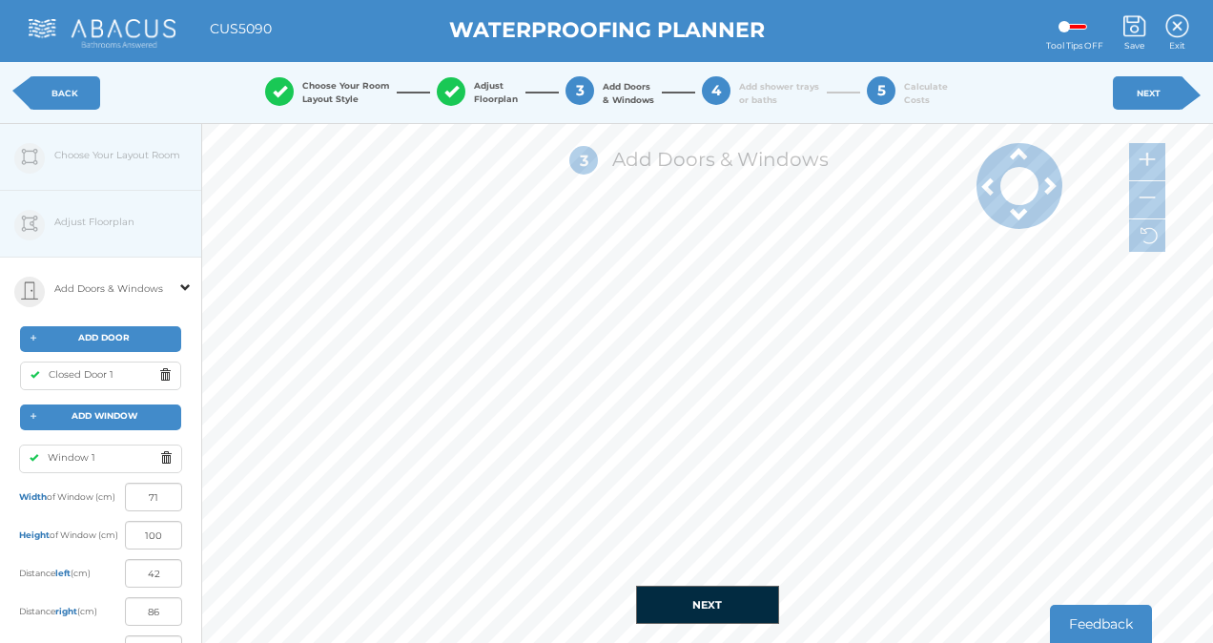
drag, startPoint x: 95, startPoint y: 626, endPoint x: 110, endPoint y: 631, distance: 15.4
click at [110, 631] on div "Window 1 Width of Window (cm) 71 Height of Window (cm) 15 Height of Window (cm)…" at bounding box center [100, 568] width 163 height 267
click at [111, 636] on div "Distance top (cm) 119" at bounding box center [100, 649] width 163 height 29
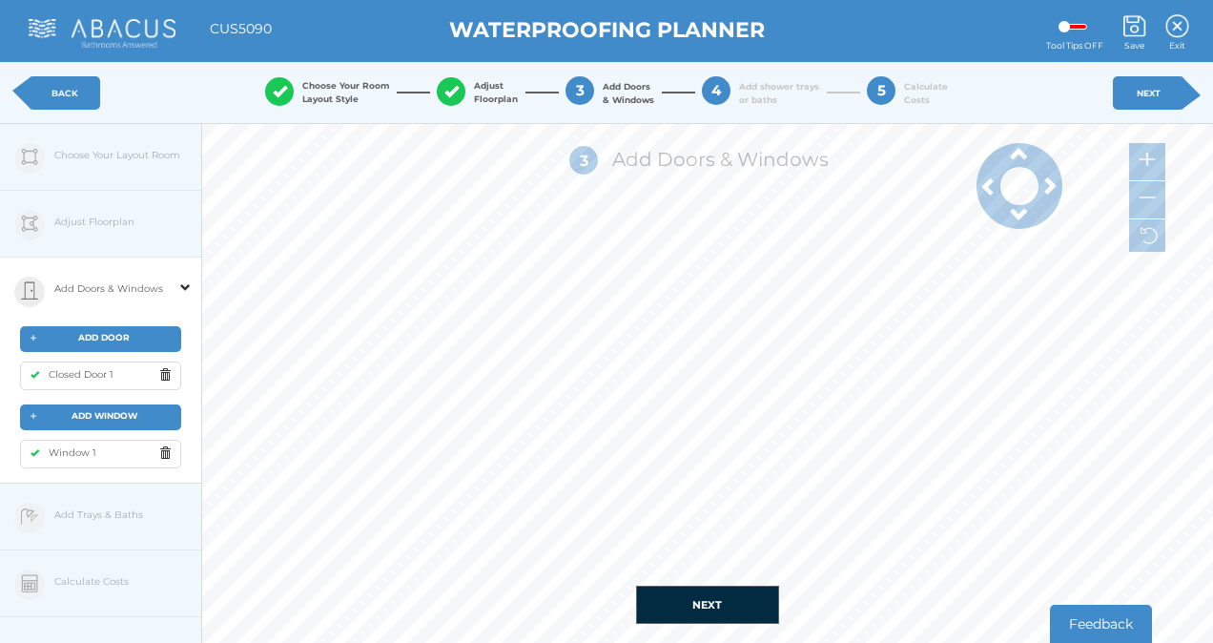
click at [85, 510] on div "Edit Floorplan Design Add Items Choose Your Layout Room Adjust Floorplan Height…" at bounding box center [101, 445] width 202 height 643
click at [74, 519] on div "Edit Floorplan Design Add Items Choose Your Layout Room Adjust Floorplan Height…" at bounding box center [101, 445] width 202 height 643
click at [31, 509] on div "Edit Floorplan Design Add Items Choose Your Layout Room Adjust Floorplan Height…" at bounding box center [101, 445] width 202 height 643
click at [64, 512] on div "Edit Floorplan Design Add Items Choose Your Layout Room Adjust Floorplan Height…" at bounding box center [101, 445] width 202 height 643
click at [184, 284] on span at bounding box center [185, 276] width 10 height 34
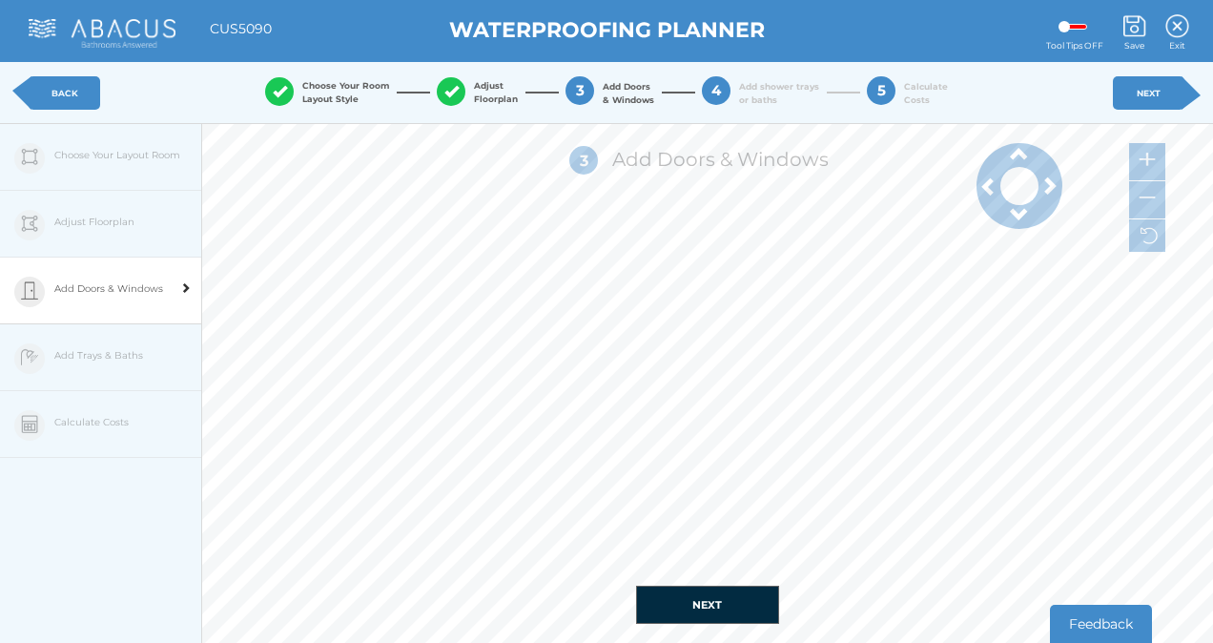
click at [1165, 95] on link "NEXT" at bounding box center [1149, 92] width 72 height 33
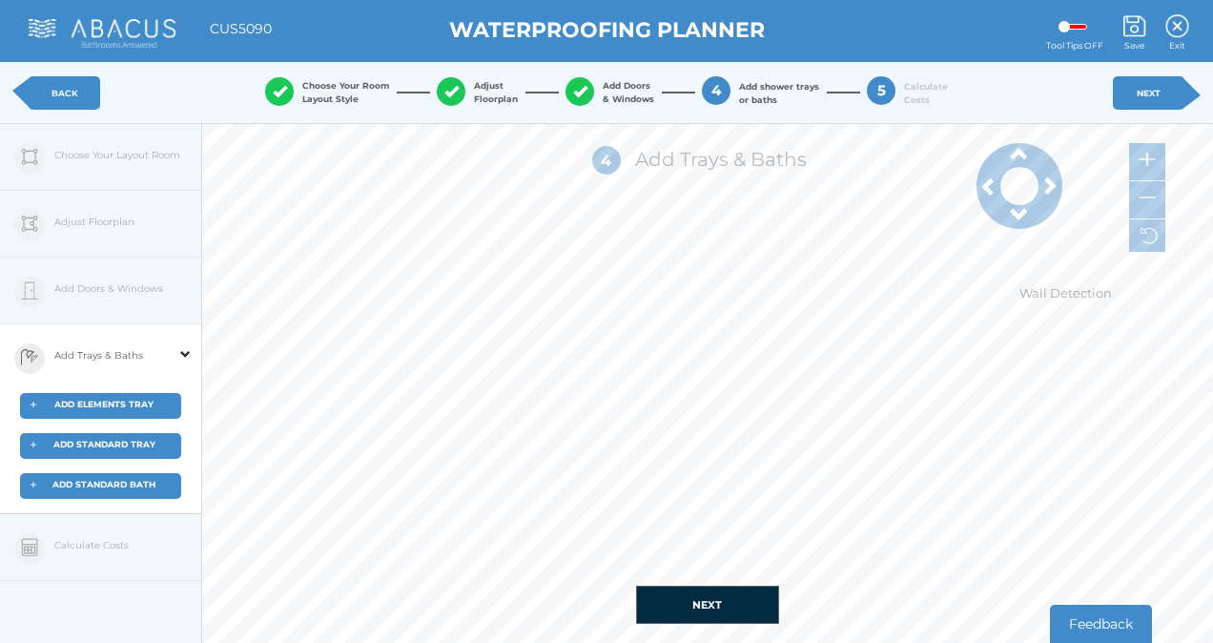
click at [111, 439] on span "ADD STANDARD TRAY" at bounding box center [104, 444] width 102 height 10
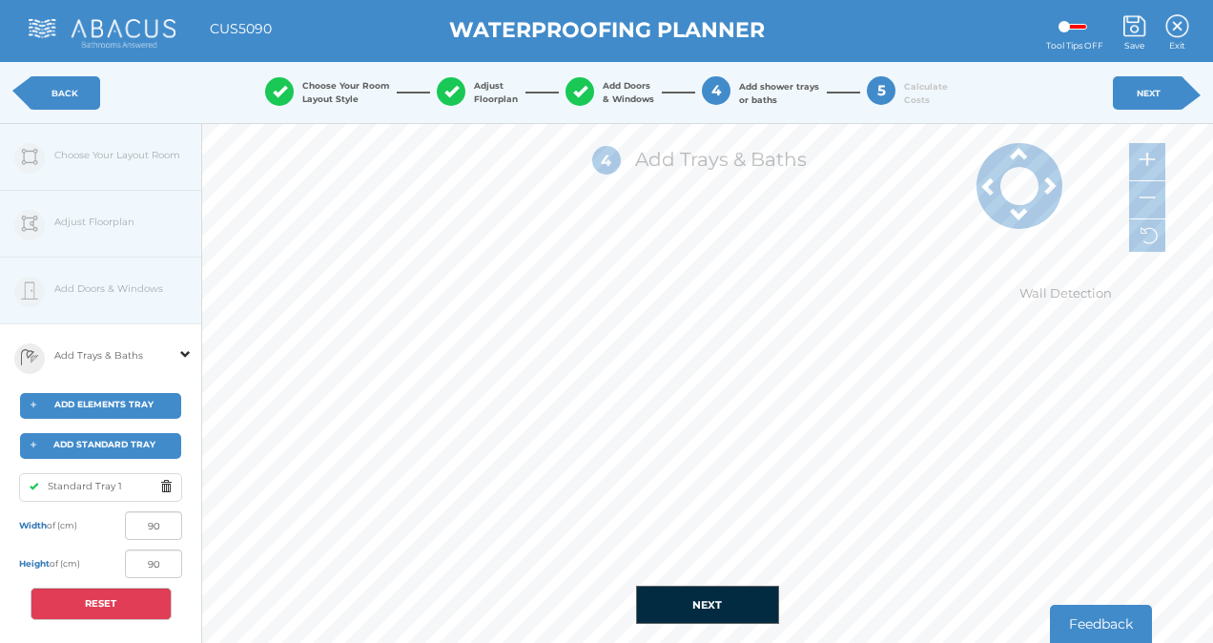
click at [165, 485] on span at bounding box center [170, 487] width 21 height 24
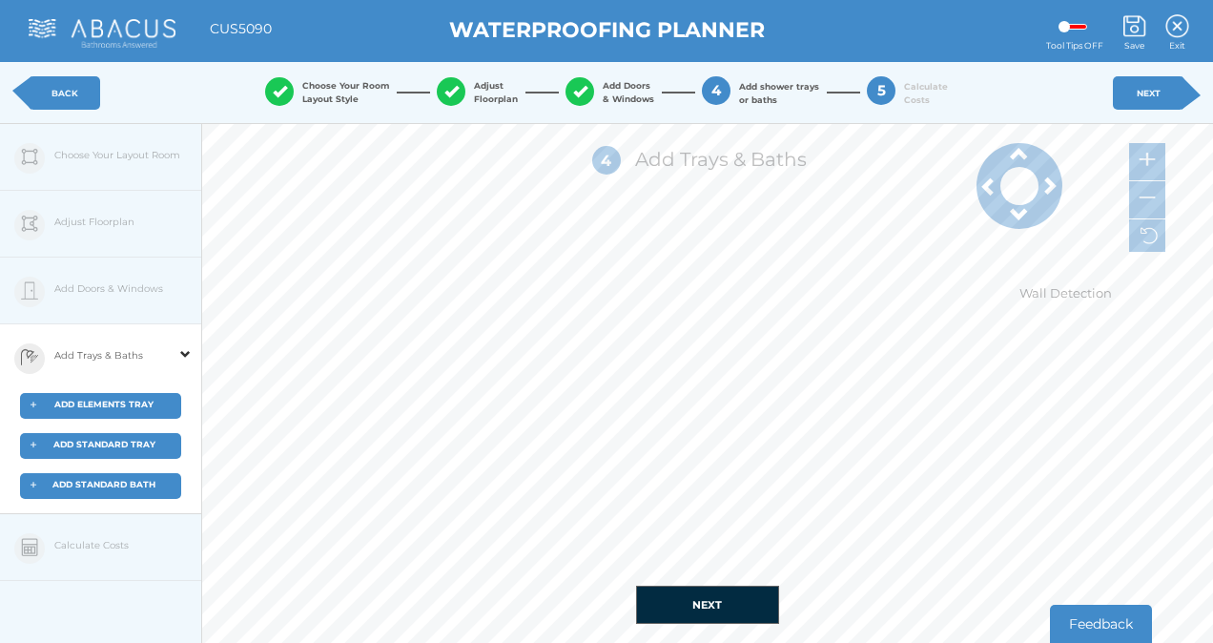
click at [100, 406] on span "ADD ELEMENTS TRAY" at bounding box center [103, 404] width 99 height 10
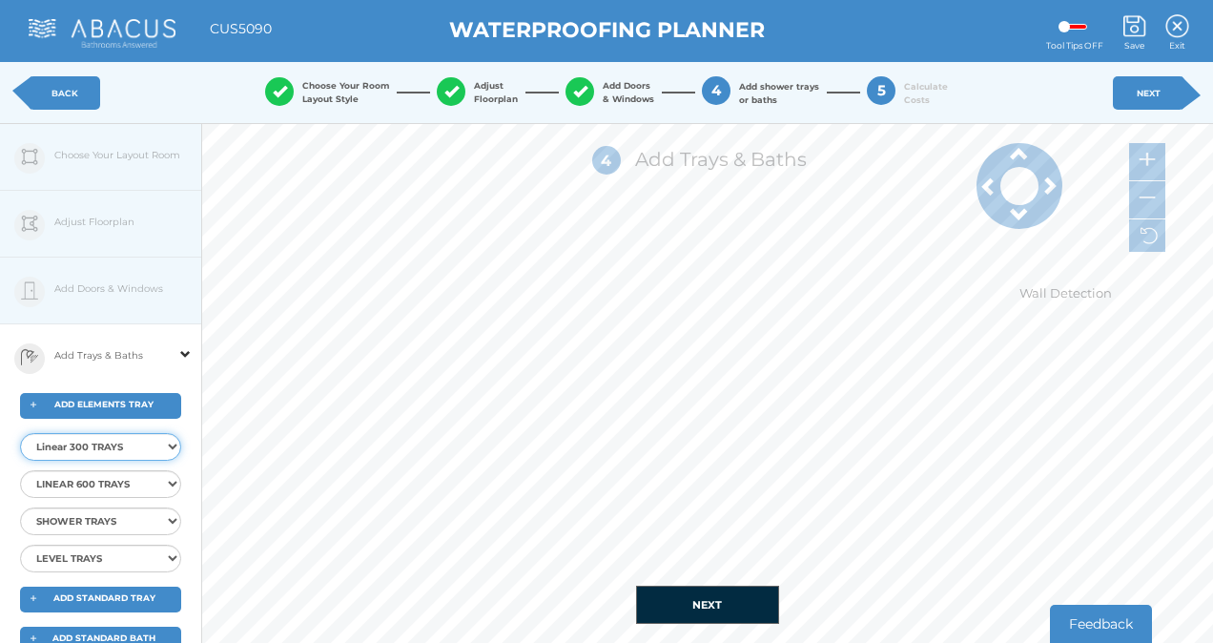
click at [93, 445] on select "Linear 300 TRAYS Elements Linear 300 Shower Tray 9x9 Centre Elements Linear 300…" at bounding box center [100, 447] width 161 height 28
click at [20, 433] on select "Linear 300 TRAYS Elements Linear 300 Shower Tray 9x9 Centre Elements Linear 300…" at bounding box center [100, 447] width 161 height 28
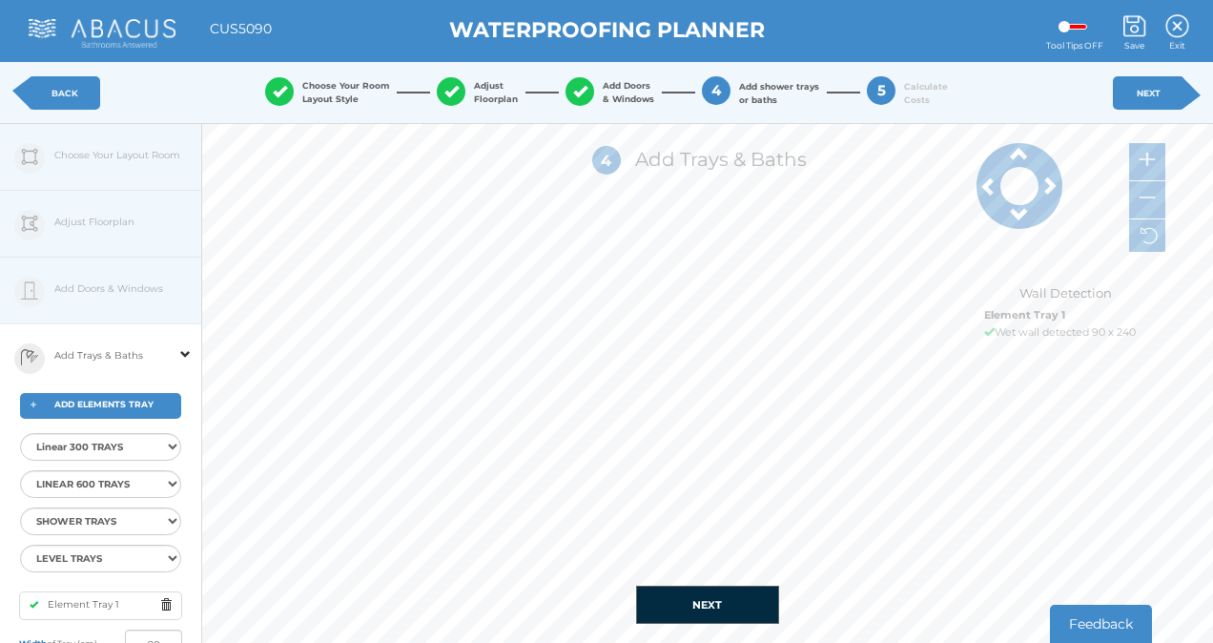
click at [167, 603] on span at bounding box center [170, 605] width 21 height 24
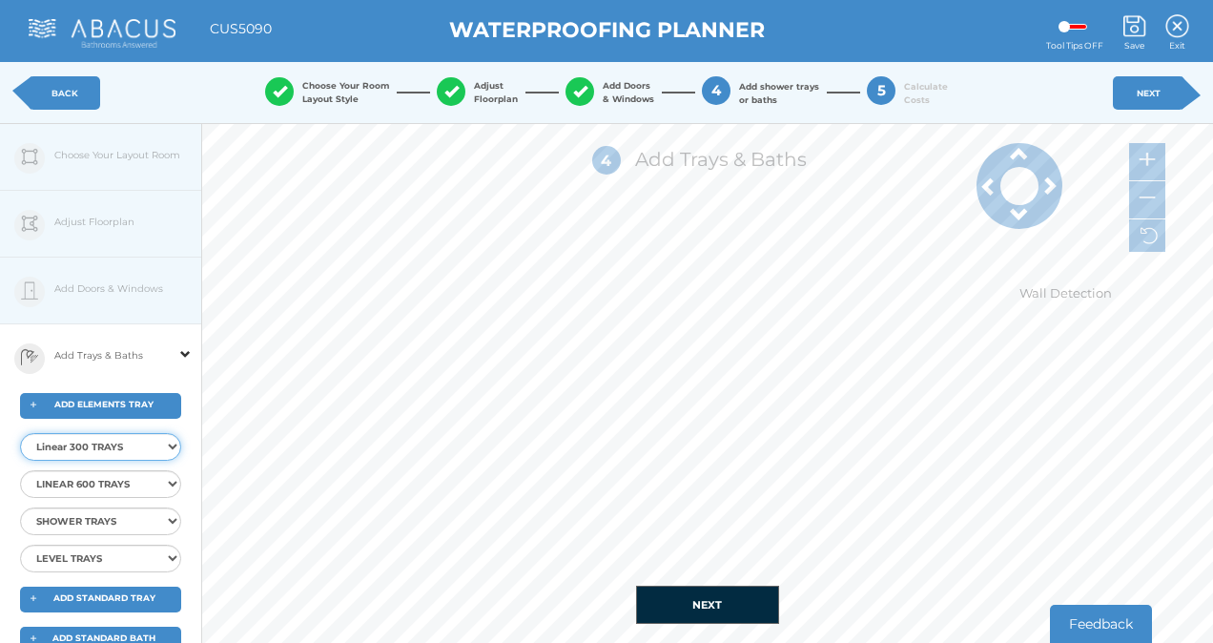
click at [64, 448] on select "Linear 300 TRAYS Elements Linear 300 Shower Tray 9x9 Centre Elements Linear 300…" at bounding box center [100, 447] width 161 height 28
click at [20, 433] on select "Linear 300 TRAYS Elements Linear 300 Shower Tray 9x9 Centre Elements Linear 300…" at bounding box center [100, 447] width 161 height 28
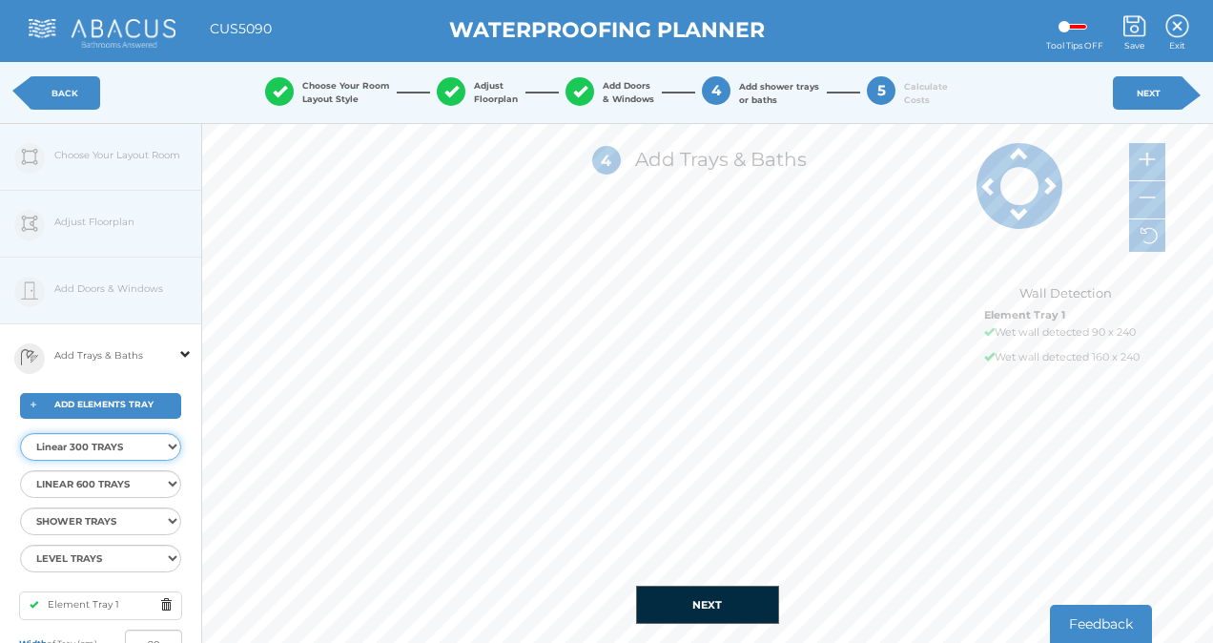
click at [173, 446] on select "Linear 300 TRAYS Elements Linear 300 Shower Tray 9x9 Centre Elements Linear 300…" at bounding box center [100, 447] width 161 height 28
click at [171, 519] on select "SHOWER TRAYS Elements Shower Tray 9x9 CENTRE Elements Shower Tray 10x10 CENTRE …" at bounding box center [100, 521] width 161 height 28
click at [20, 507] on select "SHOWER TRAYS Elements Shower Tray 9x9 CENTRE Elements Shower Tray 10x10 CENTRE …" at bounding box center [100, 521] width 161 height 28
click at [163, 604] on span at bounding box center [170, 605] width 21 height 24
click at [86, 224] on div "Edit Floorplan Design Add Items Choose Your Layout Room Adjust Floorplan Height…" at bounding box center [101, 445] width 202 height 643
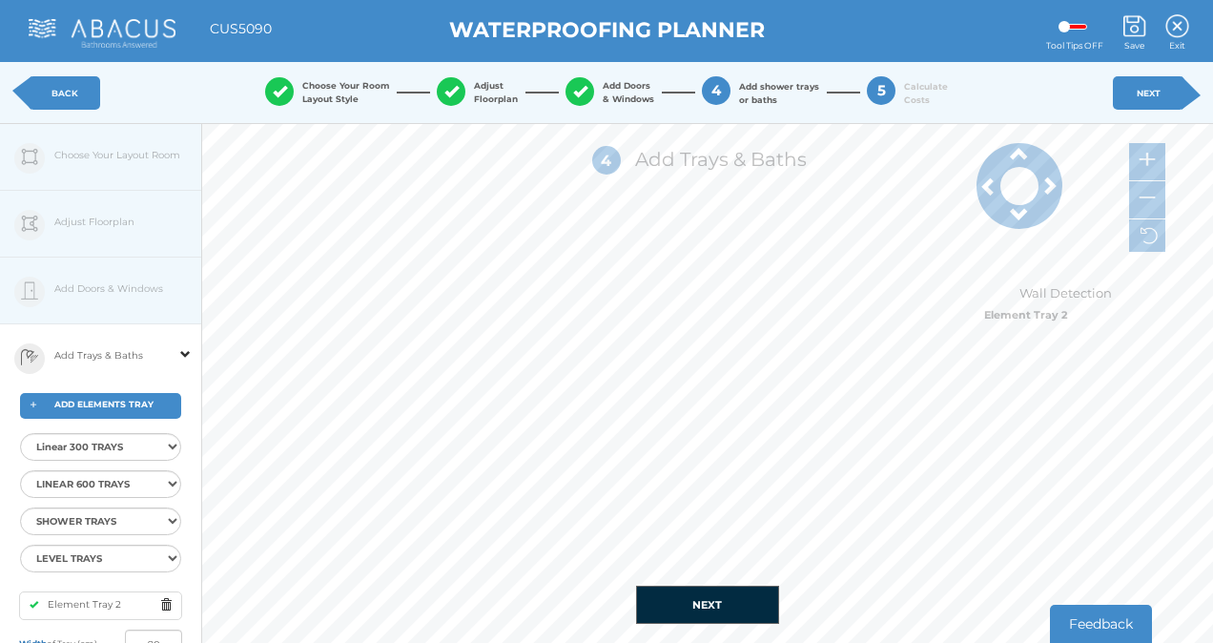
click at [82, 231] on div "Edit Floorplan Design Add Items Choose Your Layout Room Adjust Floorplan Height…" at bounding box center [101, 445] width 202 height 643
click at [183, 352] on span at bounding box center [185, 342] width 10 height 34
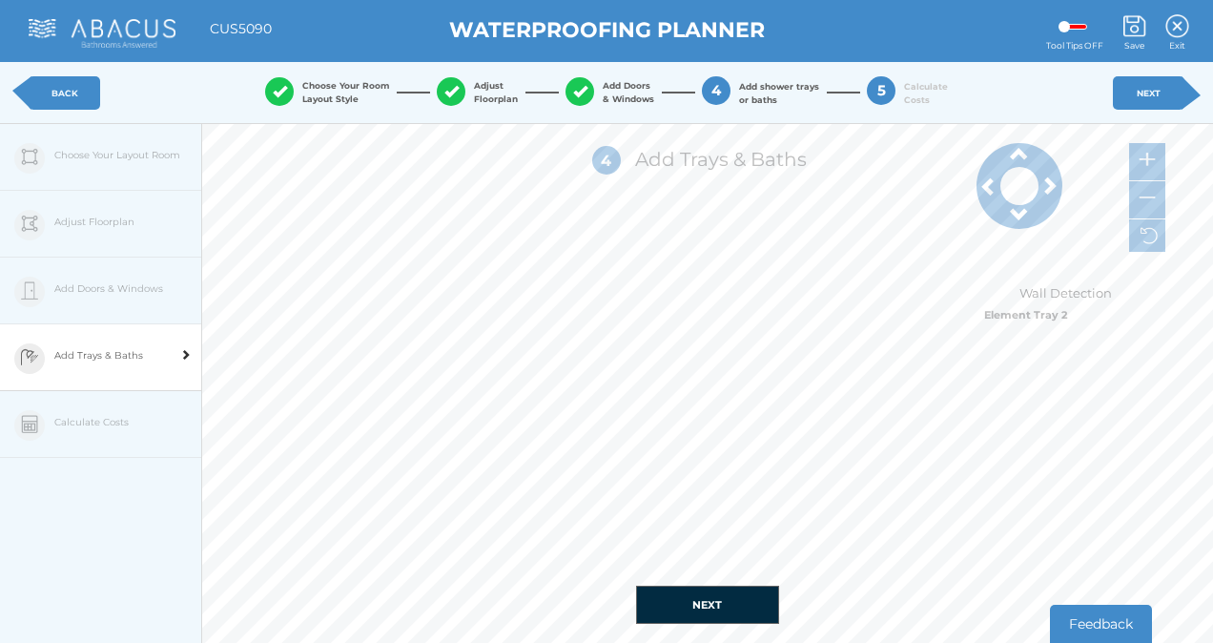
click at [72, 219] on div "Edit Floorplan Design Add Items Choose Your Layout Room Adjust Floorplan Height…" at bounding box center [101, 445] width 202 height 643
click at [1141, 208] on div at bounding box center [1147, 200] width 36 height 38
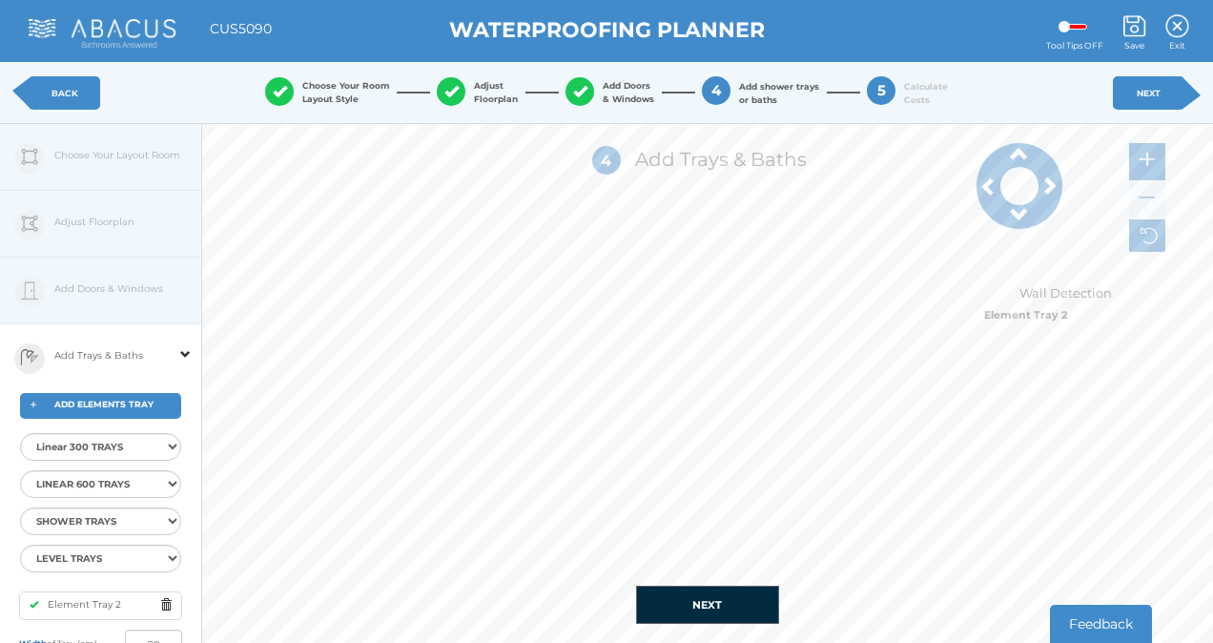
click at [187, 353] on span at bounding box center [185, 342] width 10 height 34
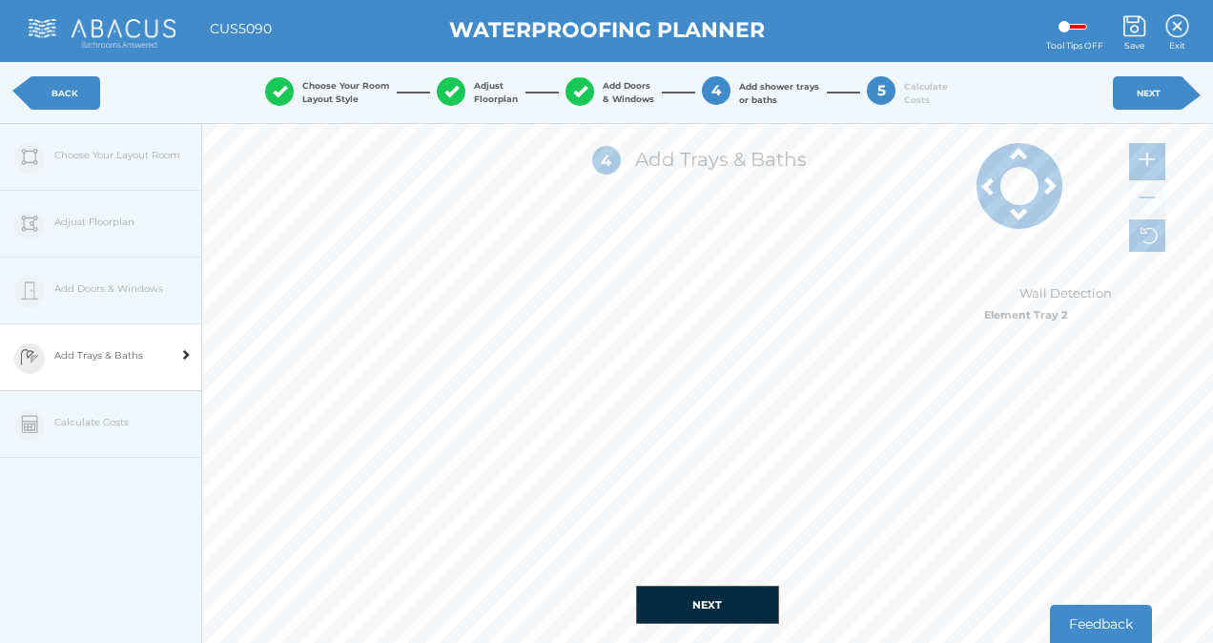
click at [82, 166] on div "Edit Floorplan Design Add Items Choose Your Layout Room Adjust Floorplan Height…" at bounding box center [101, 445] width 202 height 643
click at [60, 91] on link "BACK" at bounding box center [65, 92] width 72 height 33
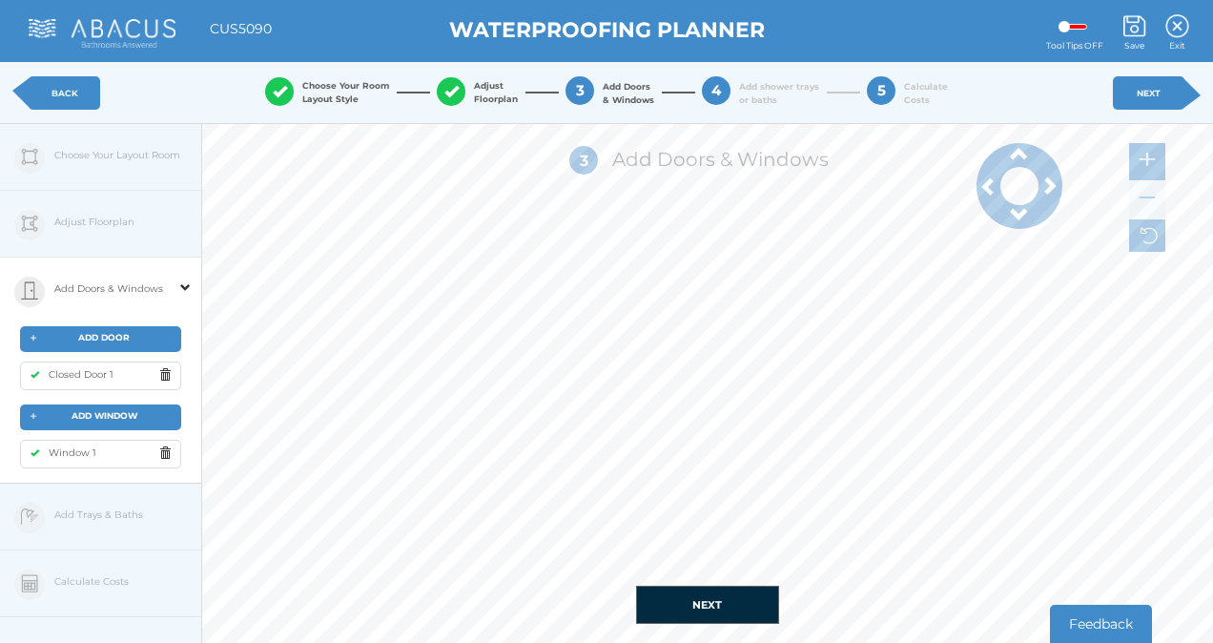
click at [60, 91] on link "BACK" at bounding box center [65, 92] width 72 height 33
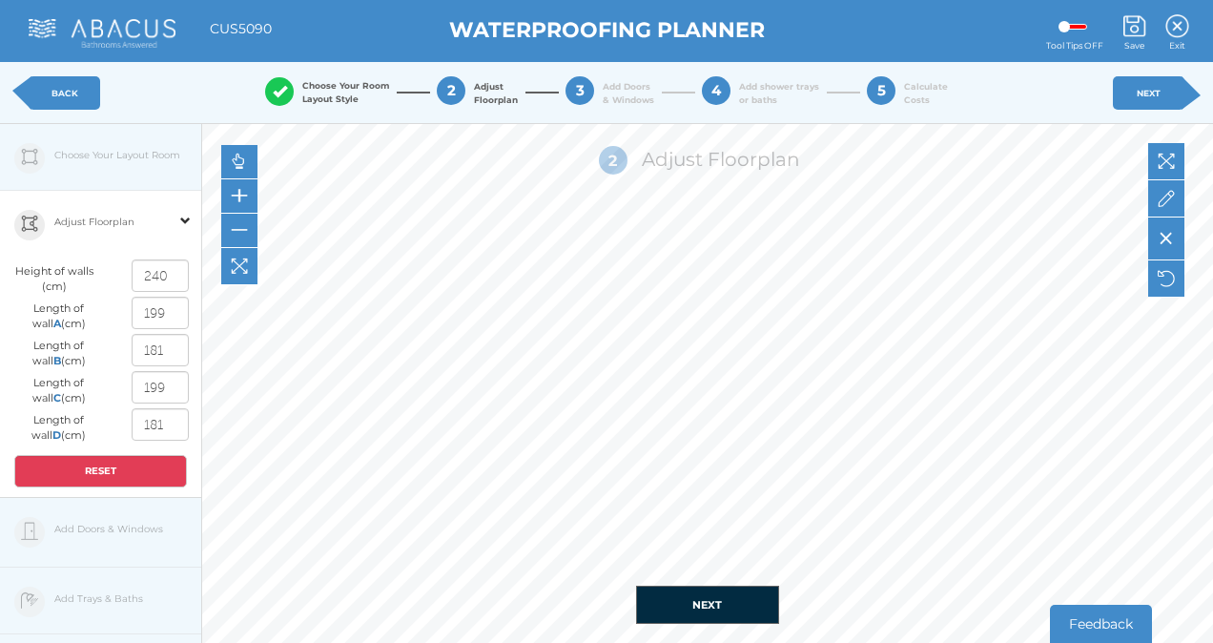
click at [1134, 80] on link "NEXT" at bounding box center [1149, 92] width 72 height 33
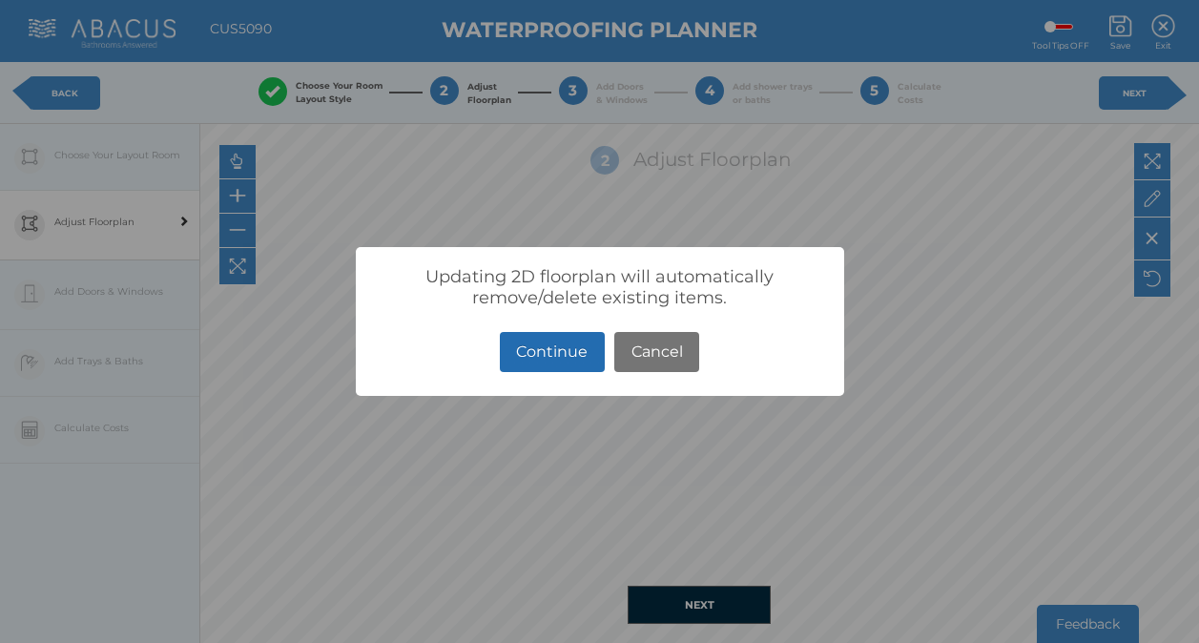
click at [562, 358] on button "Continue" at bounding box center [552, 352] width 105 height 41
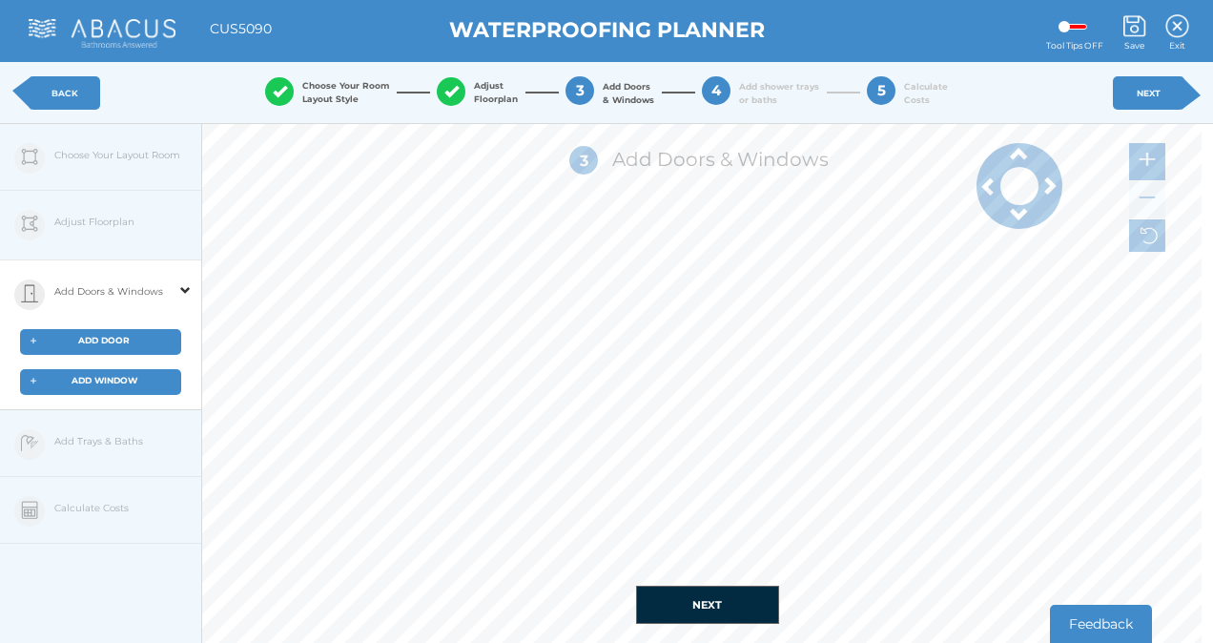
click at [101, 337] on span "ADD DOOR" at bounding box center [104, 340] width 52 height 10
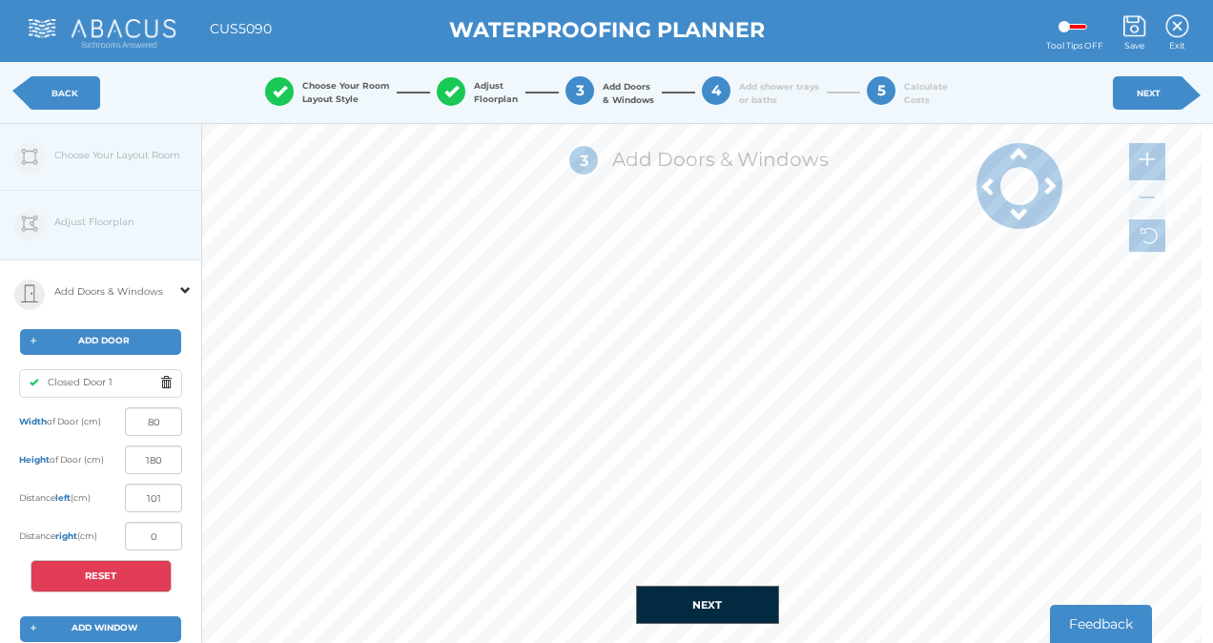
drag, startPoint x: 1053, startPoint y: 197, endPoint x: 1053, endPoint y: 174, distance: 22.9
click at [1053, 191] on div at bounding box center [1020, 186] width 86 height 86
click at [1053, 176] on span at bounding box center [1049, 185] width 86 height 19
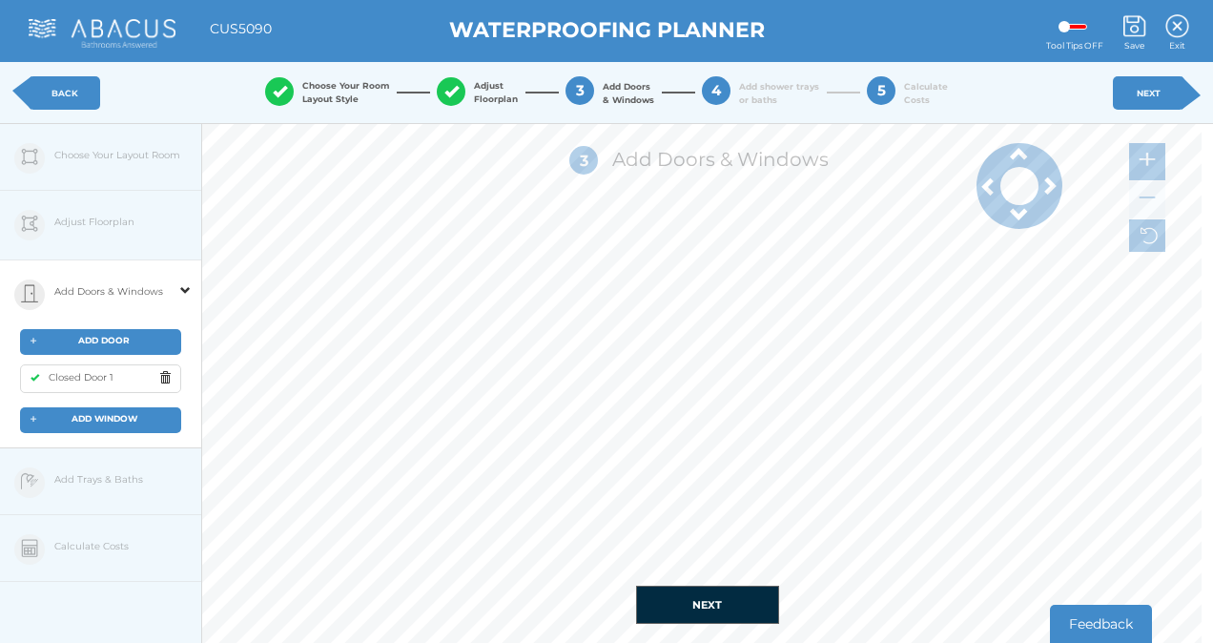
click at [1053, 177] on span at bounding box center [1049, 185] width 86 height 19
click at [95, 414] on span "ADD WINDOW" at bounding box center [105, 418] width 66 height 10
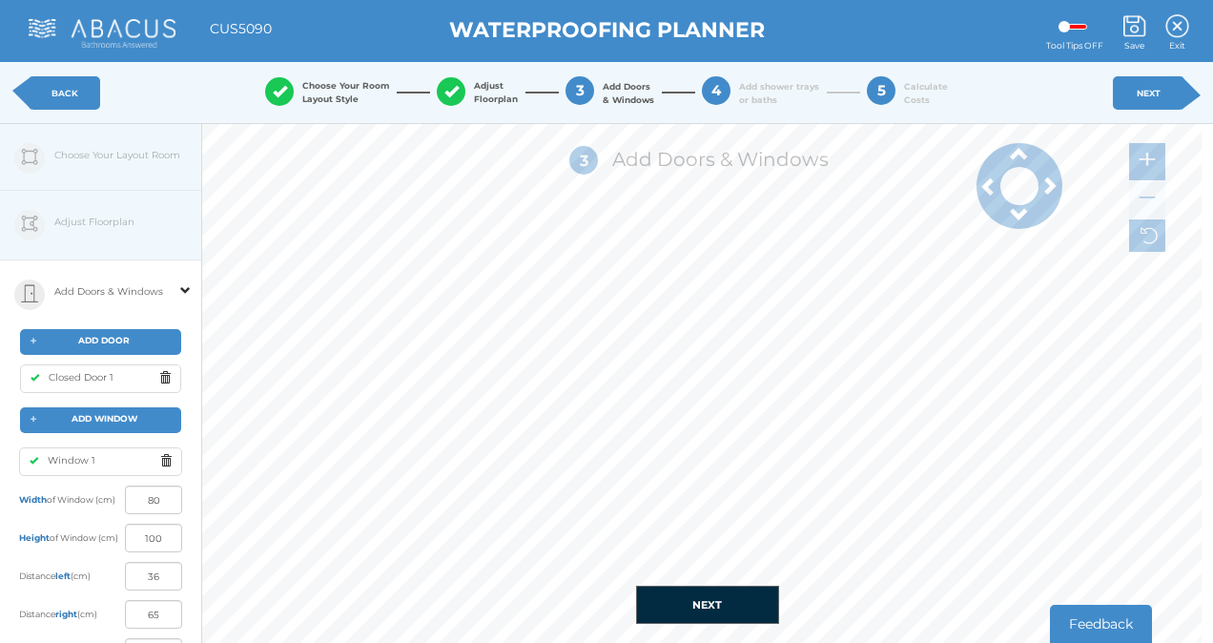
click at [176, 286] on div at bounding box center [186, 294] width 20 height 69
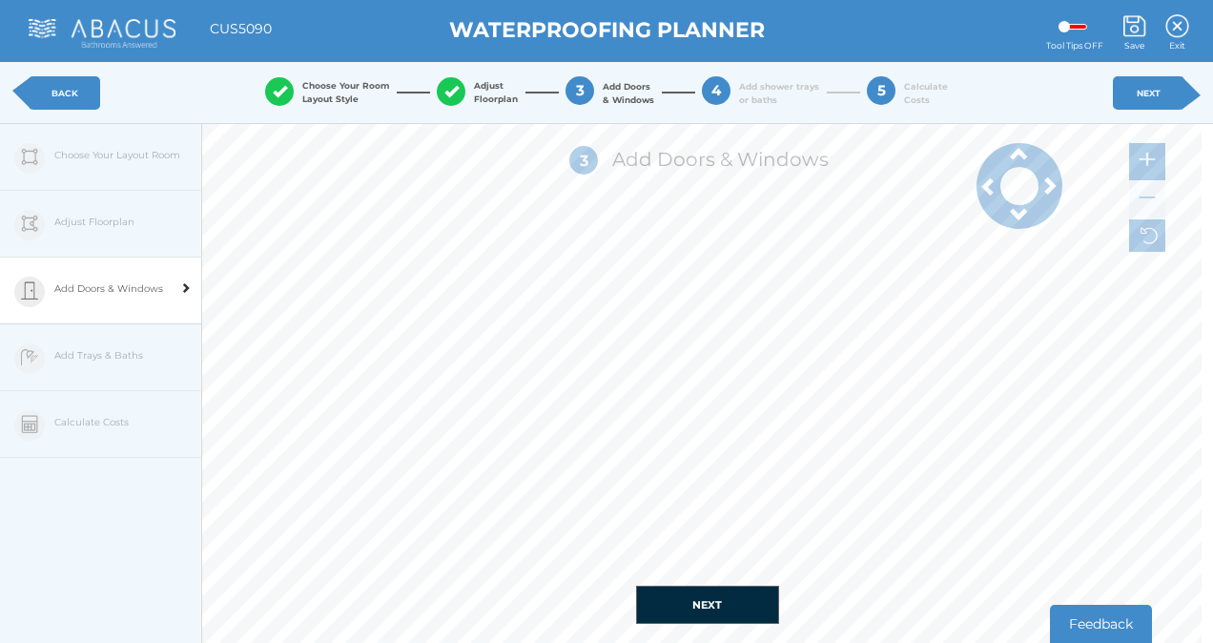
click at [1149, 86] on link "NEXT" at bounding box center [1149, 92] width 72 height 33
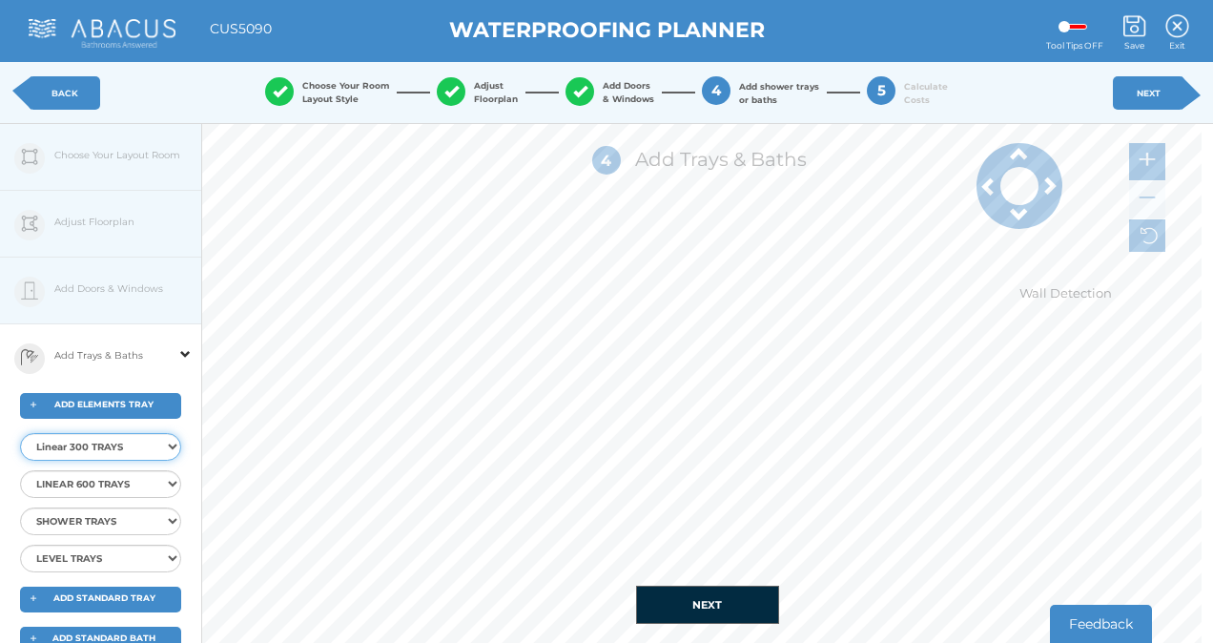
click at [174, 446] on select "Linear 300 TRAYS Elements Linear 300 Shower Tray 9x9 Centre Elements Linear 300…" at bounding box center [100, 447] width 161 height 28
click at [20, 433] on select "Linear 300 TRAYS Elements Linear 300 Shower Tray 9x9 Centre Elements Linear 300…" at bounding box center [100, 447] width 161 height 28
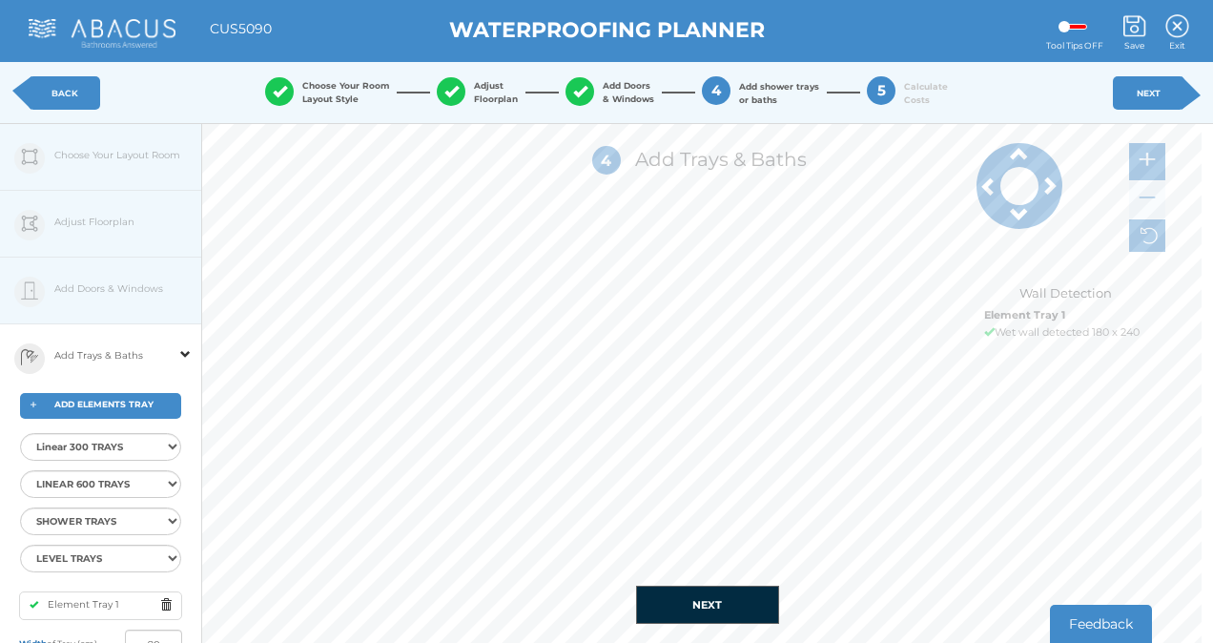
click at [184, 358] on span at bounding box center [185, 342] width 10 height 34
click at [168, 634] on input "90" at bounding box center [153, 644] width 57 height 29
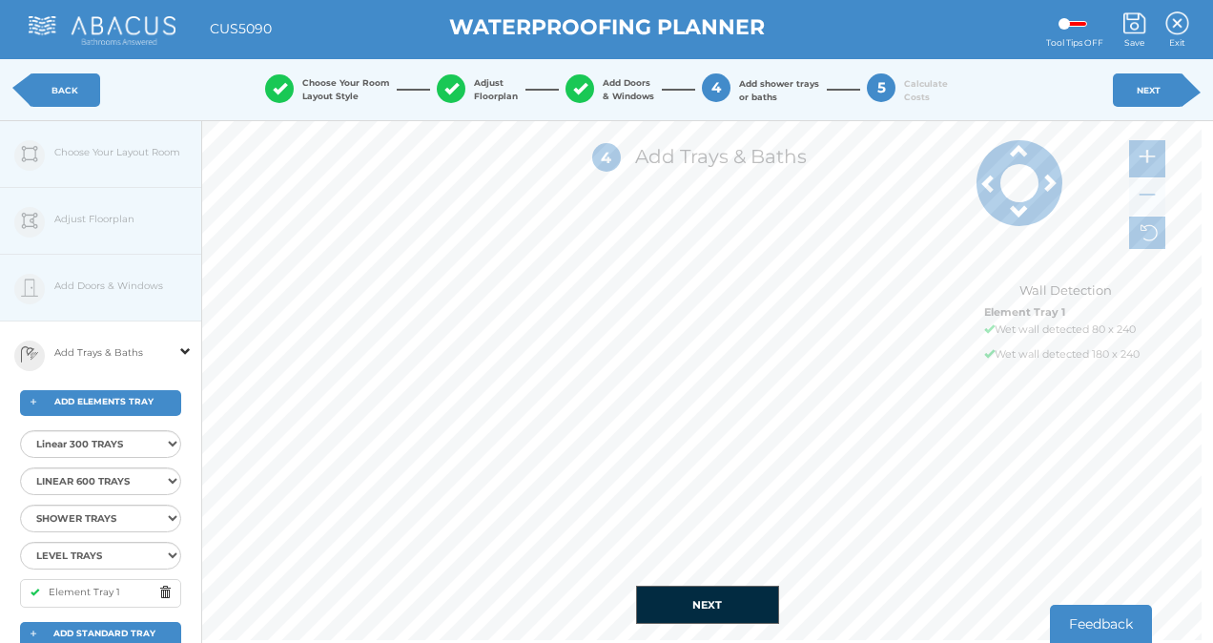
click at [458, 586] on div "1 Choose Your Layout Style Rectangle Rectangle with Offset T-shape 3 4" at bounding box center [707, 380] width 1011 height 519
click at [168, 549] on select "LEVEL TRAYS Elements Level Tray 12x9 END Elements Level Tray 16x9 END Elements …" at bounding box center [100, 556] width 161 height 28
click at [172, 445] on select "Linear 300 TRAYS Elements Linear 300 Shower Tray 9x9 Centre Elements Linear 300…" at bounding box center [100, 444] width 161 height 28
click at [20, 430] on select "Linear 300 TRAYS Elements Linear 300 Shower Tray 9x9 Centre Elements Linear 300…" at bounding box center [100, 444] width 161 height 28
click at [166, 603] on span at bounding box center [170, 602] width 21 height 24
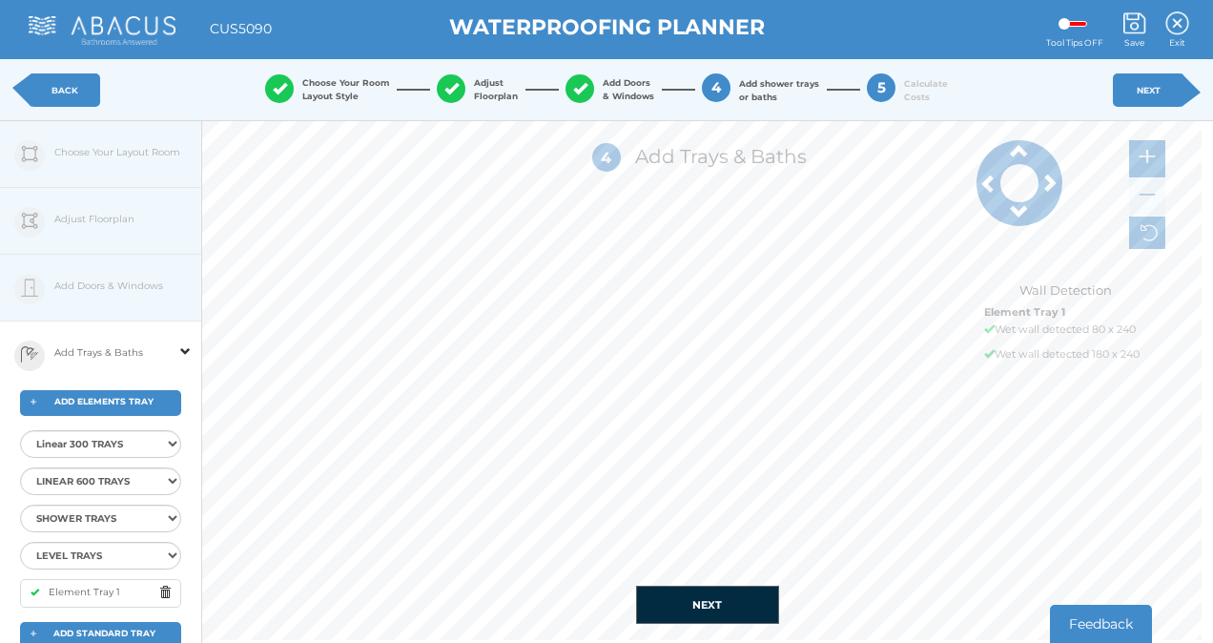
click at [91, 503] on div "Edit Floorplan Design Add Items Choose Your Layout Room Adjust Floorplan Height…" at bounding box center [606, 442] width 1213 height 643
click at [708, 606] on button "NEXT" at bounding box center [707, 605] width 143 height 38
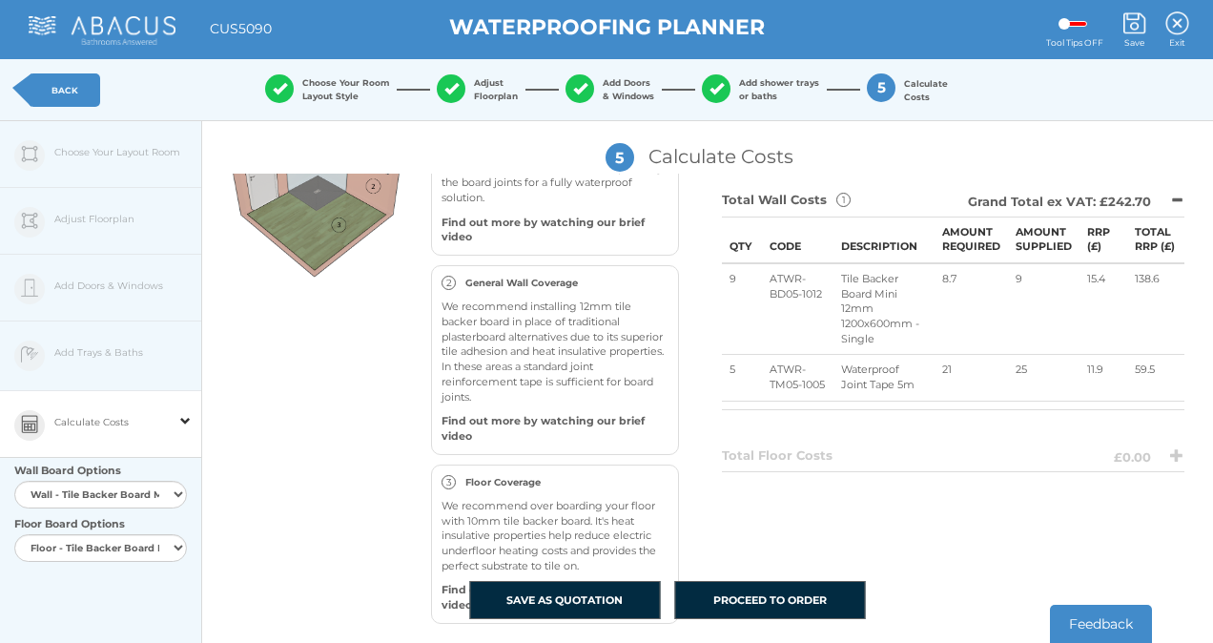
scroll to position [490, 0]
click at [177, 496] on select "Wall - Tile Backer Board Standard 12mm 2400x600mm - Single Wall - Tile Backer B…" at bounding box center [100, 495] width 173 height 28
click at [14, 481] on select "Wall - Tile Backer Board Standard 12mm 2400x600mm - Single Wall - Tile Backer B…" at bounding box center [100, 495] width 173 height 28
drag, startPoint x: 217, startPoint y: 534, endPoint x: 259, endPoint y: 512, distance: 48.2
click at [259, 512] on div "There’s a few options for the board sizes and quantities here. Either leave the…" at bounding box center [462, 399] width 491 height 450
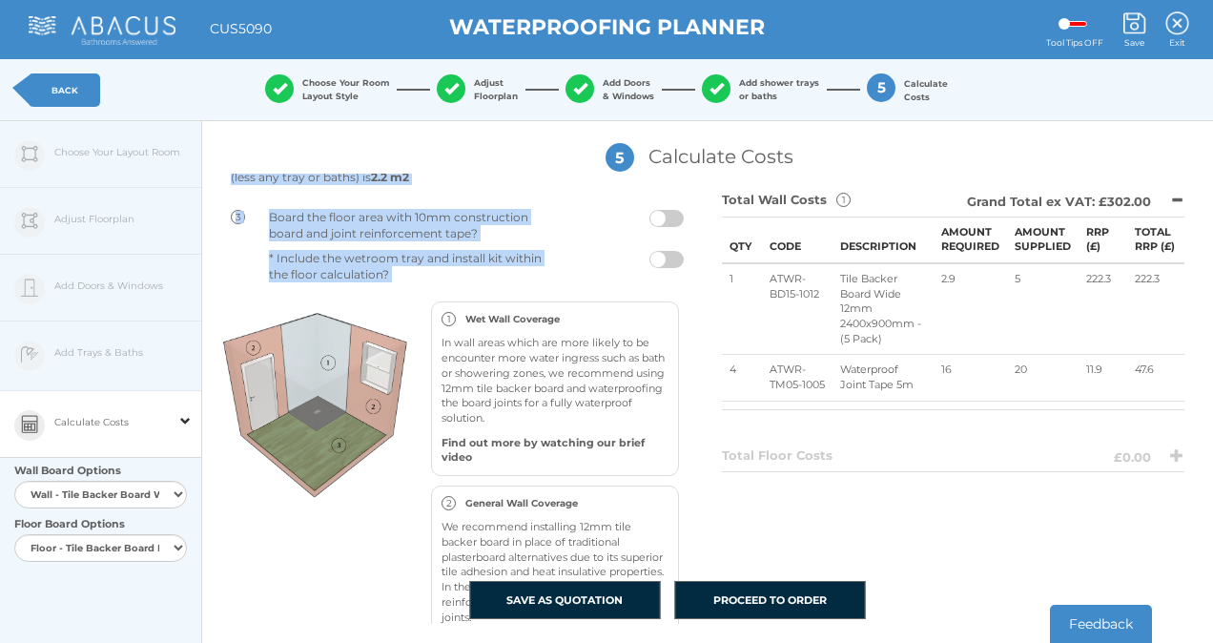
scroll to position [231, 0]
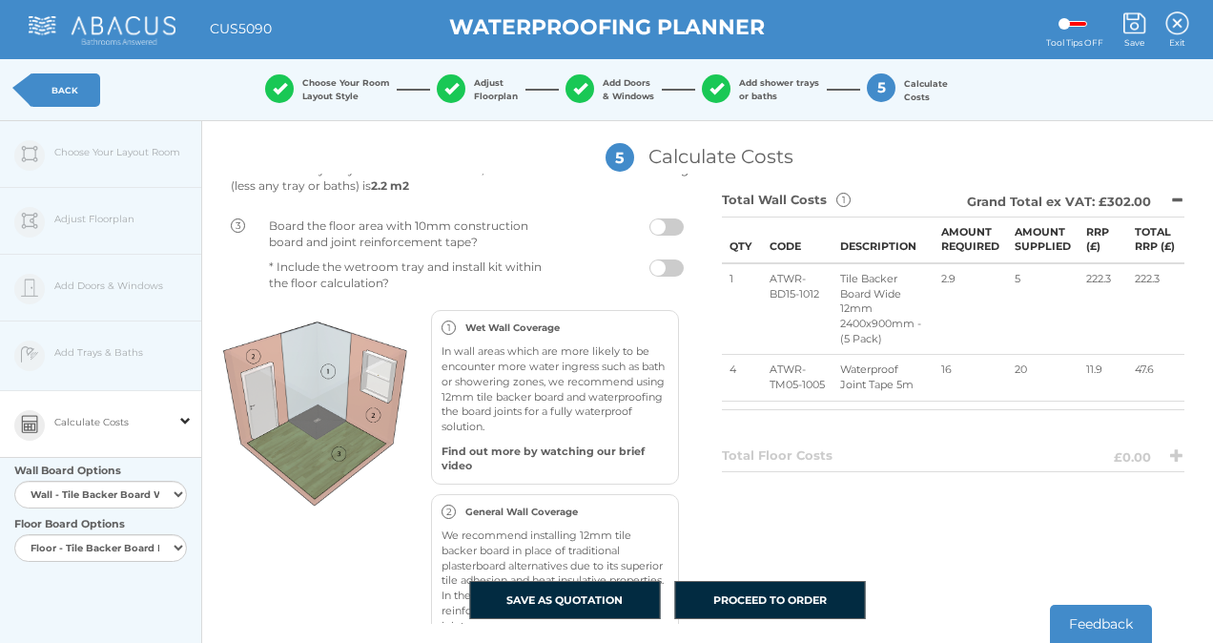
click at [782, 536] on div "Note the results here will adjust in realtime indicate RRP pricing. Next Close …" at bounding box center [953, 399] width 491 height 450
click at [650, 277] on span at bounding box center [667, 267] width 34 height 17
click at [652, 277] on span at bounding box center [667, 267] width 34 height 17
click at [666, 277] on span at bounding box center [667, 267] width 34 height 17
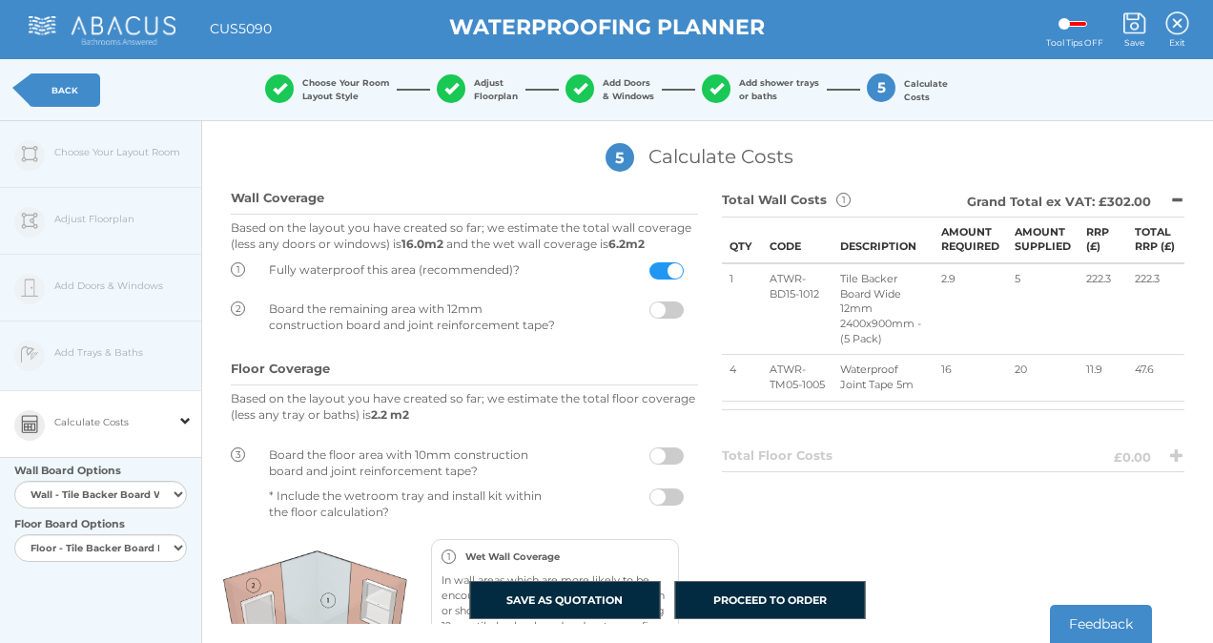
scroll to position [0, 0]
click at [650, 321] on span at bounding box center [667, 311] width 34 height 17
click at [684, 307] on input "checkbox" at bounding box center [684, 307] width 0 height 0
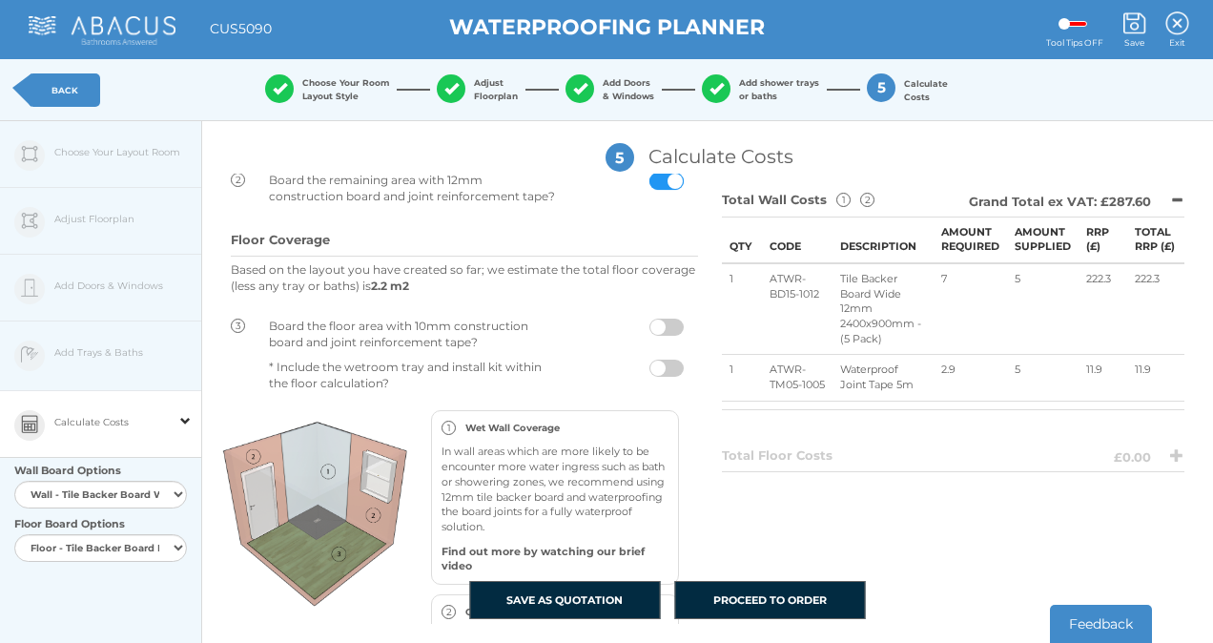
scroll to position [154, 0]
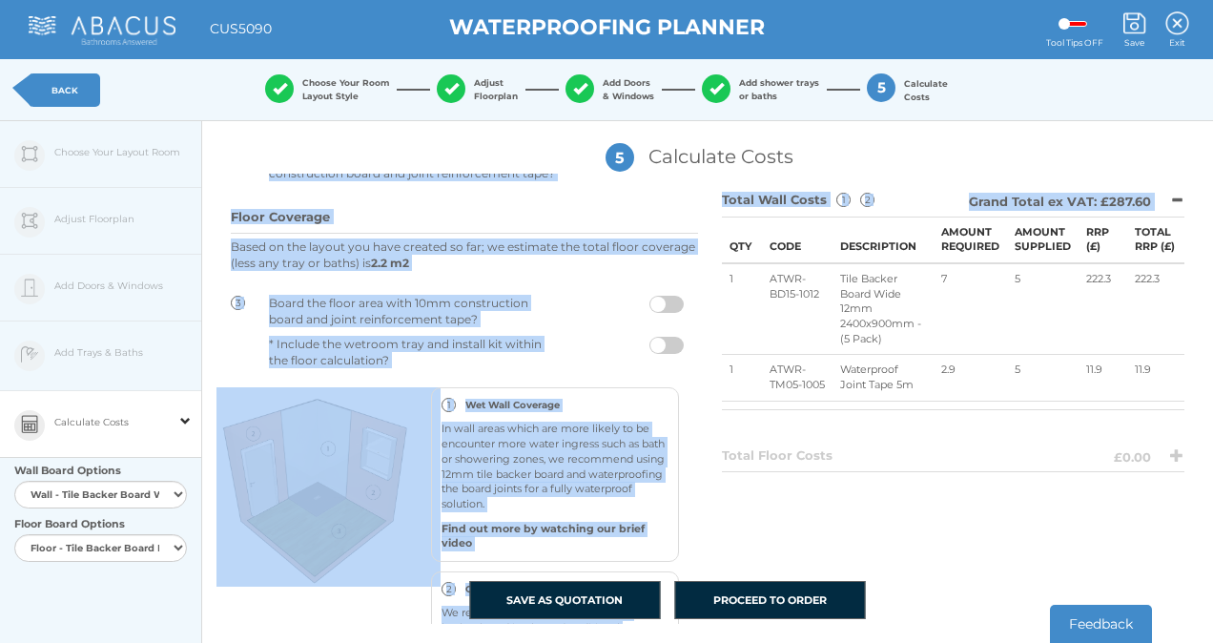
drag, startPoint x: 709, startPoint y: 375, endPoint x: 696, endPoint y: 391, distance: 20.4
click at [696, 391] on div "There’s a few options for the board sizes and quantities here. Either leave the…" at bounding box center [707, 399] width 1011 height 450
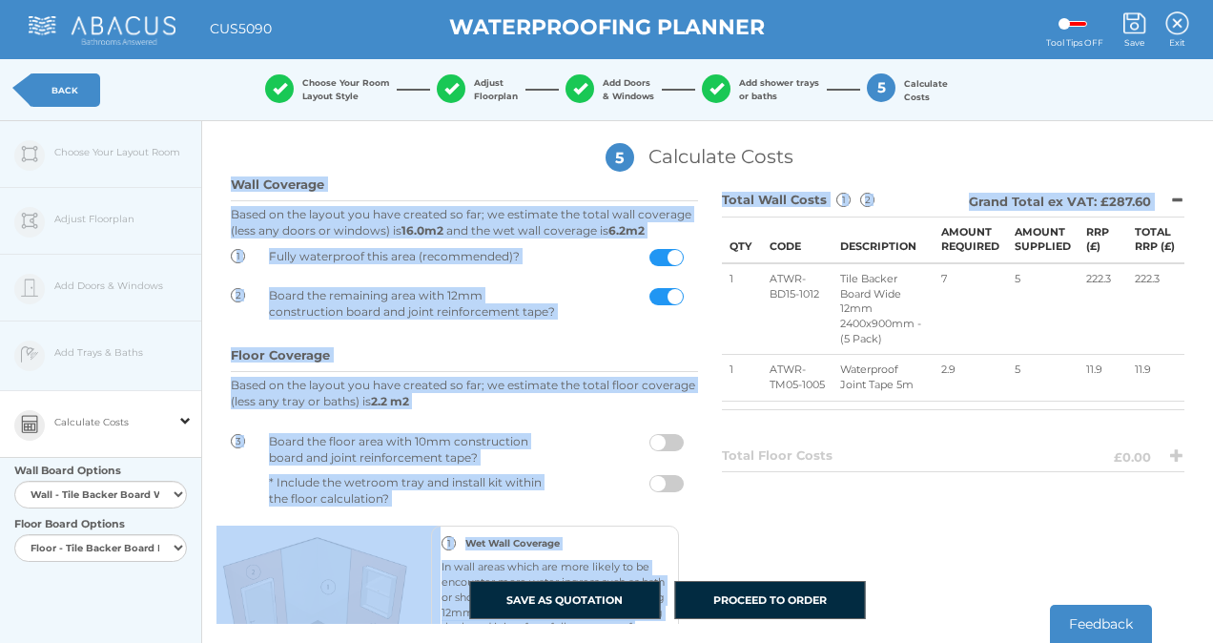
scroll to position [0, 0]
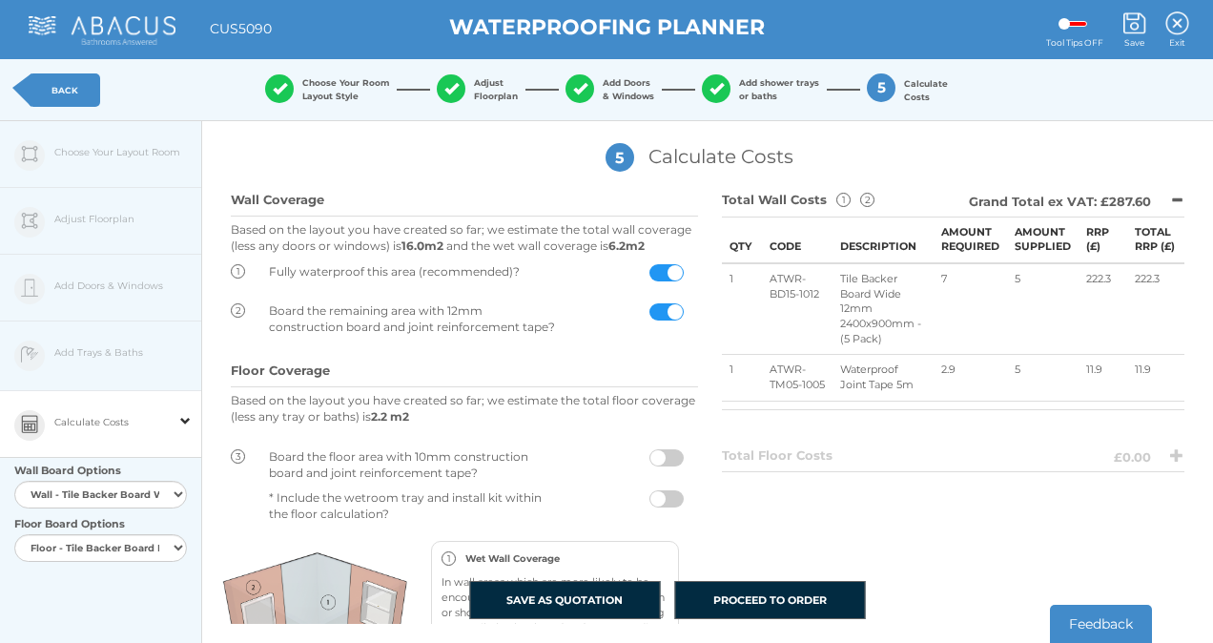
click at [762, 531] on div "Note the results here will adjust in realtime indicate RRP pricing. Next Close …" at bounding box center [953, 399] width 491 height 450
click at [81, 359] on div "Edit Floorplan Design Add Items Choose Your Layout Room Adjust Floorplan Height…" at bounding box center [101, 442] width 202 height 643
click at [177, 496] on select "Wall - Tile Backer Board Standard 12mm 2400x600mm - Single Wall - Tile Backer B…" at bounding box center [100, 495] width 173 height 28
click at [1064, 25] on span at bounding box center [1076, 24] width 24 height 6
click at [1075, 25] on input "checkbox" at bounding box center [1075, 25] width 0 height 0
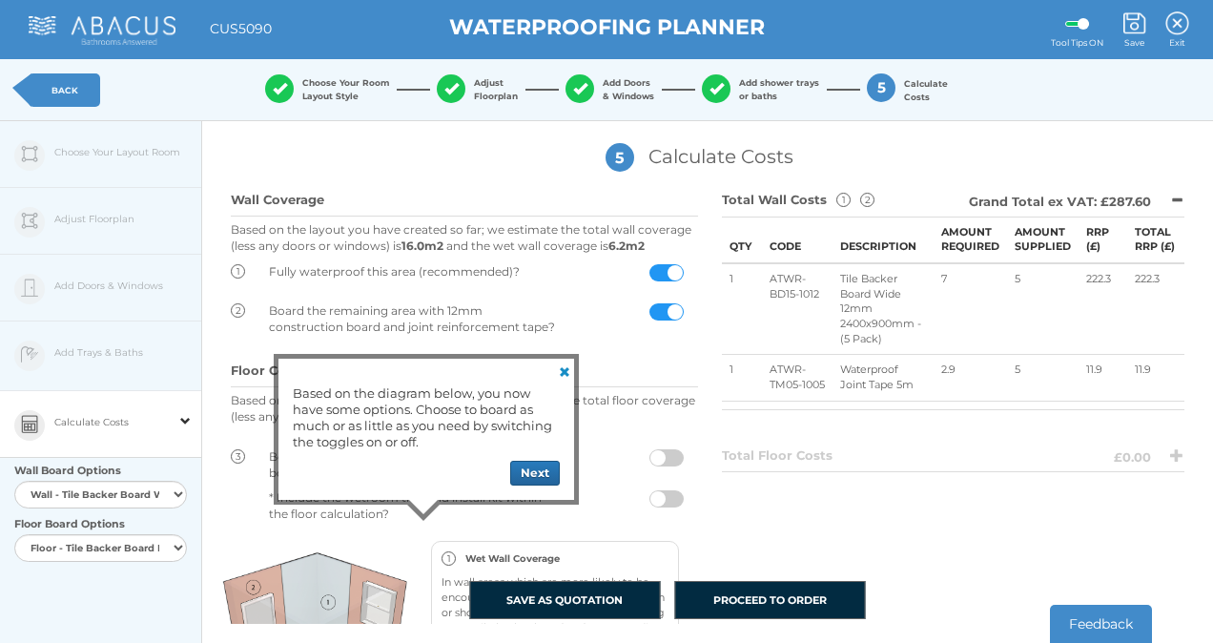
click at [567, 382] on link at bounding box center [562, 370] width 23 height 23
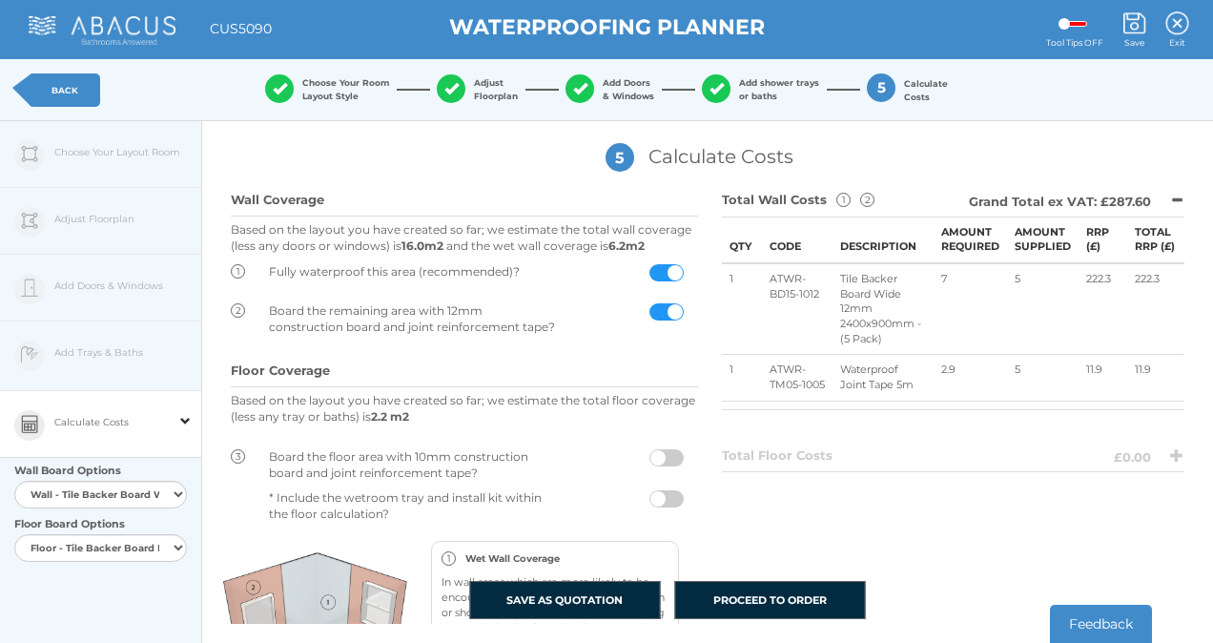
click at [111, 155] on div "Edit Floorplan Design Add Items Choose Your Layout Room Adjust Floorplan Height…" at bounding box center [101, 442] width 202 height 643
click at [84, 93] on link "BACK" at bounding box center [65, 89] width 72 height 33
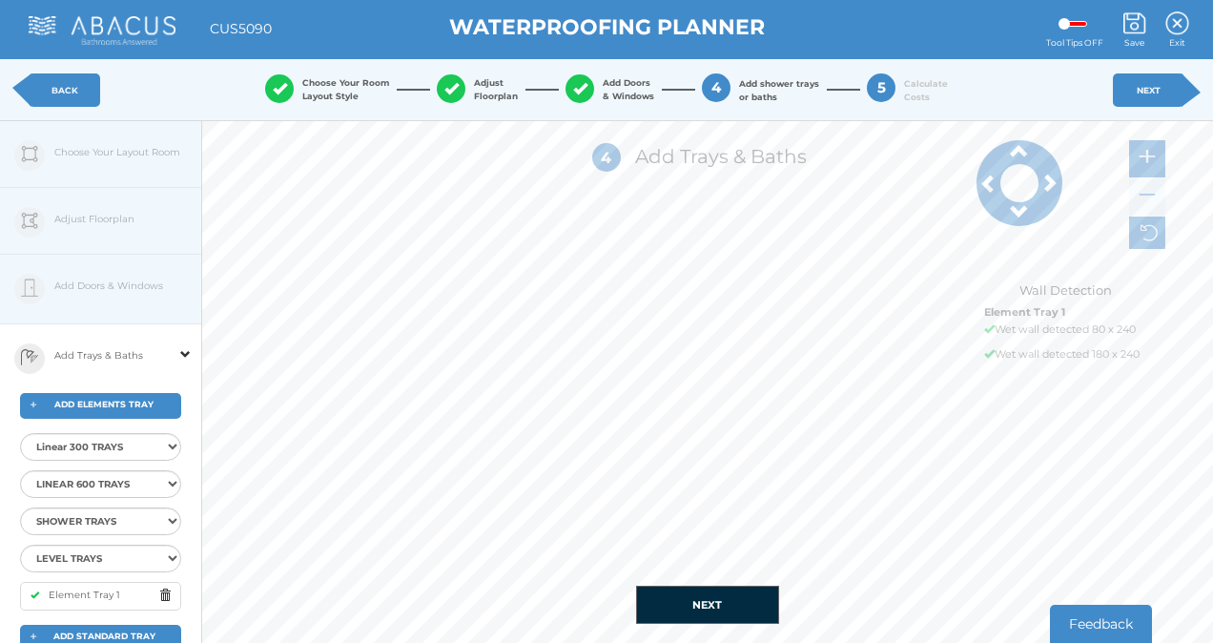
click at [1064, 23] on span at bounding box center [1076, 24] width 24 height 6
click at [1075, 25] on input "checkbox" at bounding box center [1075, 25] width 0 height 0
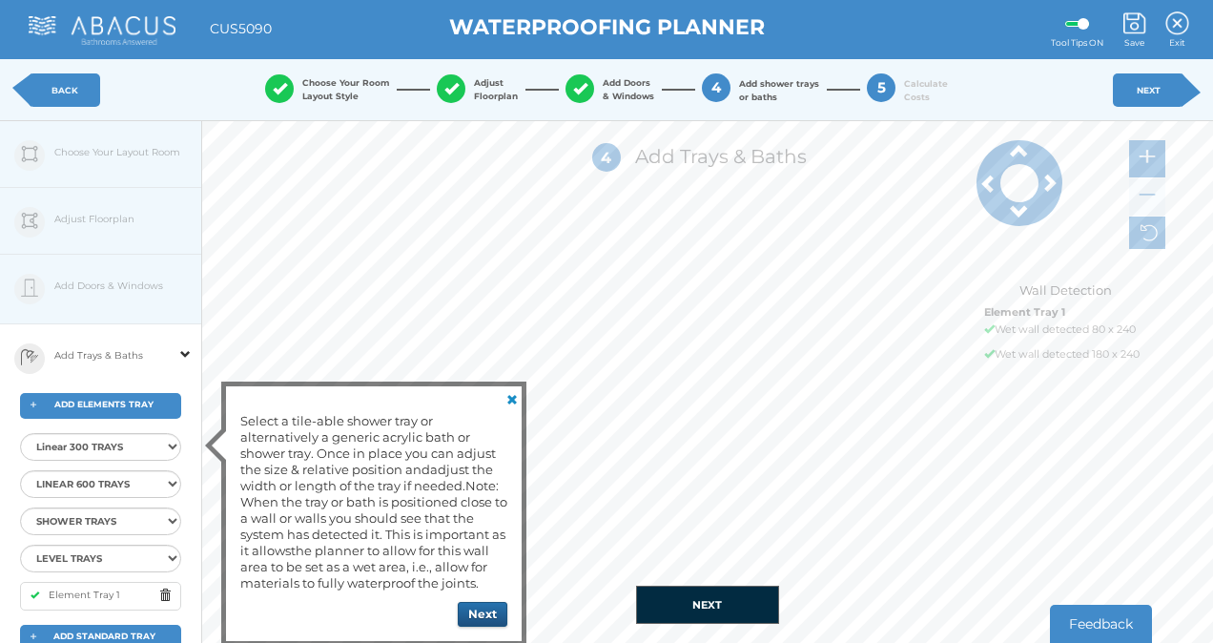
click at [487, 620] on button "Next" at bounding box center [483, 614] width 50 height 25
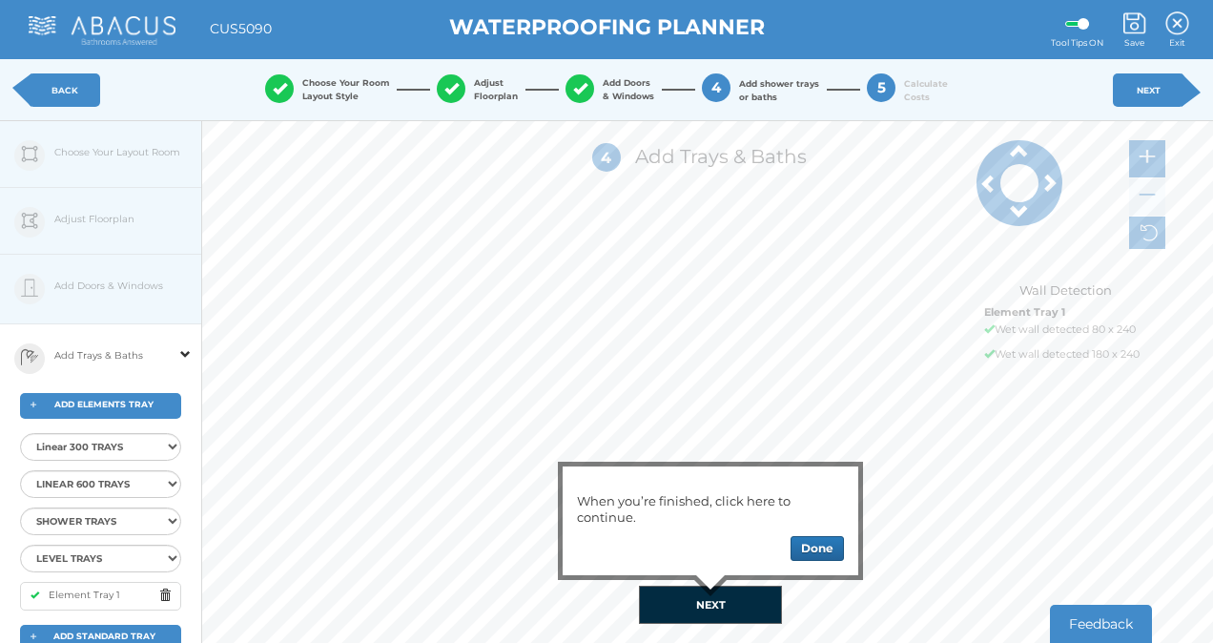
click at [186, 357] on span at bounding box center [185, 342] width 10 height 34
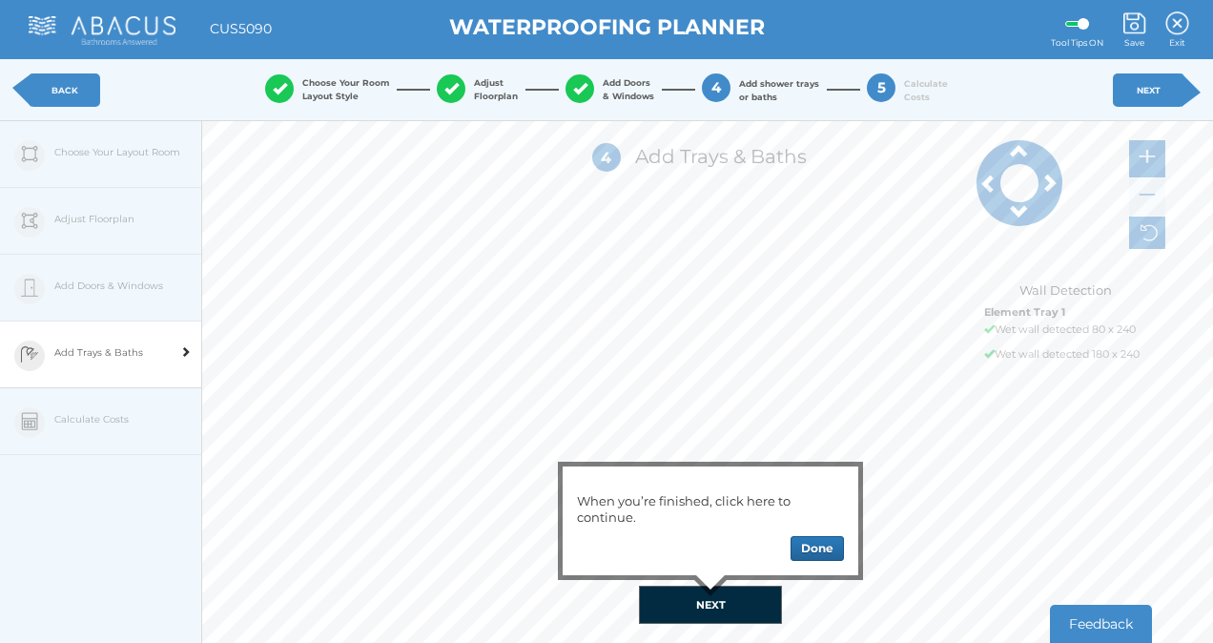
click at [131, 213] on div "Edit Floorplan Design Add Items Choose Your Layout Room Adjust Floorplan Height…" at bounding box center [101, 442] width 202 height 643
click at [77, 87] on link "BACK" at bounding box center [65, 89] width 72 height 33
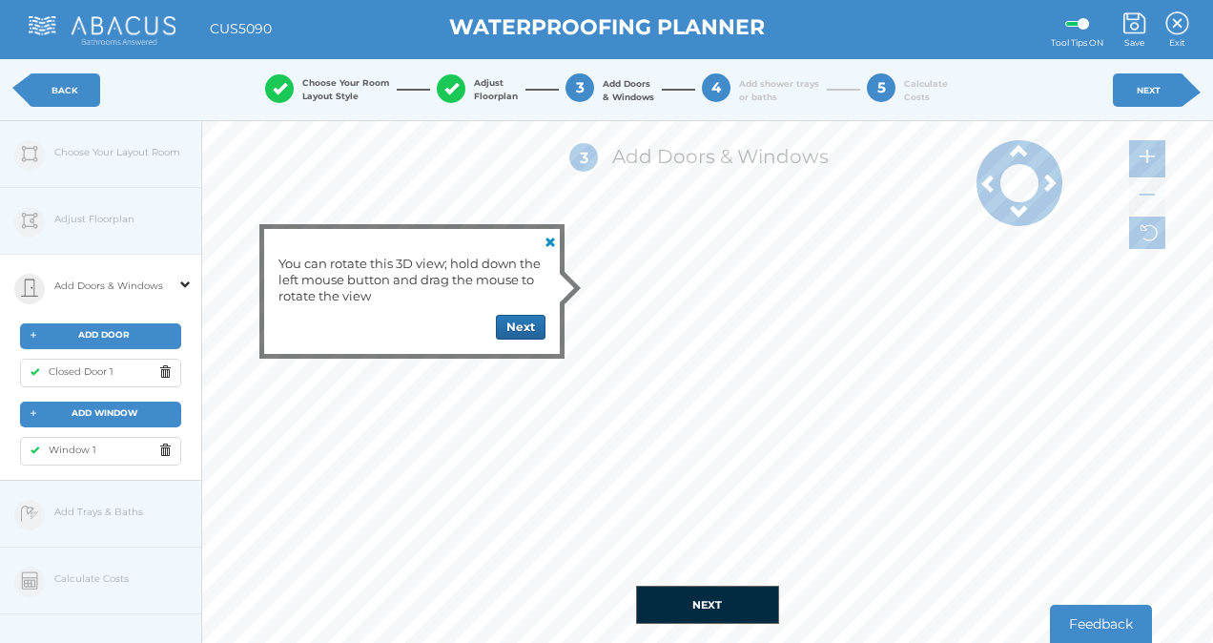
click at [48, 92] on link "BACK" at bounding box center [65, 89] width 72 height 33
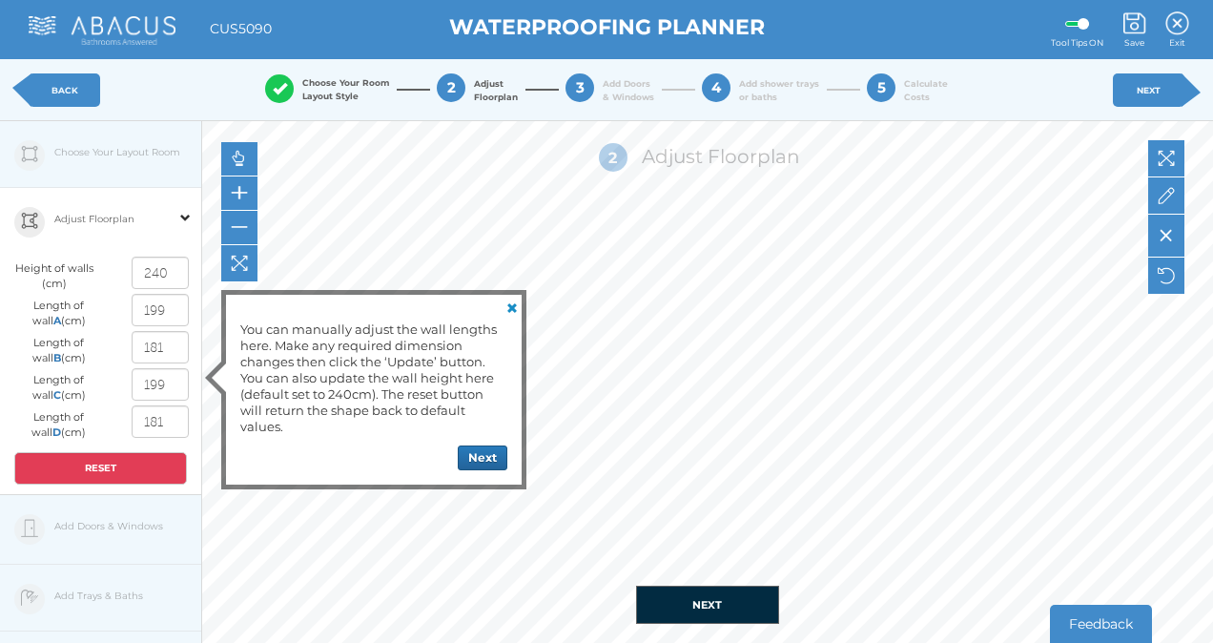
click at [38, 81] on link "BACK" at bounding box center [65, 89] width 72 height 33
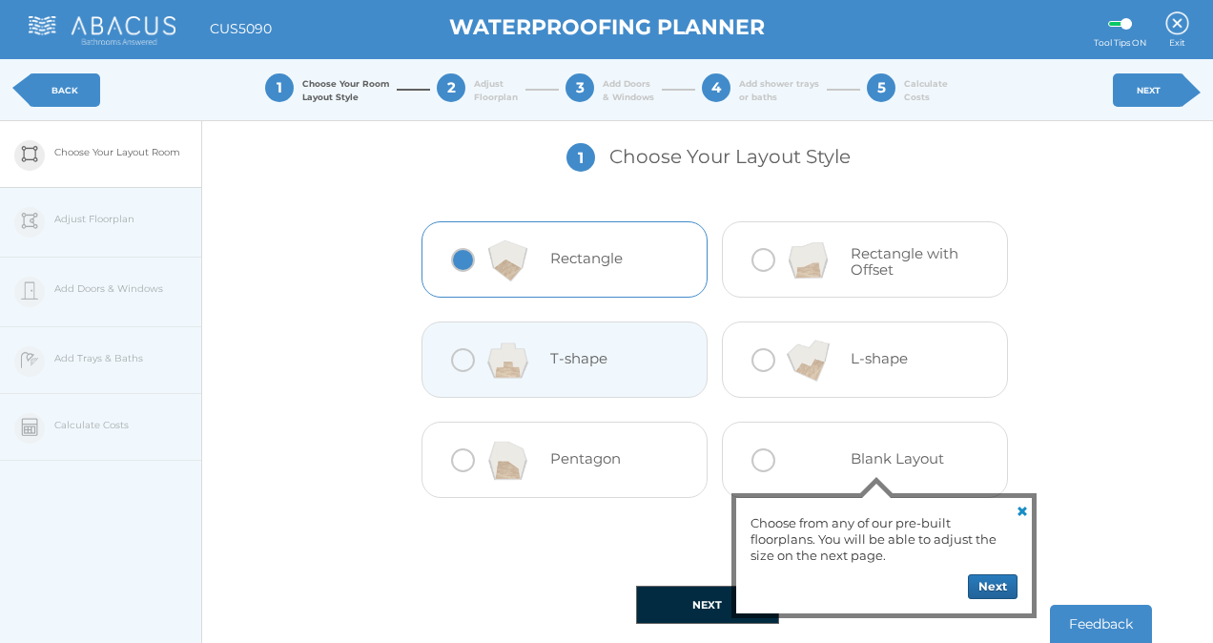
click at [279, 465] on div "1 Choose Your Layout Style Rectangle Rectangle with Offset Next" at bounding box center [707, 309] width 1011 height 377
click at [68, 89] on link "BACK" at bounding box center [65, 89] width 72 height 33
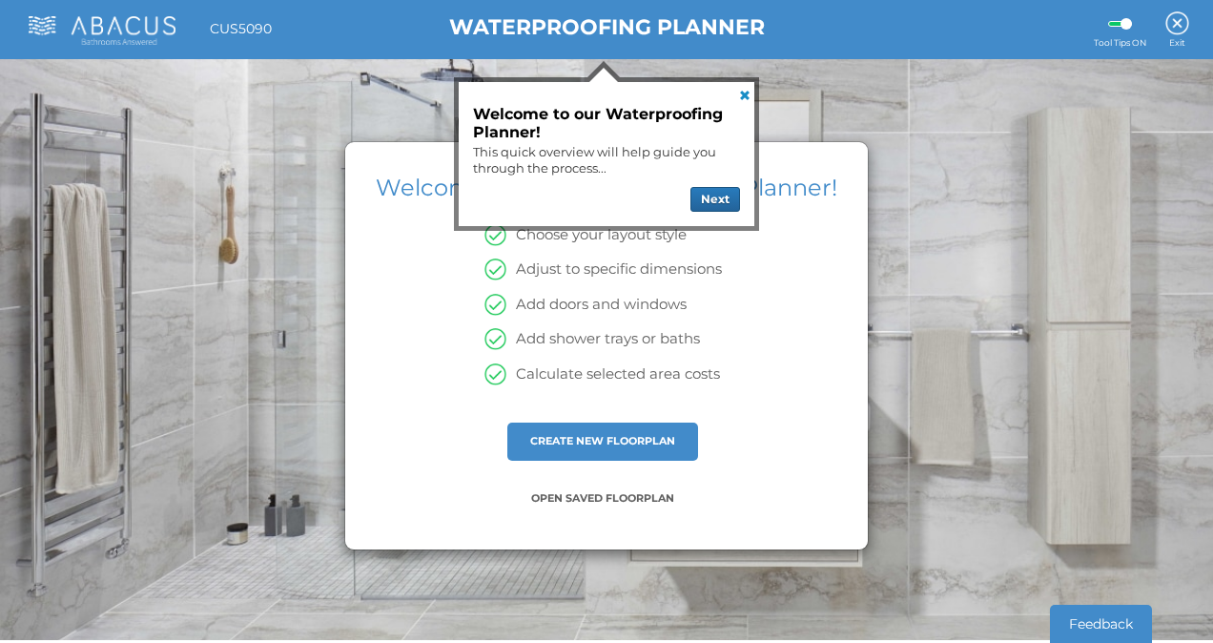
click at [745, 96] on link at bounding box center [743, 93] width 23 height 23
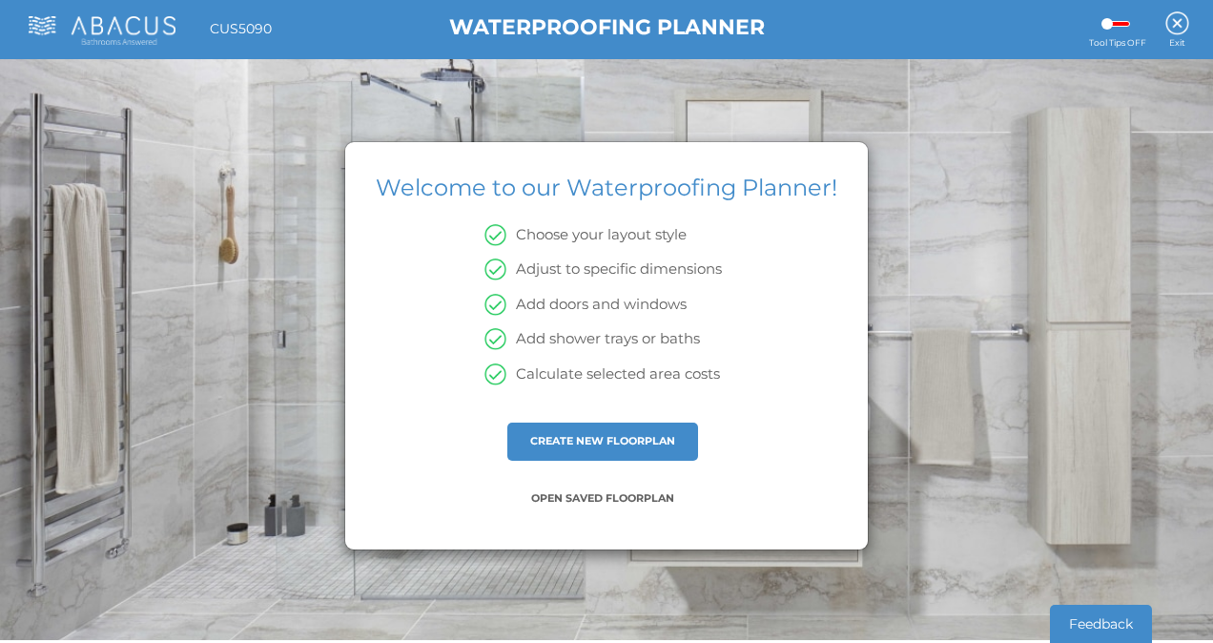
click at [276, 412] on div "This application has been built to use a minimum screen resolution of 1200 pixe…" at bounding box center [606, 318] width 1213 height 643
click at [1176, 29] on img at bounding box center [1178, 23] width 24 height 24
